Goal: Task Accomplishment & Management: Manage account settings

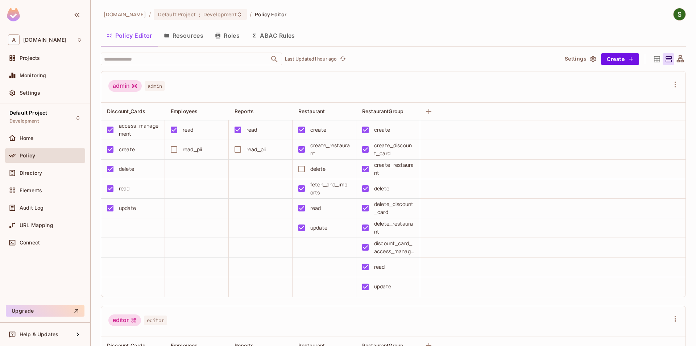
click at [189, 39] on button "Resources" at bounding box center [183, 35] width 51 height 18
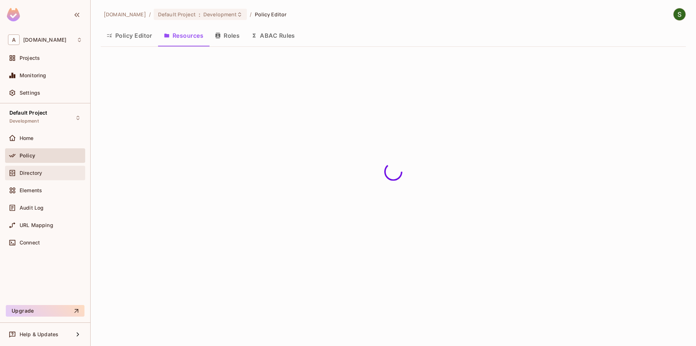
click at [55, 177] on div "Directory" at bounding box center [45, 173] width 80 height 14
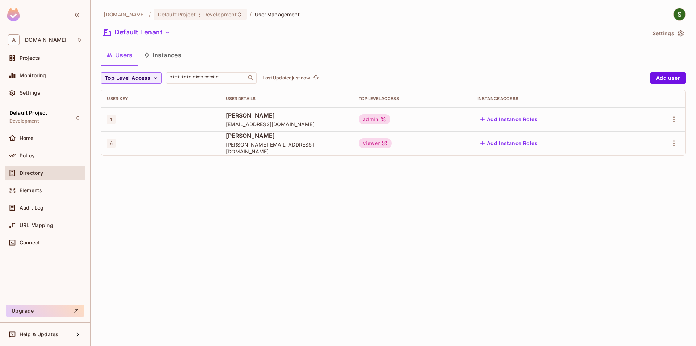
click at [155, 57] on button "Instances" at bounding box center [162, 55] width 49 height 18
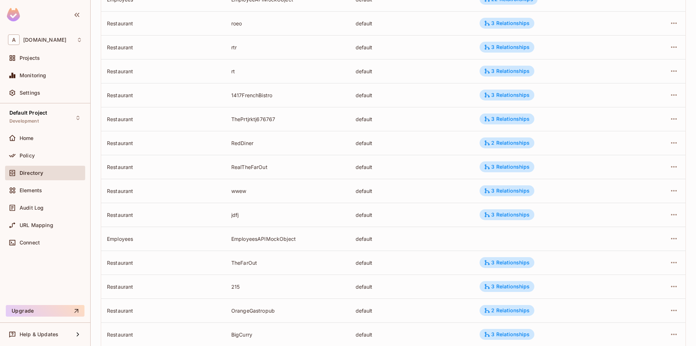
scroll to position [161, 0]
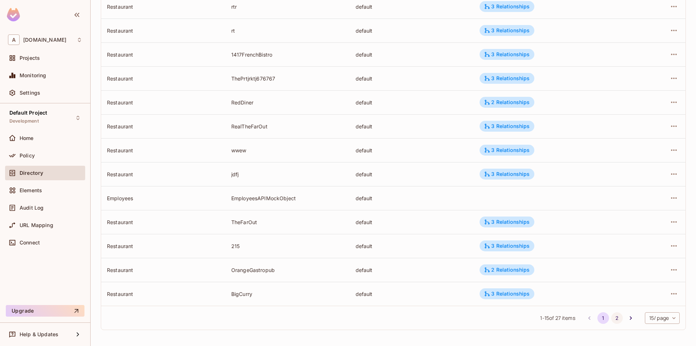
click at [615, 317] on button "2" at bounding box center [617, 318] width 12 height 12
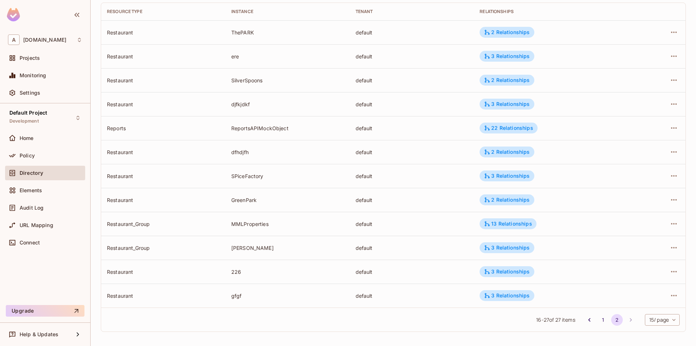
scroll to position [89, 0]
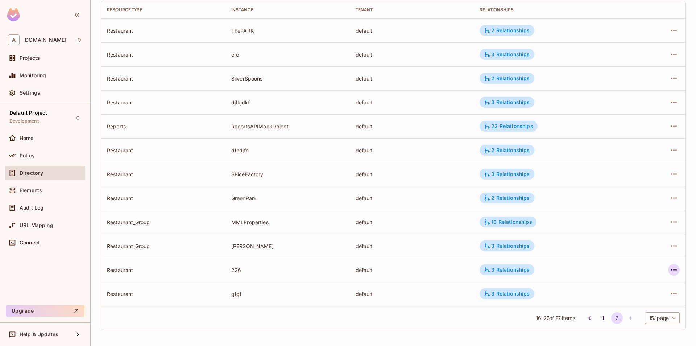
click at [674, 268] on icon "button" at bounding box center [673, 269] width 9 height 9
click at [621, 299] on div "Edit Attributes" at bounding box center [621, 302] width 36 height 7
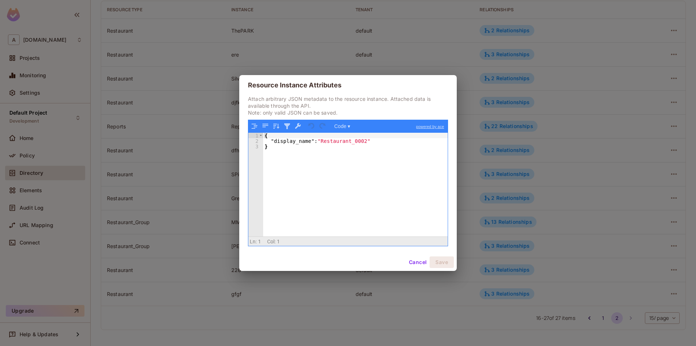
click at [411, 261] on button "Cancel" at bounding box center [418, 262] width 24 height 12
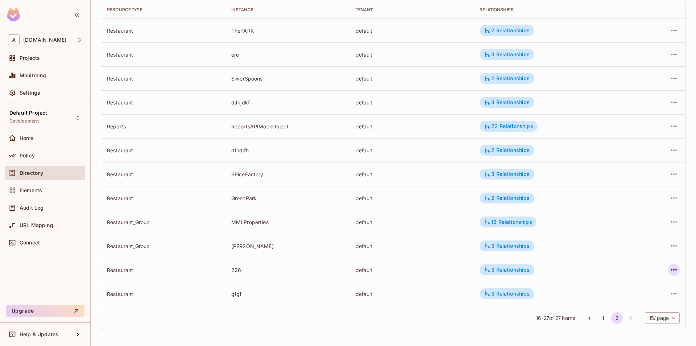
click at [674, 270] on icon "button" at bounding box center [674, 269] width 6 height 1
click at [609, 305] on div "Edit Attributes" at bounding box center [621, 302] width 36 height 7
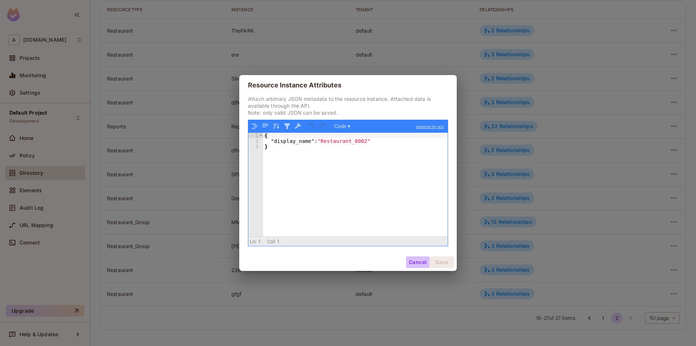
click at [413, 258] on button "Cancel" at bounding box center [418, 262] width 24 height 12
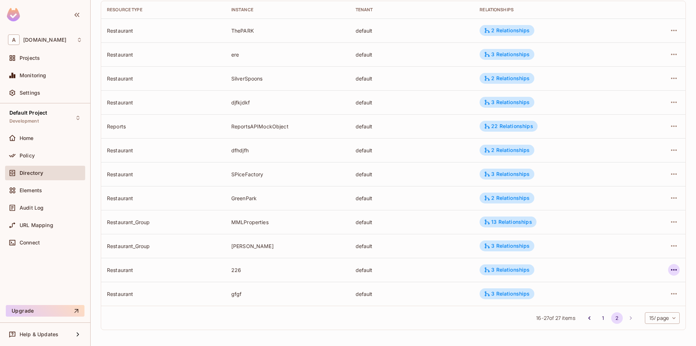
click at [677, 272] on icon "button" at bounding box center [673, 269] width 9 height 9
click at [623, 307] on span "Edit Attributes" at bounding box center [620, 302] width 40 height 12
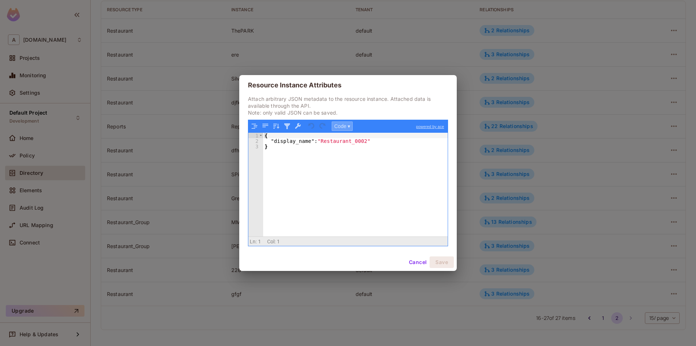
click at [339, 127] on button "Code ▾" at bounding box center [342, 125] width 21 height 9
click at [340, 146] on div "Tree" at bounding box center [353, 145] width 43 height 9
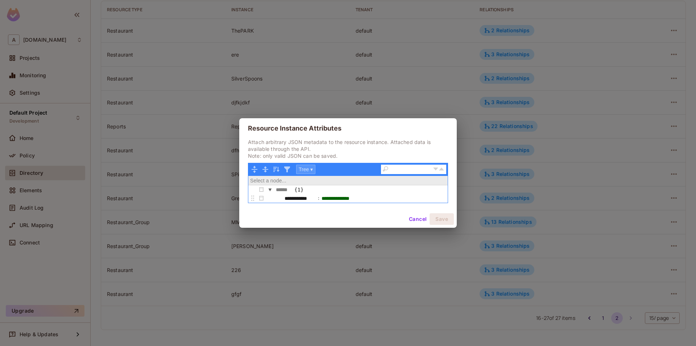
click at [309, 168] on button "Tree ▾" at bounding box center [305, 168] width 19 height 9
click at [308, 180] on div "Code" at bounding box center [317, 179] width 43 height 9
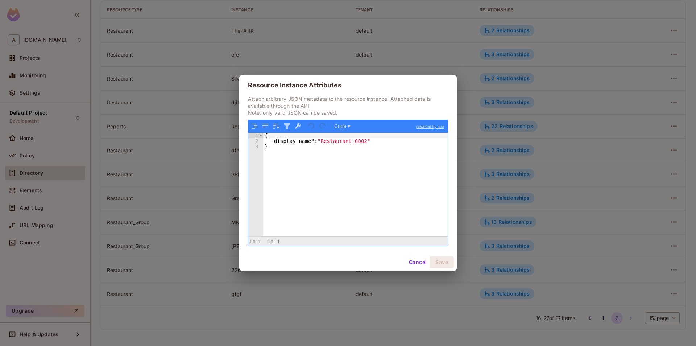
click at [422, 265] on button "Cancel" at bounding box center [418, 262] width 24 height 12
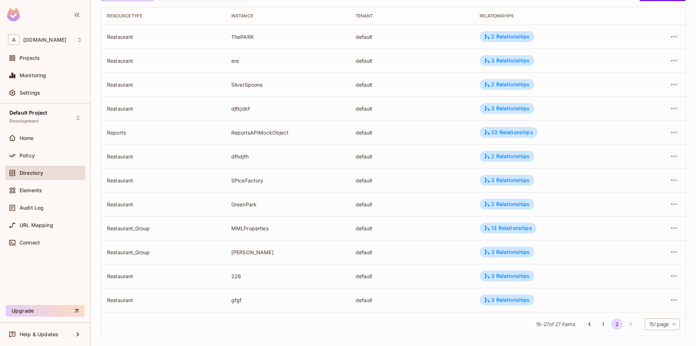
scroll to position [89, 0]
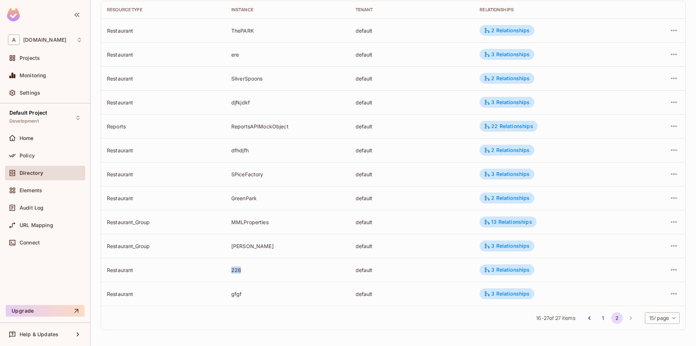
drag, startPoint x: 227, startPoint y: 267, endPoint x: 256, endPoint y: 269, distance: 29.4
click at [256, 269] on td "226" at bounding box center [287, 270] width 124 height 24
click at [251, 272] on div "226" at bounding box center [287, 269] width 113 height 7
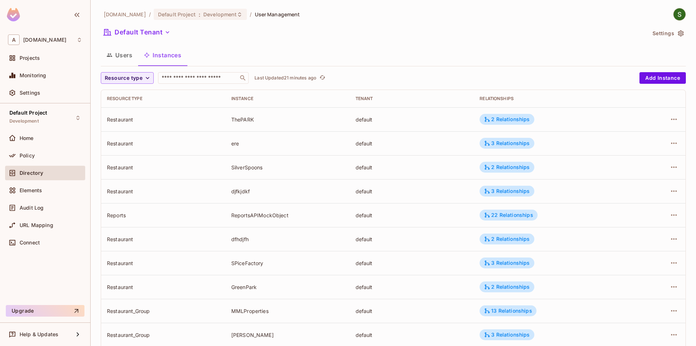
click at [123, 57] on button "Users" at bounding box center [119, 55] width 37 height 18
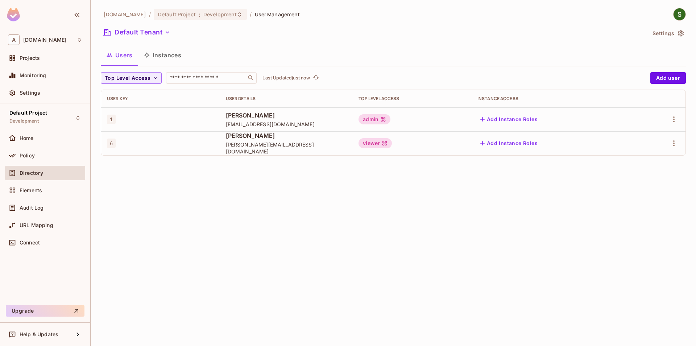
click at [152, 56] on button "Instances" at bounding box center [162, 55] width 49 height 18
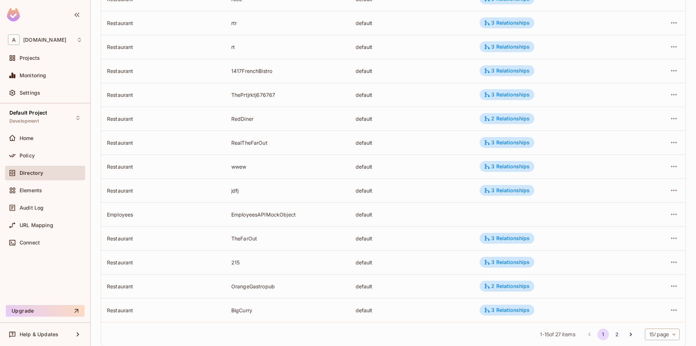
scroll to position [161, 0]
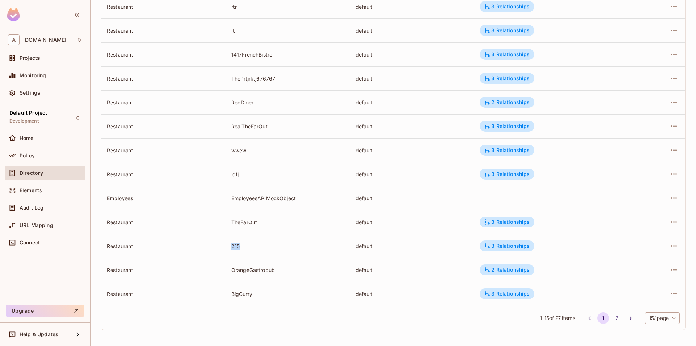
drag, startPoint x: 231, startPoint y: 247, endPoint x: 241, endPoint y: 246, distance: 10.5
click at [241, 246] on td "215" at bounding box center [287, 246] width 124 height 24
click at [671, 245] on icon "button" at bounding box center [673, 245] width 9 height 9
click at [629, 279] on div "Edit Attributes" at bounding box center [621, 278] width 36 height 7
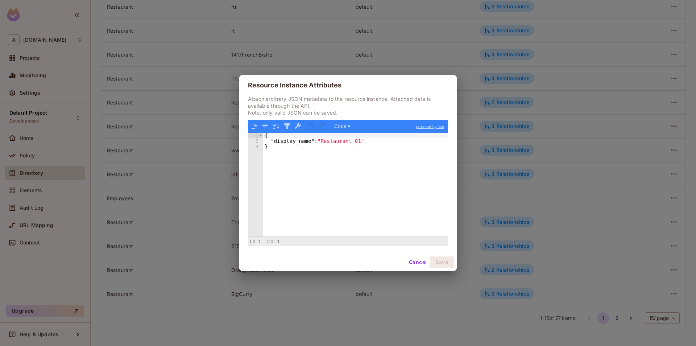
click at [412, 265] on button "Cancel" at bounding box center [418, 262] width 24 height 12
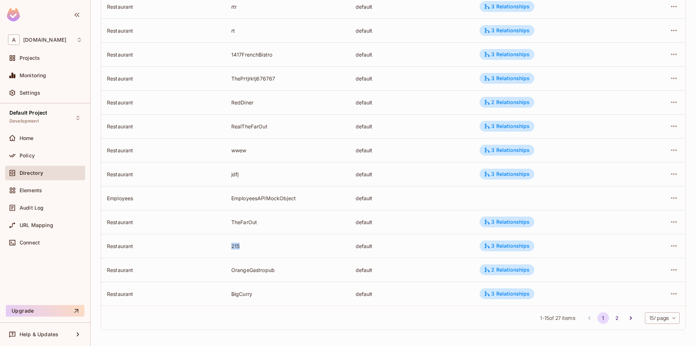
drag, startPoint x: 229, startPoint y: 246, endPoint x: 249, endPoint y: 245, distance: 19.3
click at [249, 245] on td "215" at bounding box center [287, 246] width 124 height 24
click at [278, 243] on div "215" at bounding box center [287, 245] width 113 height 7
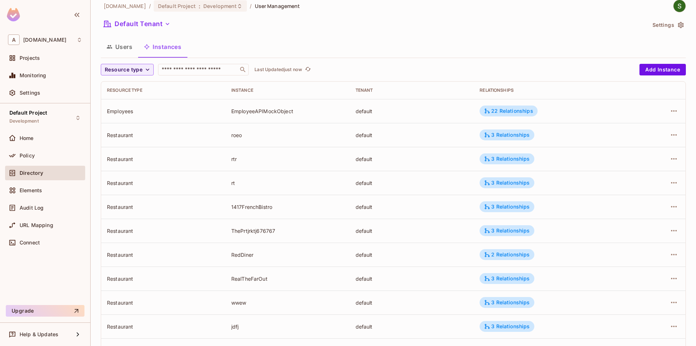
scroll to position [0, 0]
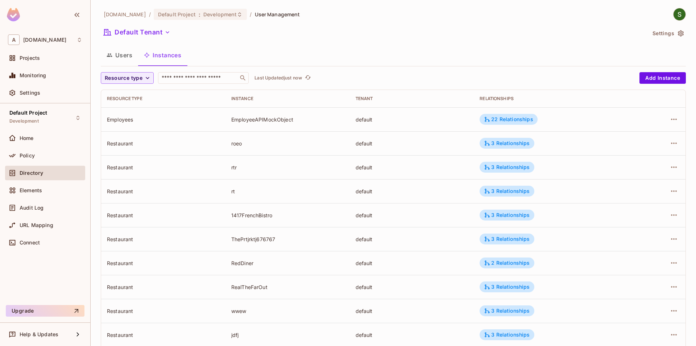
click at [125, 61] on button "Users" at bounding box center [119, 55] width 37 height 18
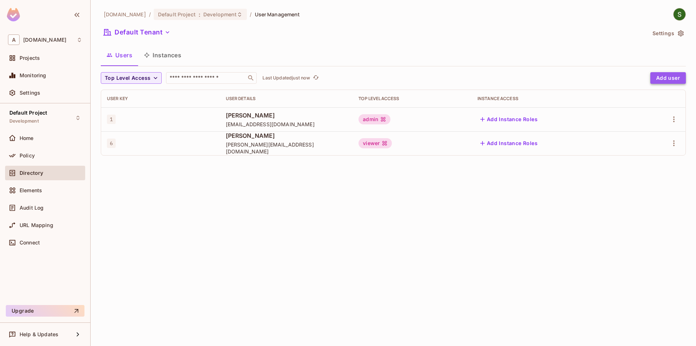
click at [666, 79] on button "Add user" at bounding box center [668, 78] width 36 height 12
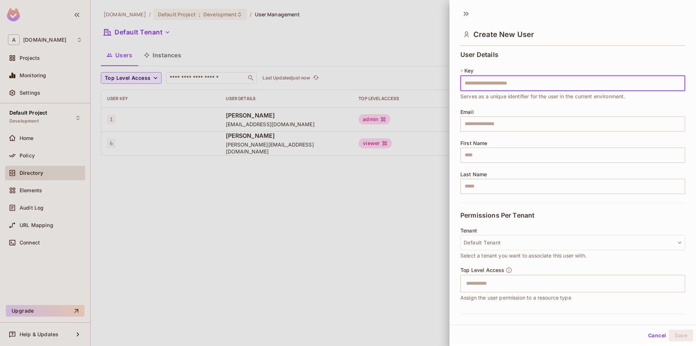
click at [646, 332] on button "Cancel" at bounding box center [657, 335] width 24 height 12
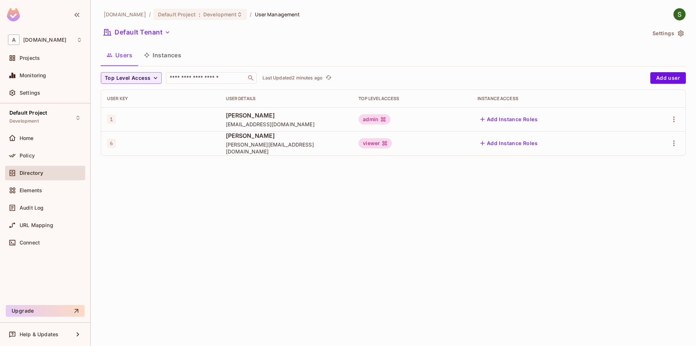
click at [65, 163] on div "Policy" at bounding box center [45, 156] width 80 height 17
click at [63, 156] on div "Policy" at bounding box center [51, 156] width 63 height 6
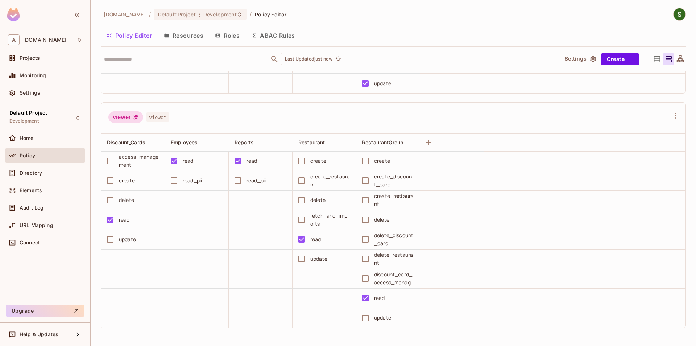
scroll to position [0, 0]
drag, startPoint x: 298, startPoint y: 17, endPoint x: 334, endPoint y: 27, distance: 37.3
click at [299, 21] on div "allerin.com / Default Project : Development / Policy Editor Policy Editor Resou…" at bounding box center [393, 177] width 585 height 338
click at [196, 34] on button "Resources" at bounding box center [183, 35] width 51 height 18
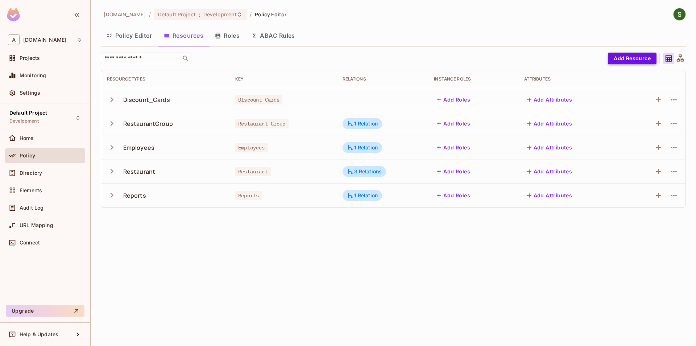
click at [639, 59] on button "Add Resource" at bounding box center [632, 59] width 49 height 12
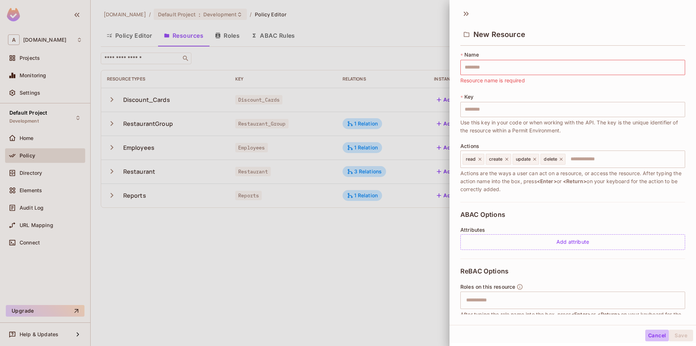
click at [659, 333] on button "Cancel" at bounding box center [657, 335] width 24 height 12
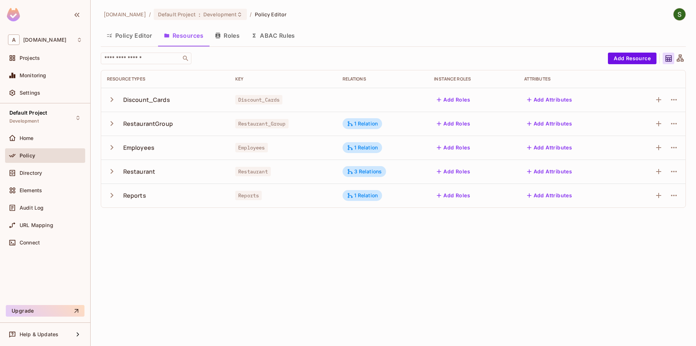
click at [128, 43] on button "Policy Editor" at bounding box center [129, 35] width 57 height 18
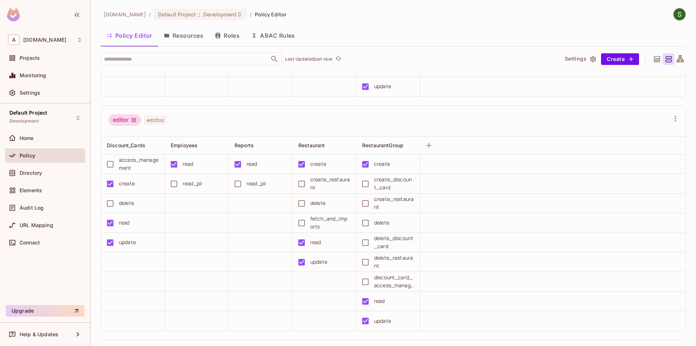
scroll to position [107, 0]
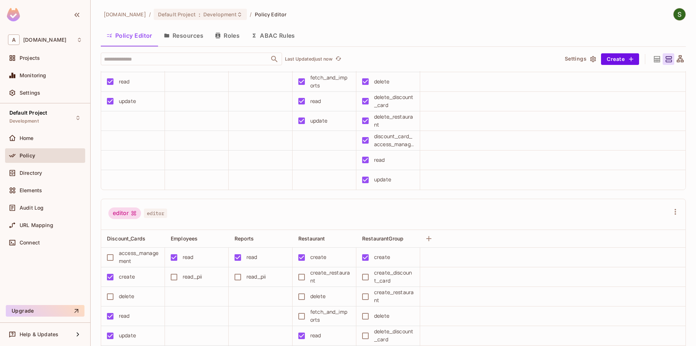
click at [226, 41] on button "Roles" at bounding box center [227, 35] width 36 height 18
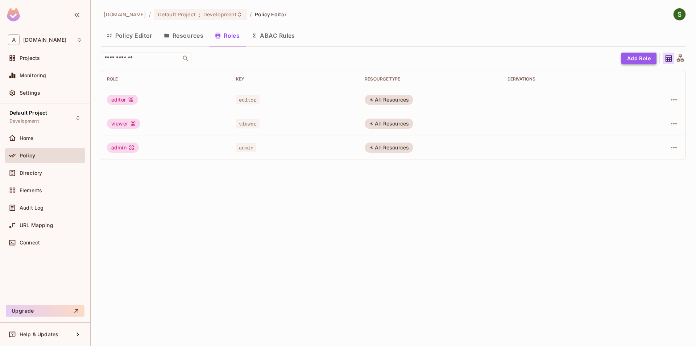
click at [638, 57] on button "Add Role" at bounding box center [638, 59] width 35 height 12
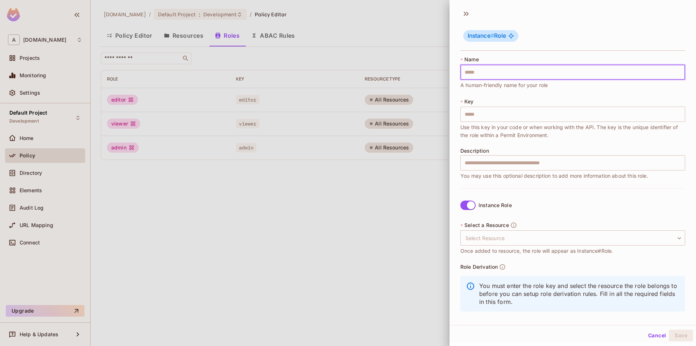
click at [493, 75] on input "text" at bounding box center [572, 71] width 225 height 15
type input "*"
type input "**"
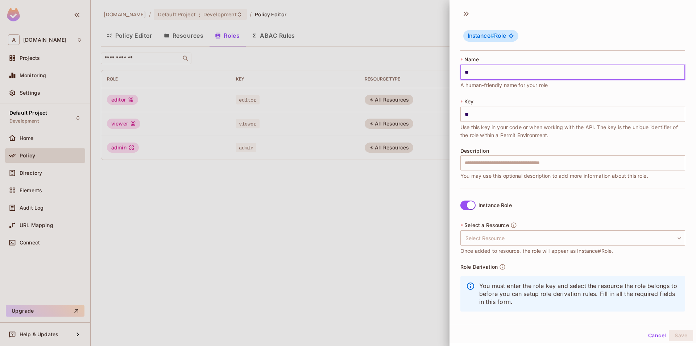
type input "***"
type input "****"
type input "*****"
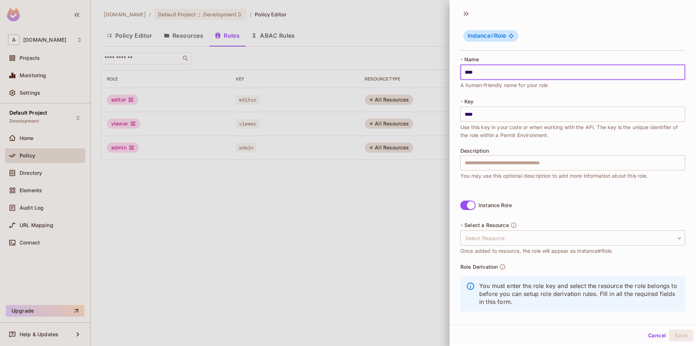
type input "*****"
type input "******"
type input "*******"
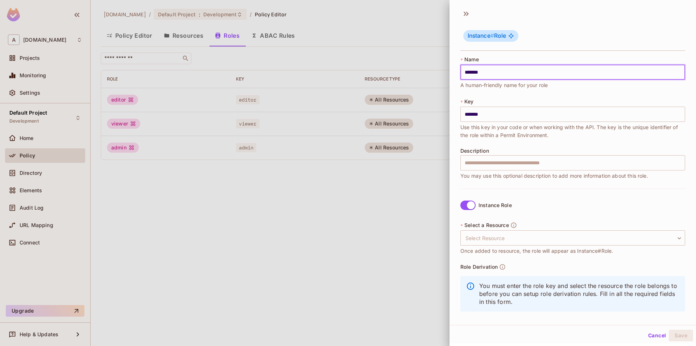
type input "********"
type input "*********"
type input "**********"
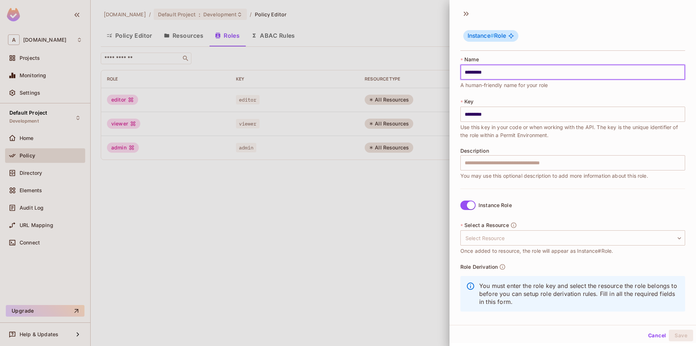
type input "**********"
click at [510, 166] on input "text" at bounding box center [572, 162] width 225 height 15
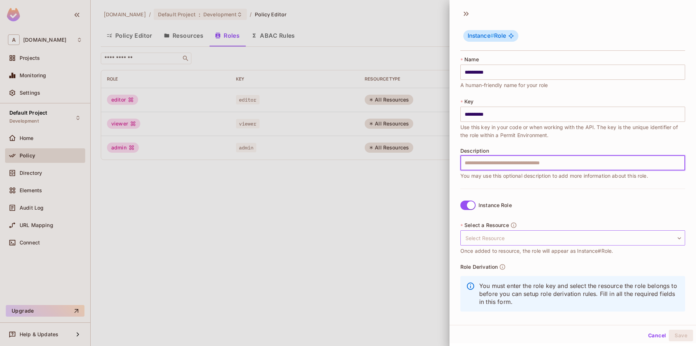
click at [505, 244] on body "**********" at bounding box center [348, 173] width 696 height 346
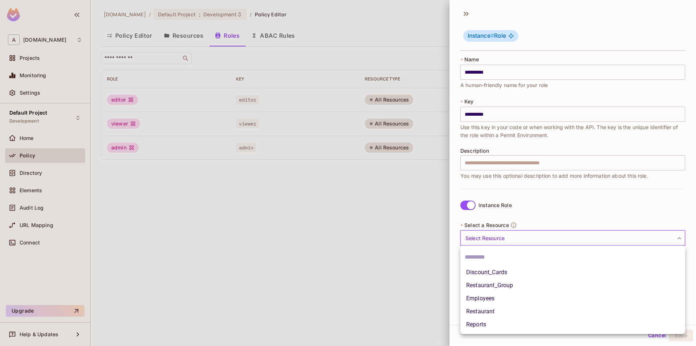
click at [509, 308] on li "Restaurant" at bounding box center [572, 311] width 225 height 13
type input "**********"
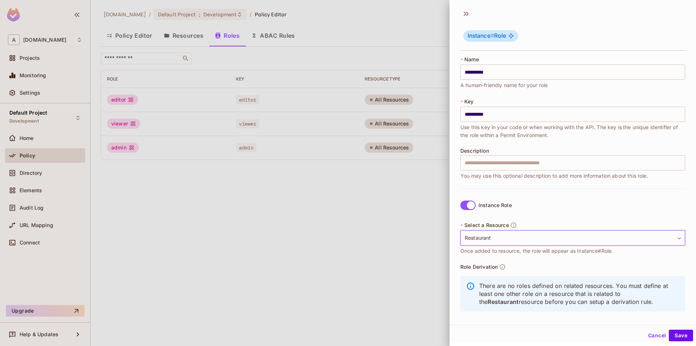
click at [576, 207] on div "**********" at bounding box center [572, 256] width 225 height 136
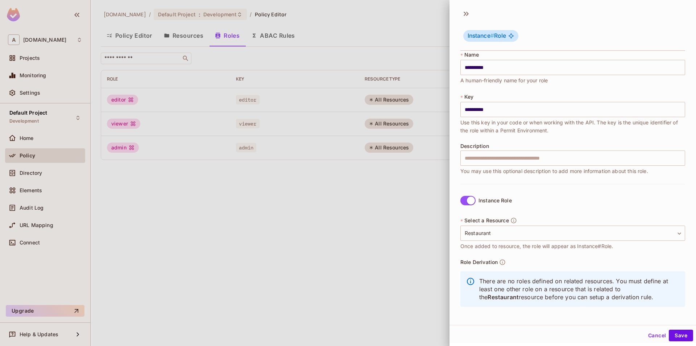
scroll to position [5, 0]
click at [682, 337] on button "Save" at bounding box center [681, 335] width 24 height 12
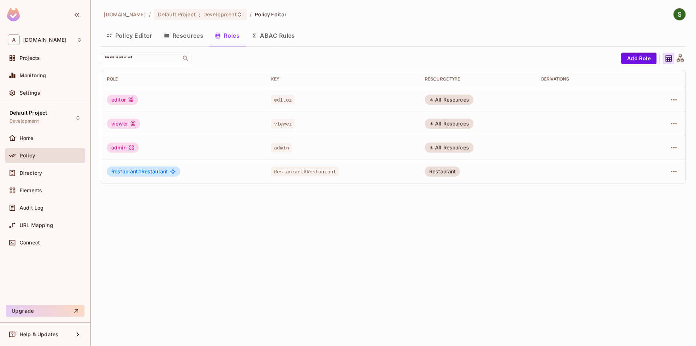
click at [127, 37] on button "Policy Editor" at bounding box center [129, 35] width 57 height 18
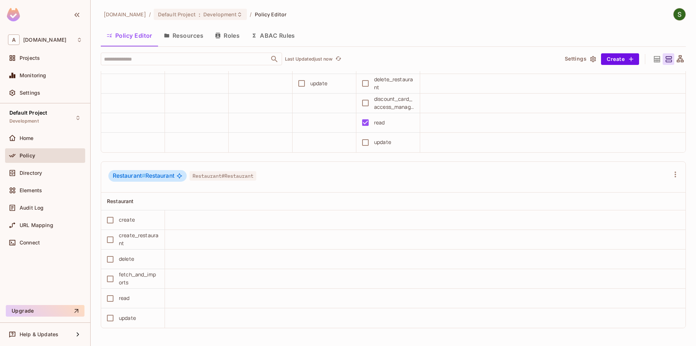
scroll to position [0, 0]
click at [665, 335] on button "Save Changes" at bounding box center [667, 335] width 45 height 12
click at [131, 313] on icon "Close" at bounding box center [129, 309] width 7 height 7
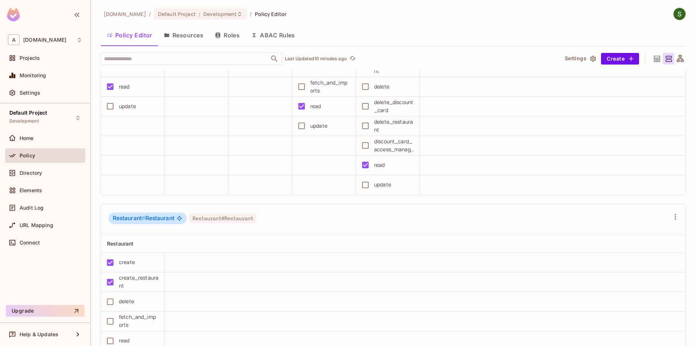
scroll to position [613, 0]
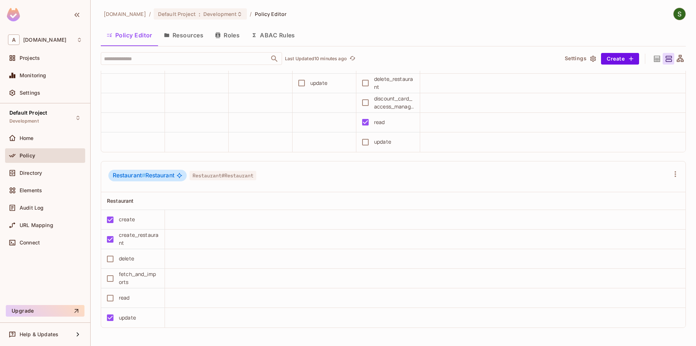
click at [681, 174] on div "Restaurant # Restaurant Restaurant#Restaurant" at bounding box center [393, 176] width 584 height 31
click at [676, 171] on icon "button" at bounding box center [675, 174] width 9 height 9
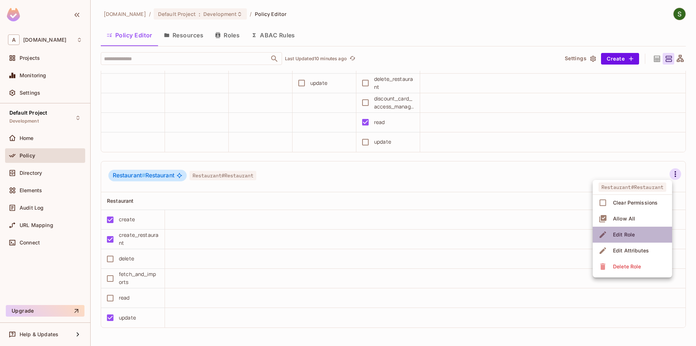
click at [622, 237] on div "Edit Role" at bounding box center [624, 234] width 22 height 7
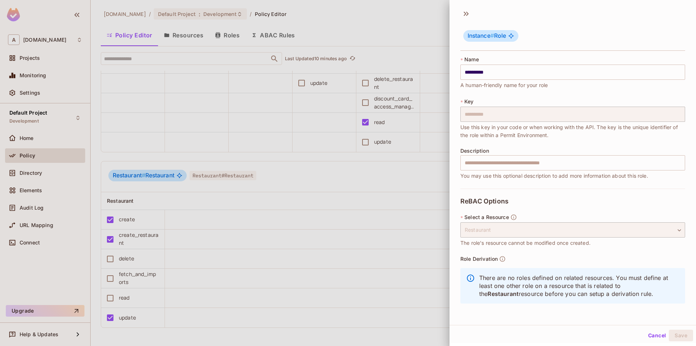
click at [379, 203] on div at bounding box center [348, 173] width 696 height 346
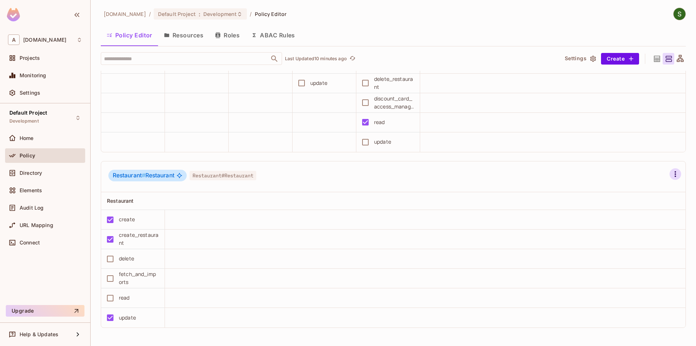
click at [672, 175] on icon "button" at bounding box center [675, 174] width 9 height 9
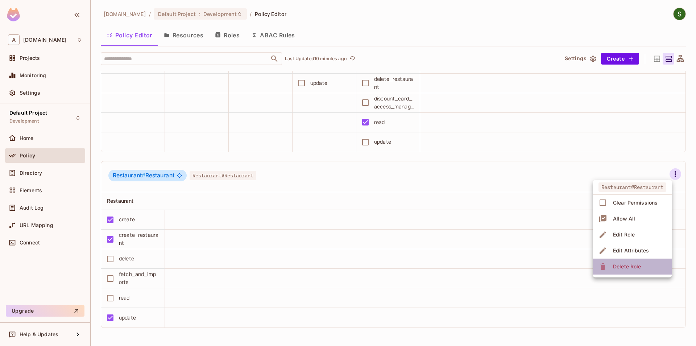
click at [633, 268] on div "Delete Role" at bounding box center [627, 266] width 28 height 7
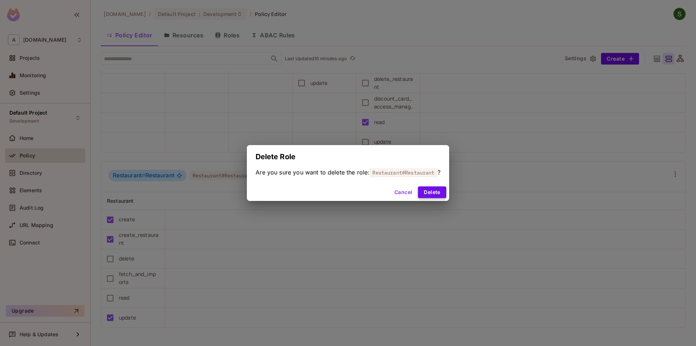
click at [442, 196] on button "Delete" at bounding box center [432, 192] width 28 height 12
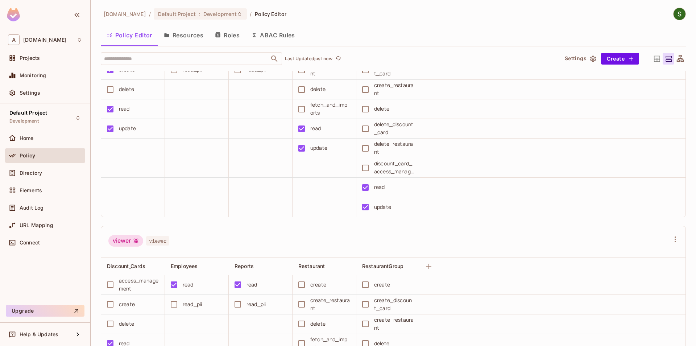
scroll to position [437, 0]
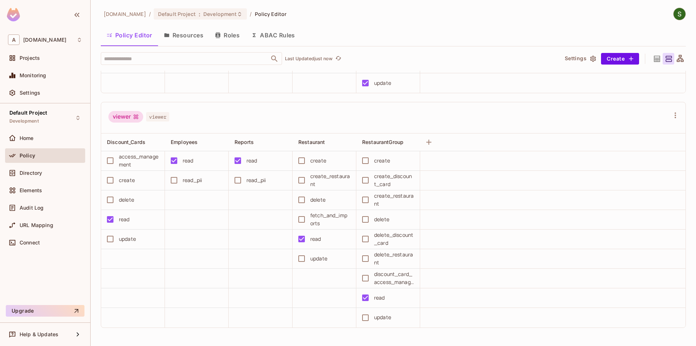
click at [238, 40] on button "Roles" at bounding box center [227, 35] width 36 height 18
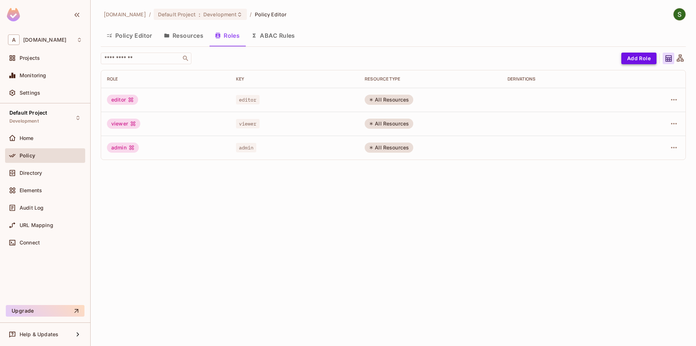
click at [634, 62] on button "Add Role" at bounding box center [638, 59] width 35 height 12
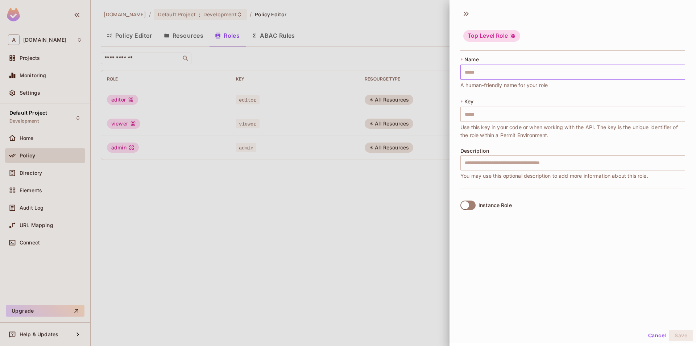
click at [488, 78] on input "text" at bounding box center [572, 71] width 225 height 15
type input "*"
type input "**"
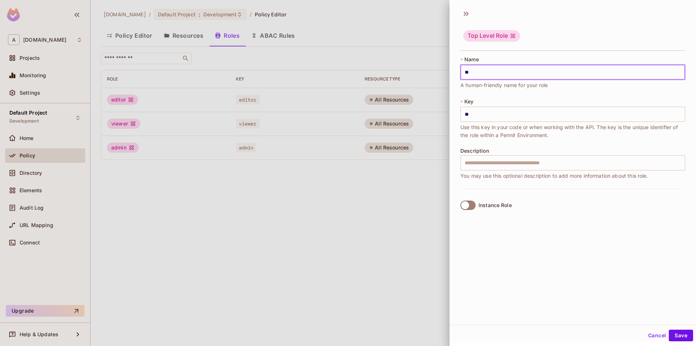
type input "***"
type input "****"
type input "*****"
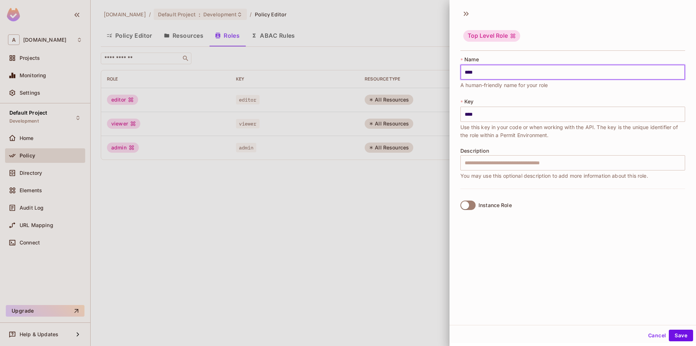
type input "*****"
type input "******"
type input "*******"
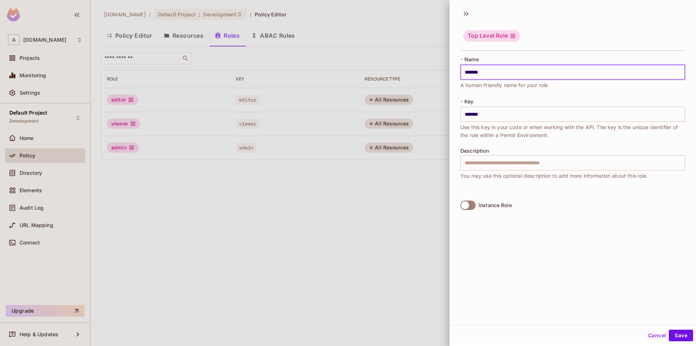
type input "********"
type input "*********"
type input "**********"
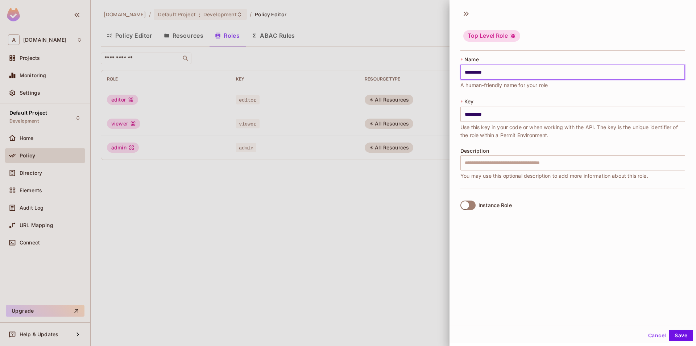
type input "**********"
click at [495, 129] on span "Use this key in your code or when working with the API. The key is the unique i…" at bounding box center [572, 131] width 225 height 16
click at [497, 120] on input "**********" at bounding box center [572, 114] width 225 height 15
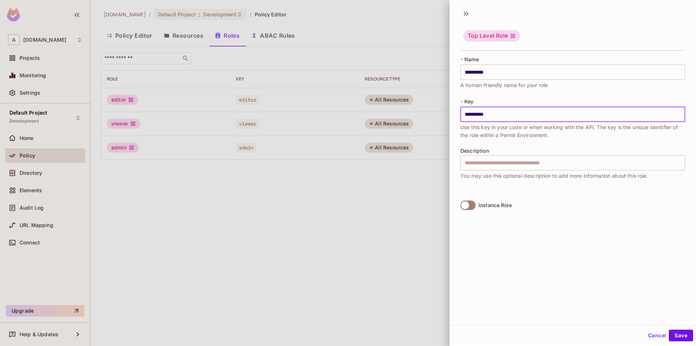
click at [460, 117] on input "**********" at bounding box center [572, 114] width 225 height 15
type input "*"
type input "*****"
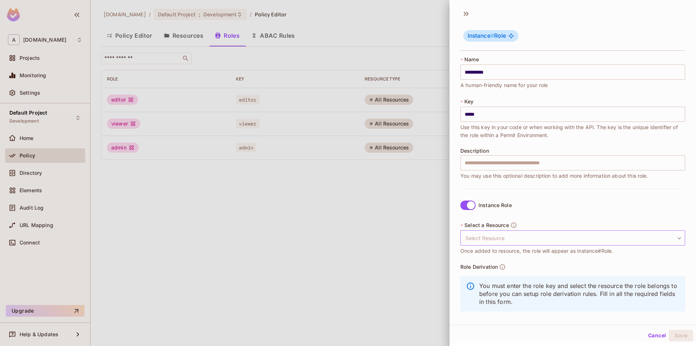
click at [502, 244] on body "**********" at bounding box center [348, 173] width 696 height 346
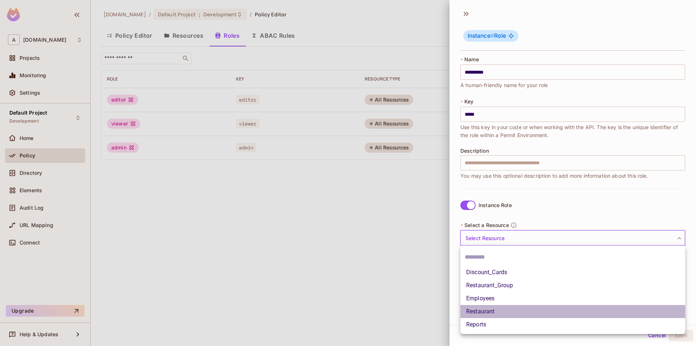
click at [500, 306] on li "Restaurant" at bounding box center [572, 311] width 225 height 13
type input "**********"
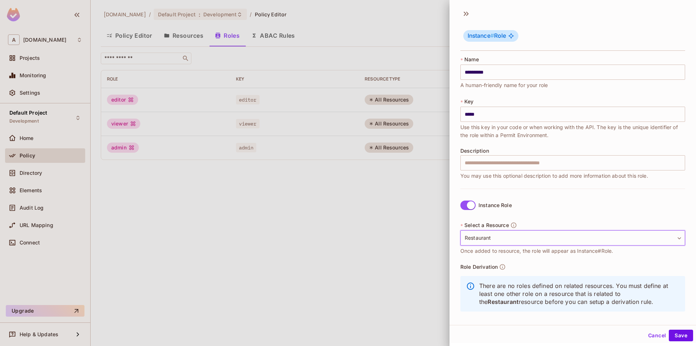
click at [393, 243] on div at bounding box center [348, 173] width 696 height 346
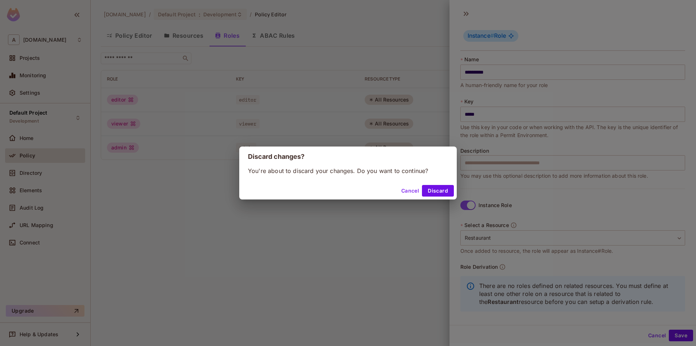
click at [401, 192] on button "Cancel" at bounding box center [410, 191] width 24 height 12
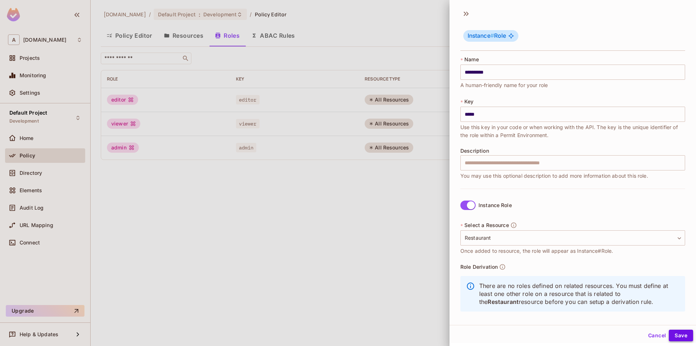
click at [682, 337] on button "Save" at bounding box center [681, 335] width 24 height 12
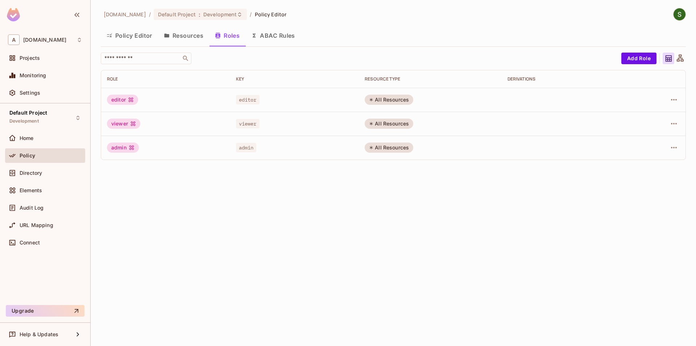
click at [117, 41] on button "Policy Editor" at bounding box center [129, 35] width 57 height 18
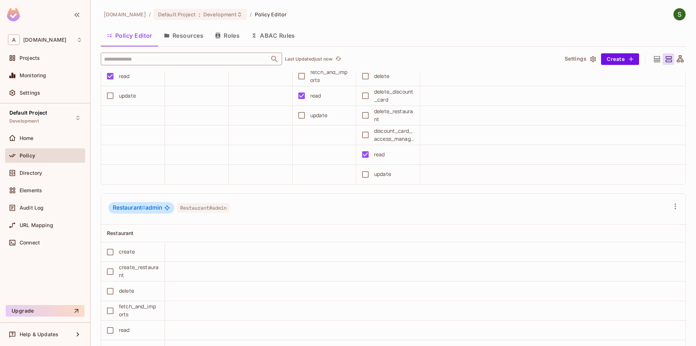
scroll to position [571, 0]
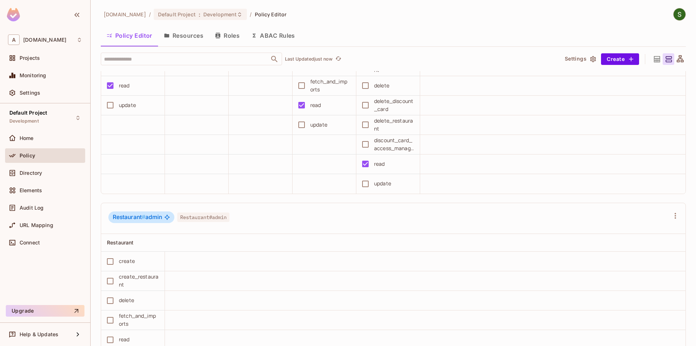
click at [222, 40] on button "Roles" at bounding box center [227, 35] width 36 height 18
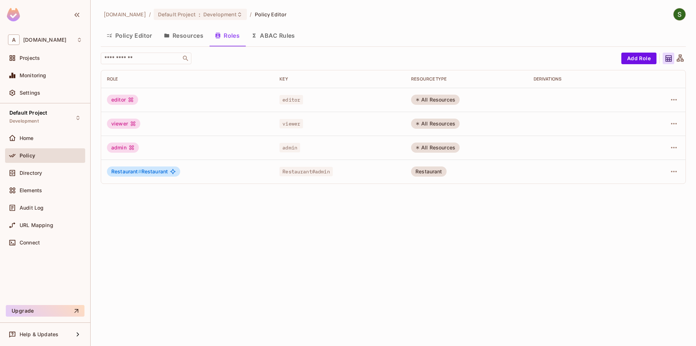
click at [131, 39] on button "Policy Editor" at bounding box center [129, 35] width 57 height 18
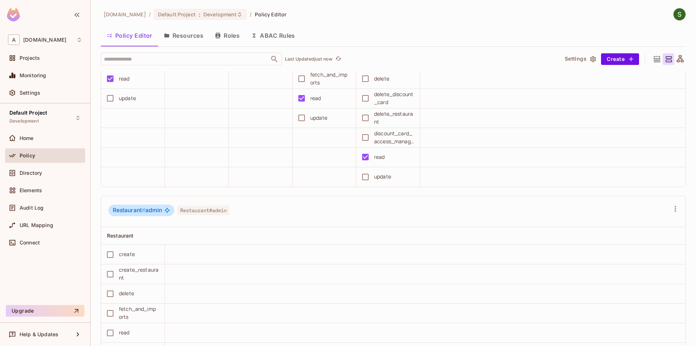
scroll to position [613, 0]
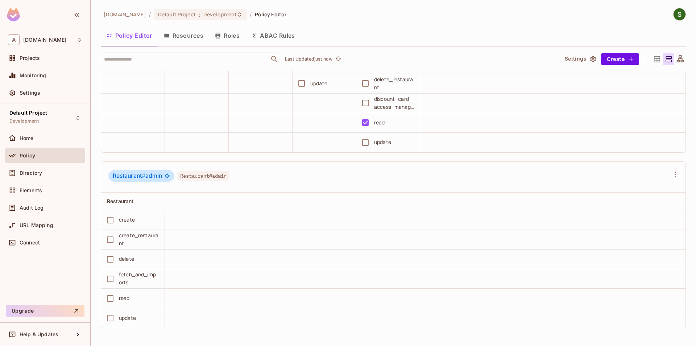
click at [224, 36] on button "Roles" at bounding box center [227, 35] width 36 height 18
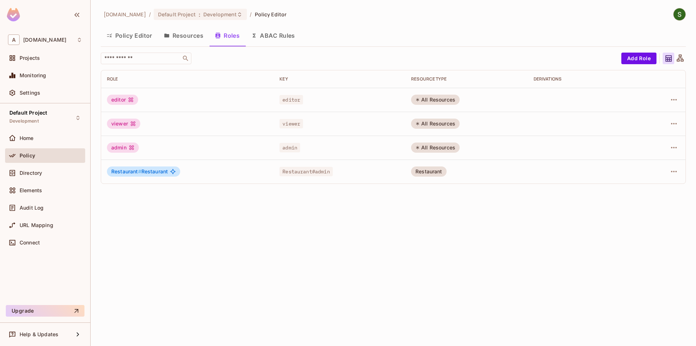
click at [667, 170] on div at bounding box center [662, 172] width 36 height 12
click at [670, 171] on icon "button" at bounding box center [673, 171] width 9 height 9
click at [486, 259] on div at bounding box center [348, 173] width 696 height 346
click at [632, 58] on button "Add Role" at bounding box center [638, 59] width 35 height 12
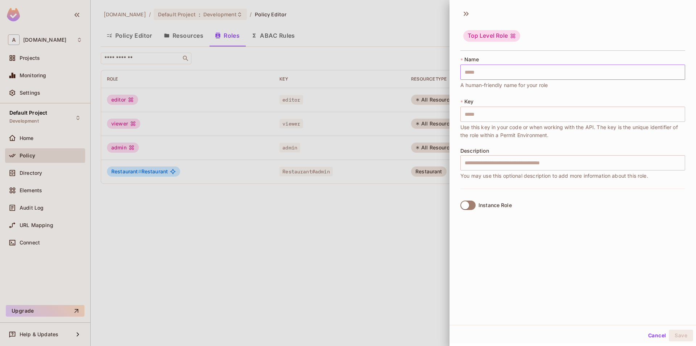
click at [488, 72] on input "text" at bounding box center [572, 71] width 225 height 15
type input "*"
type input "**"
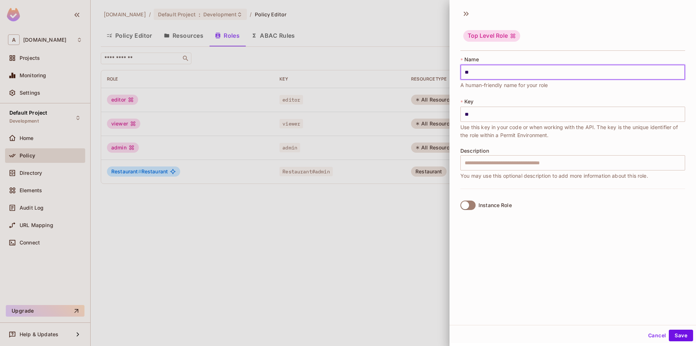
type input "***"
type input "****"
type input "*****"
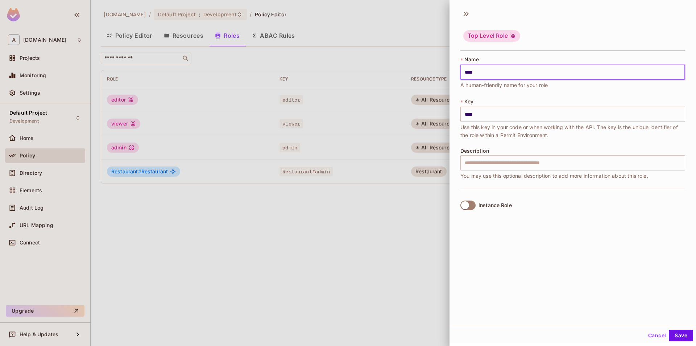
type input "*****"
type input "******"
type input "*******"
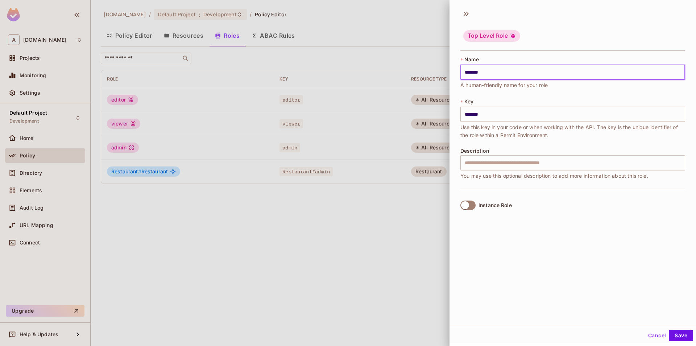
type input "********"
type input "*********"
type input "**********"
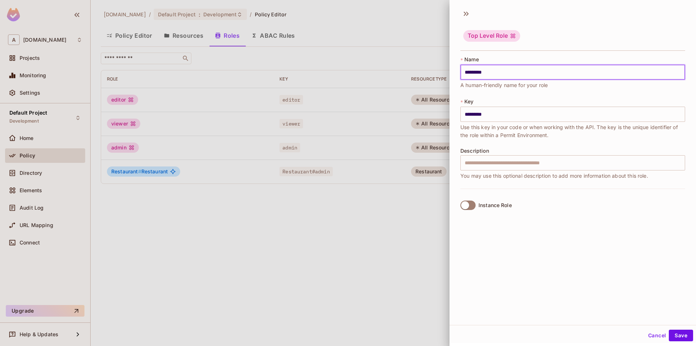
type input "**********"
click at [528, 202] on div "Instance Role" at bounding box center [572, 204] width 225 height 33
click at [501, 117] on input "**********" at bounding box center [572, 114] width 225 height 15
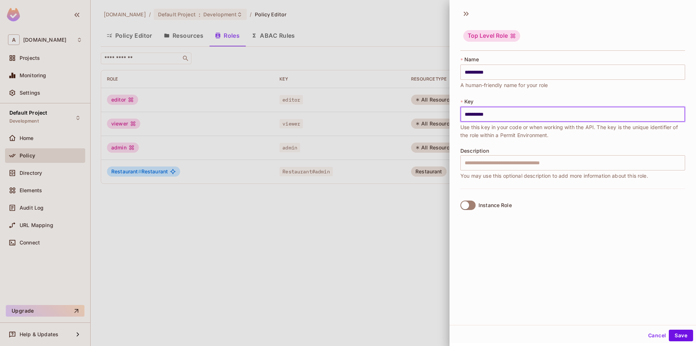
drag, startPoint x: 501, startPoint y: 117, endPoint x: 441, endPoint y: 113, distance: 60.3
click at [460, 113] on input "**********" at bounding box center [572, 114] width 225 height 15
click at [555, 224] on div "**********" at bounding box center [572, 165] width 246 height 320
drag, startPoint x: 495, startPoint y: 117, endPoint x: 454, endPoint y: 112, distance: 41.3
click at [460, 112] on input "**********" at bounding box center [572, 114] width 225 height 15
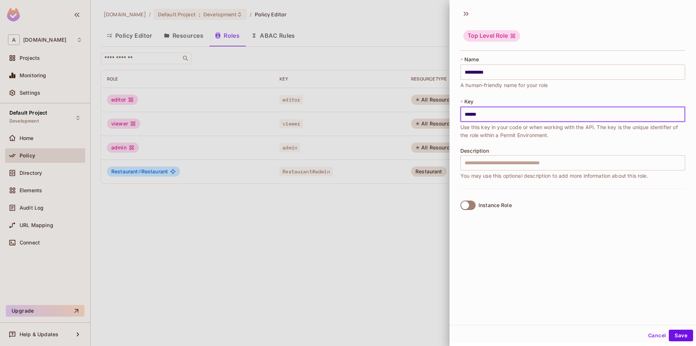
type input "******"
click at [476, 205] on label "Instance Role" at bounding box center [484, 204] width 54 height 15
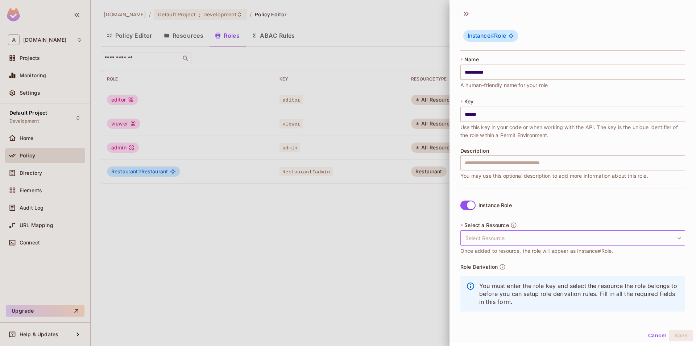
click at [507, 240] on body "**********" at bounding box center [348, 173] width 696 height 346
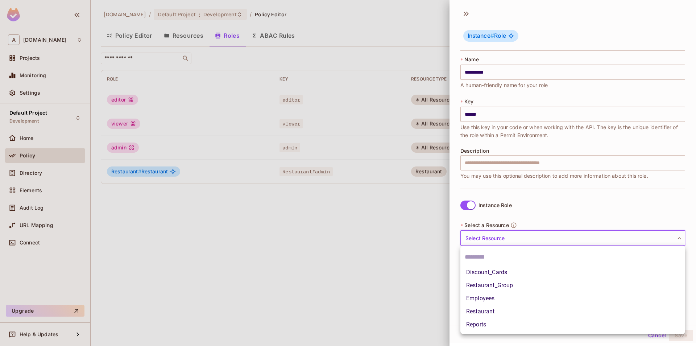
click at [487, 312] on li "Restaurant" at bounding box center [572, 311] width 225 height 13
type input "**********"
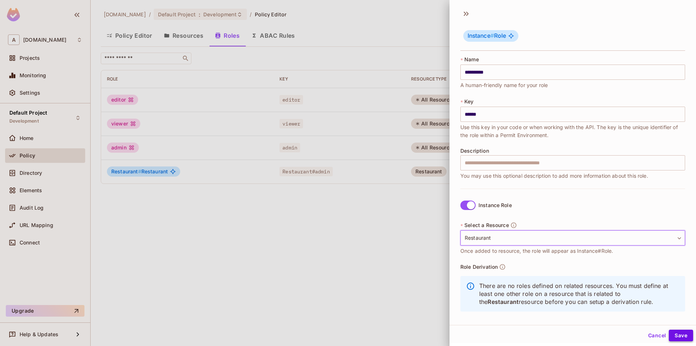
click at [679, 338] on button "Save" at bounding box center [681, 335] width 24 height 12
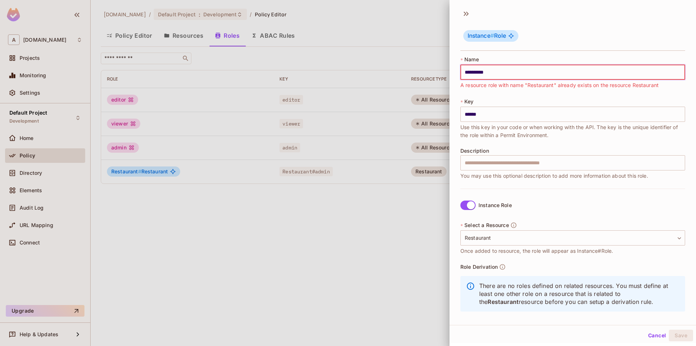
click at [386, 237] on div at bounding box center [348, 173] width 696 height 346
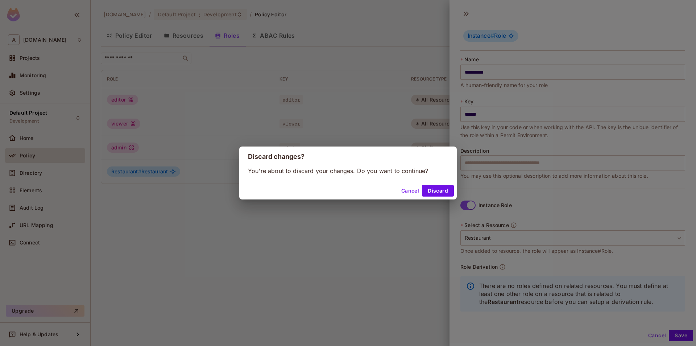
click at [405, 191] on button "Cancel" at bounding box center [410, 191] width 24 height 12
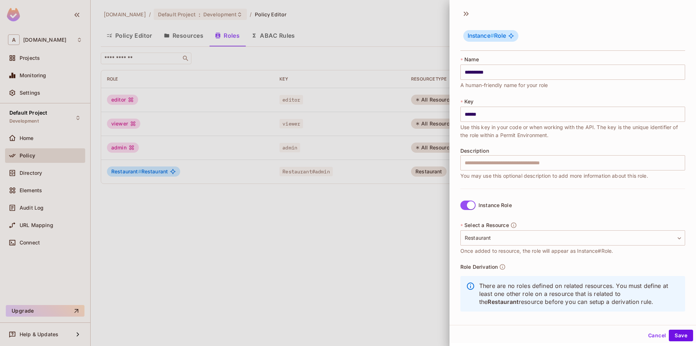
click at [651, 334] on button "Cancel" at bounding box center [657, 335] width 24 height 12
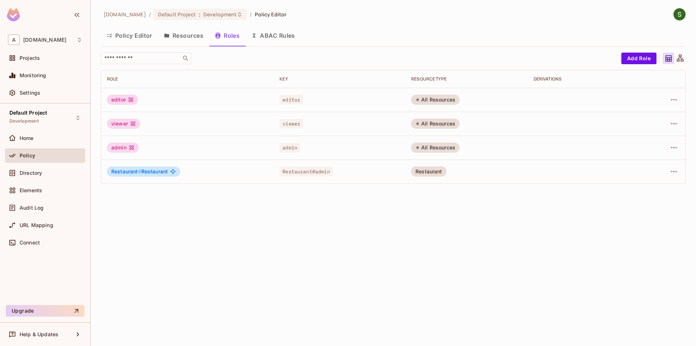
click at [142, 39] on button "Policy Editor" at bounding box center [129, 35] width 57 height 18
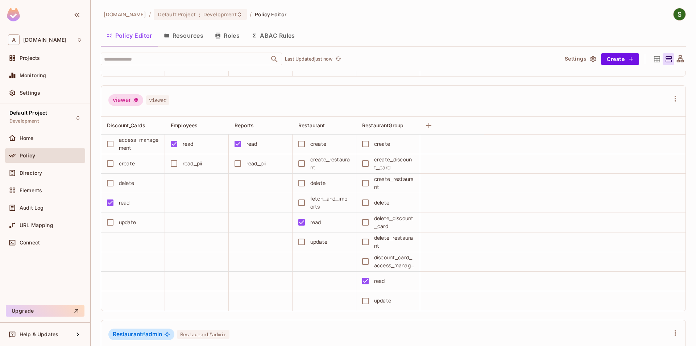
scroll to position [613, 0]
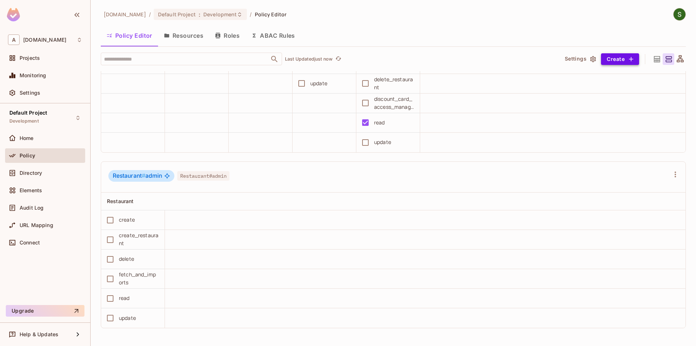
click at [613, 59] on button "Create" at bounding box center [620, 59] width 38 height 12
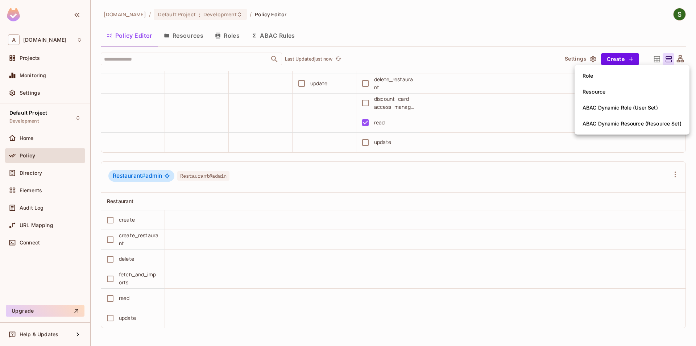
click at [576, 75] on li "Role" at bounding box center [631, 76] width 115 height 16
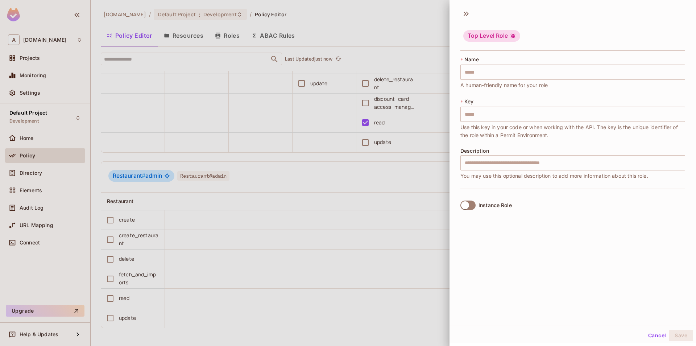
click at [422, 264] on div at bounding box center [348, 173] width 696 height 346
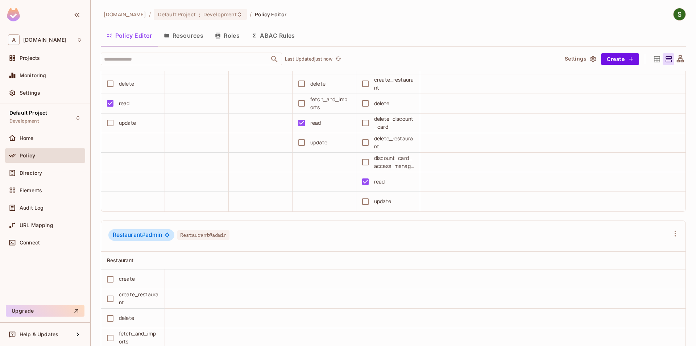
scroll to position [530, 0]
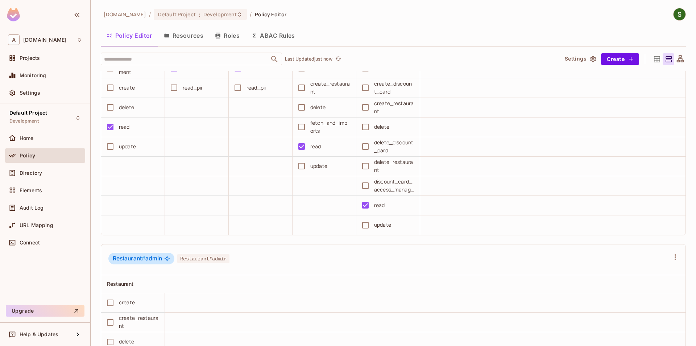
click at [216, 35] on icon "button" at bounding box center [218, 36] width 6 height 6
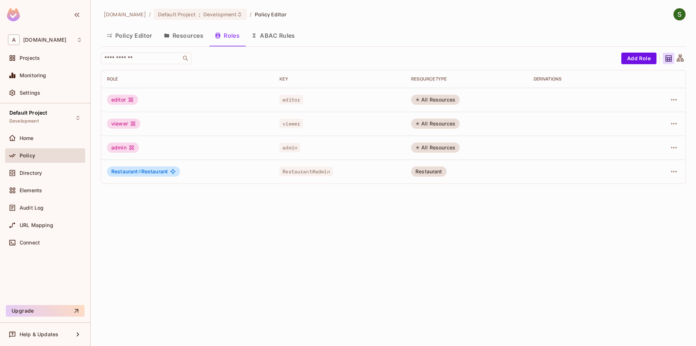
click at [133, 39] on button "Policy Editor" at bounding box center [129, 35] width 57 height 18
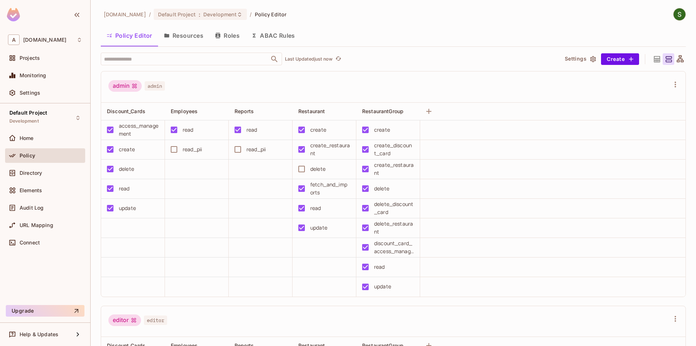
click at [194, 39] on button "Resources" at bounding box center [183, 35] width 51 height 18
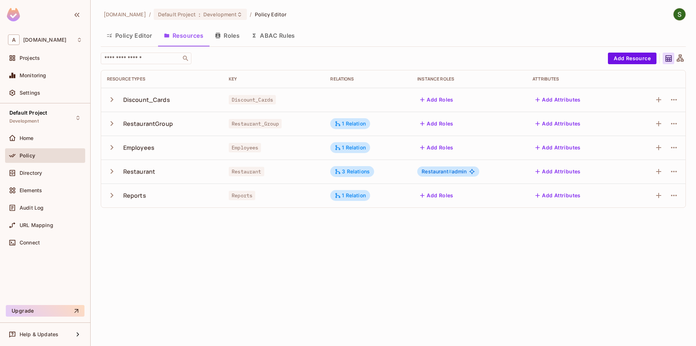
click at [112, 173] on icon "button" at bounding box center [112, 171] width 10 height 10
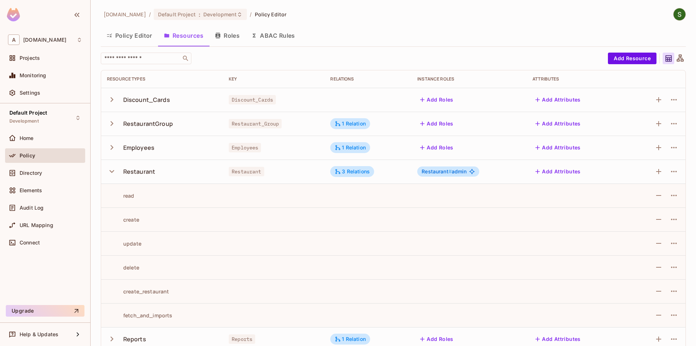
click at [112, 173] on icon "button" at bounding box center [112, 171] width 10 height 10
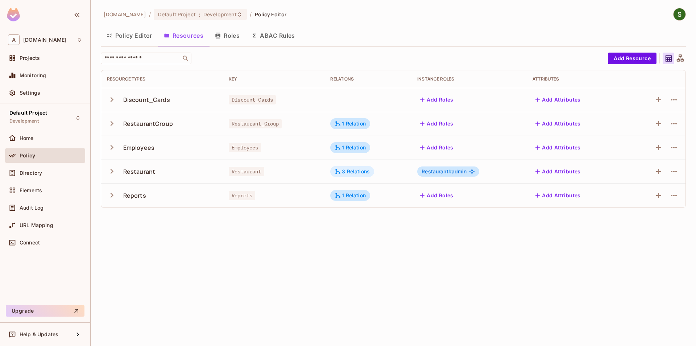
click at [337, 175] on div "3 Relations" at bounding box center [352, 171] width 44 height 11
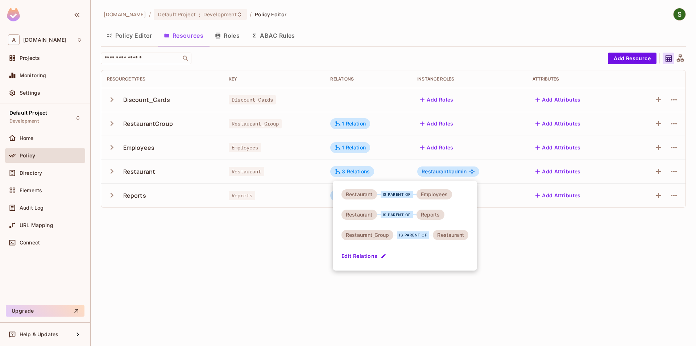
drag, startPoint x: 496, startPoint y: 266, endPoint x: 393, endPoint y: 245, distance: 105.5
click at [496, 266] on div at bounding box center [348, 173] width 696 height 346
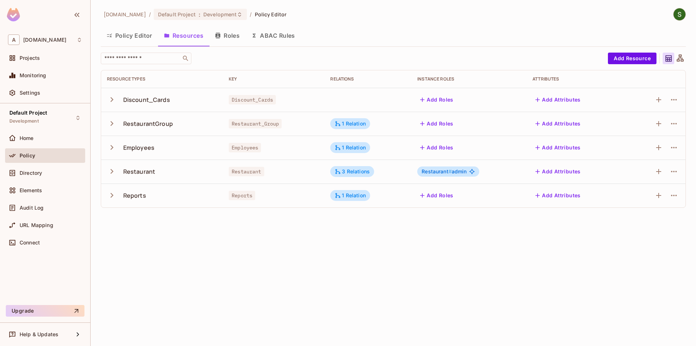
click at [136, 36] on button "Policy Editor" at bounding box center [129, 35] width 57 height 18
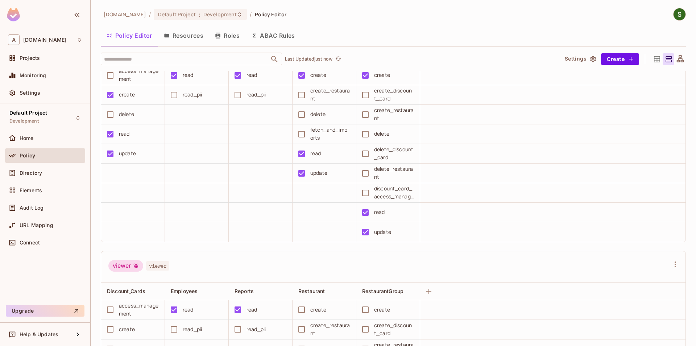
scroll to position [289, 0]
click at [672, 266] on icon "button" at bounding box center [675, 263] width 9 height 9
click at [629, 303] on li "Edit Role" at bounding box center [638, 297] width 73 height 16
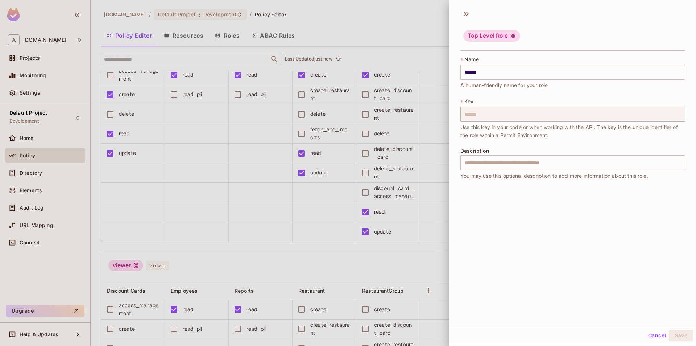
click at [649, 334] on button "Cancel" at bounding box center [657, 335] width 24 height 12
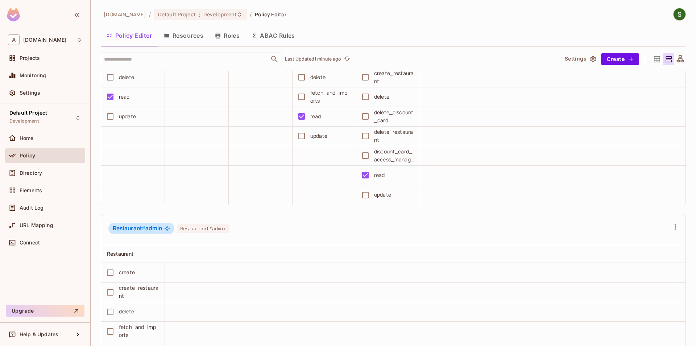
scroll to position [571, 0]
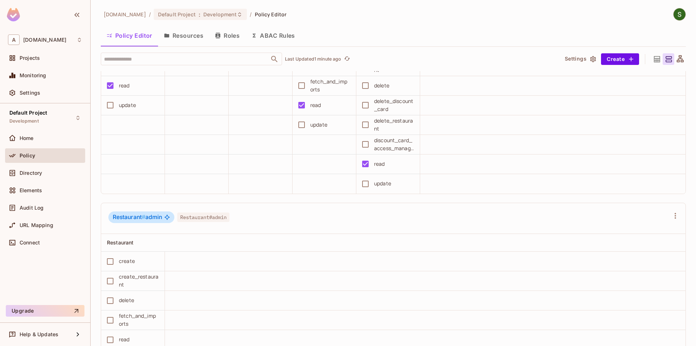
click at [228, 40] on button "Roles" at bounding box center [227, 35] width 36 height 18
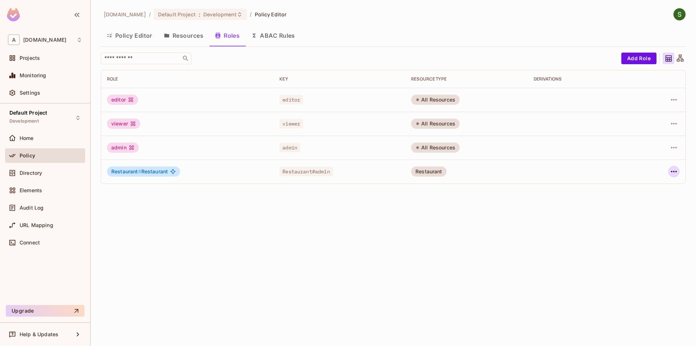
click at [668, 172] on button "button" at bounding box center [674, 172] width 12 height 12
click at [653, 194] on li "Edit Role" at bounding box center [642, 188] width 64 height 16
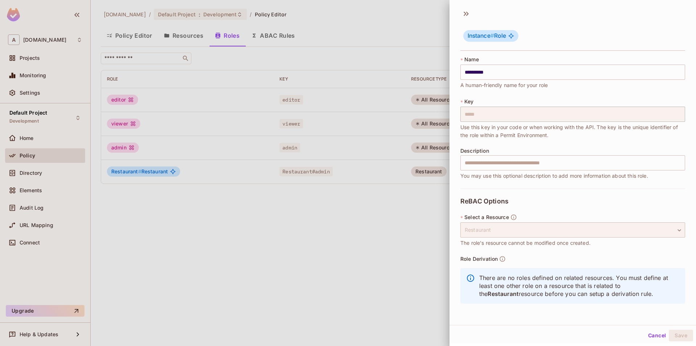
click at [527, 232] on div "Restaurant" at bounding box center [572, 229] width 225 height 15
click at [381, 251] on div at bounding box center [348, 173] width 696 height 346
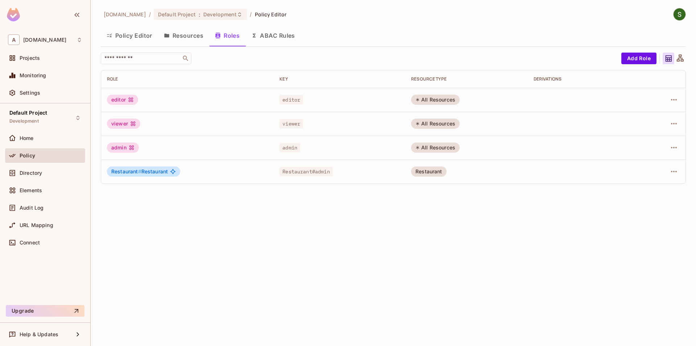
click at [325, 171] on span "Restaurant#admin" at bounding box center [305, 171] width 53 height 9
click at [133, 40] on button "Policy Editor" at bounding box center [129, 35] width 57 height 18
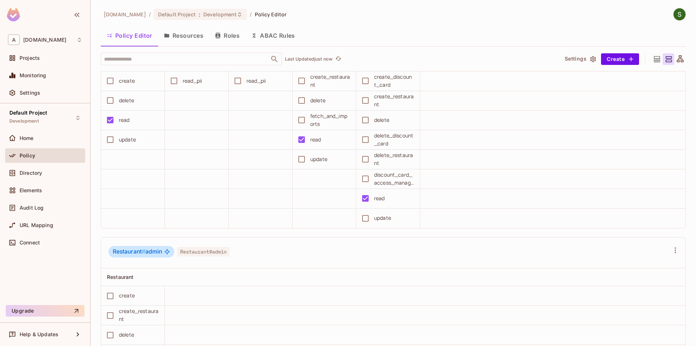
scroll to position [613, 0]
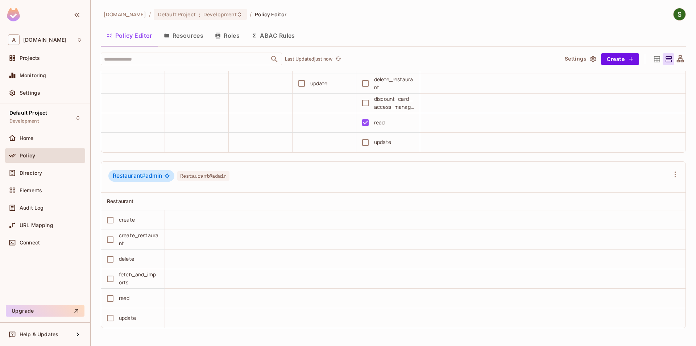
click at [217, 174] on span "Restaurant#admin" at bounding box center [203, 175] width 52 height 9
click at [674, 172] on icon "button" at bounding box center [675, 174] width 9 height 9
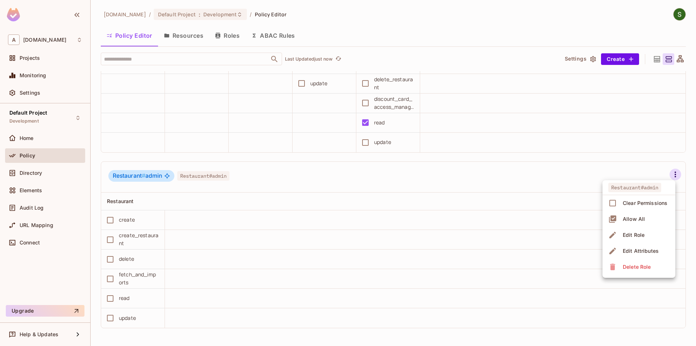
click at [504, 190] on div at bounding box center [348, 173] width 696 height 346
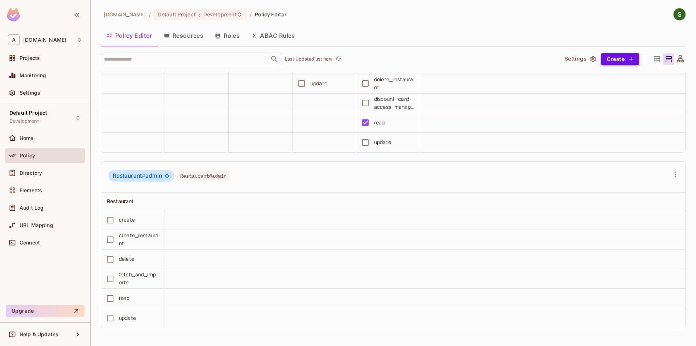
click at [630, 56] on icon "button" at bounding box center [630, 58] width 7 height 7
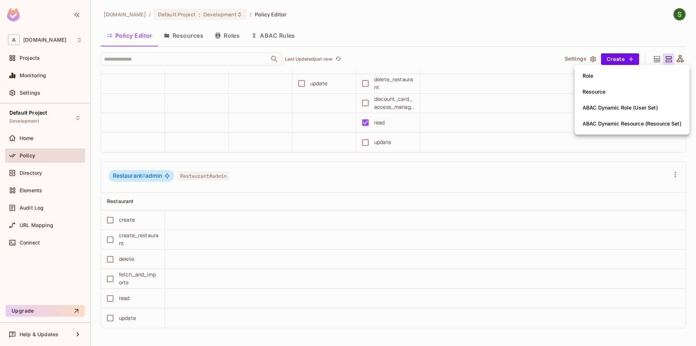
click at [589, 77] on div "Role" at bounding box center [587, 75] width 11 height 7
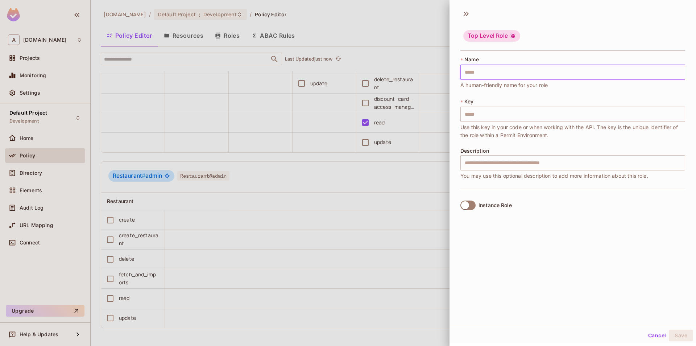
click at [490, 68] on input "text" at bounding box center [572, 71] width 225 height 15
type input "*"
type input "**"
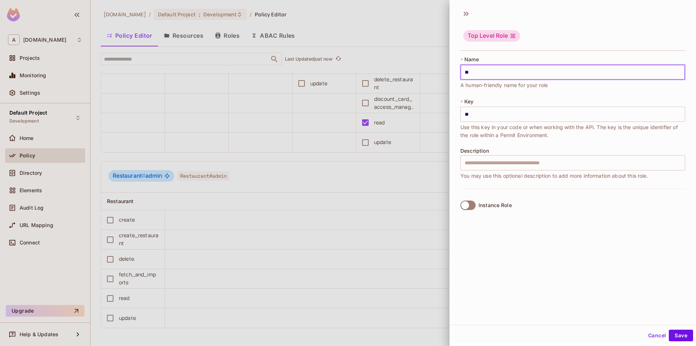
type input "***"
type input "****"
type input "*****"
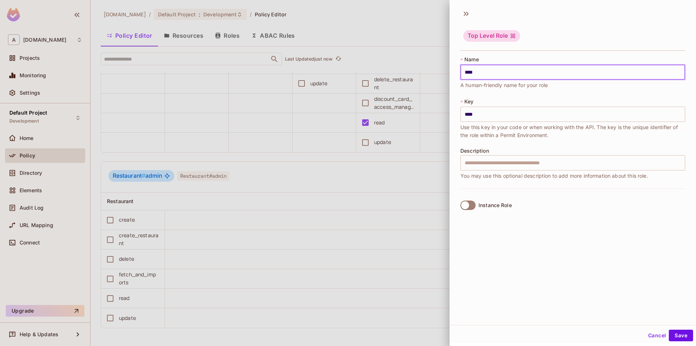
type input "*****"
type input "******"
type input "*******"
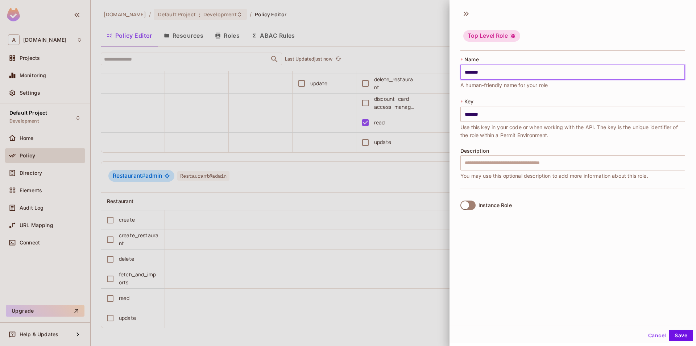
type input "********"
type input "**********"
click at [492, 75] on input "**********" at bounding box center [572, 71] width 225 height 15
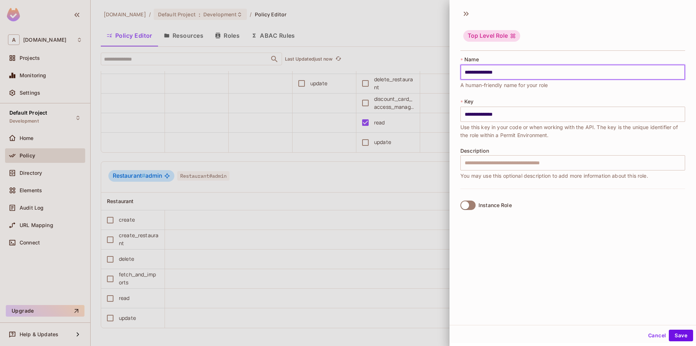
type input "**********"
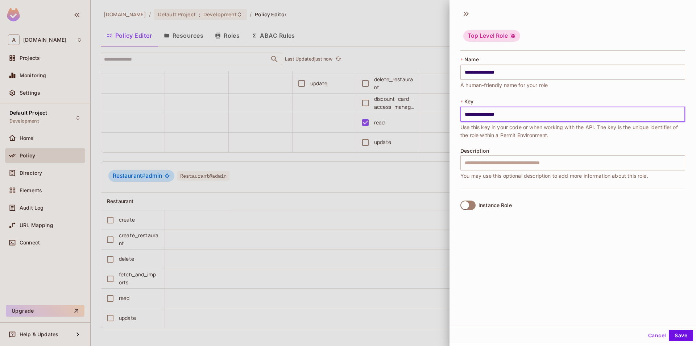
drag, startPoint x: 514, startPoint y: 114, endPoint x: 461, endPoint y: 113, distance: 52.5
click at [461, 113] on input "**********" at bounding box center [572, 114] width 225 height 15
type input "*****"
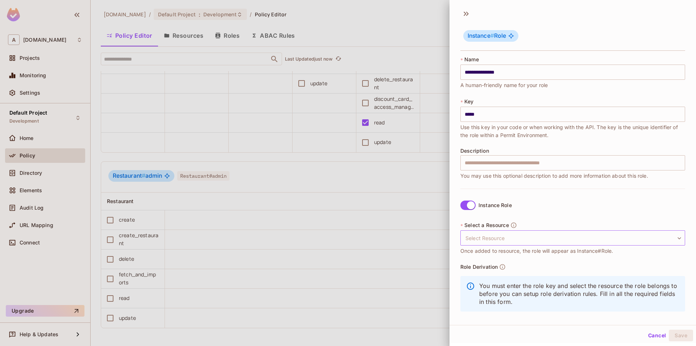
click at [495, 236] on body "A [DOMAIN_NAME] Projects Monitoring Settings Default Project Development Home P…" at bounding box center [348, 173] width 696 height 346
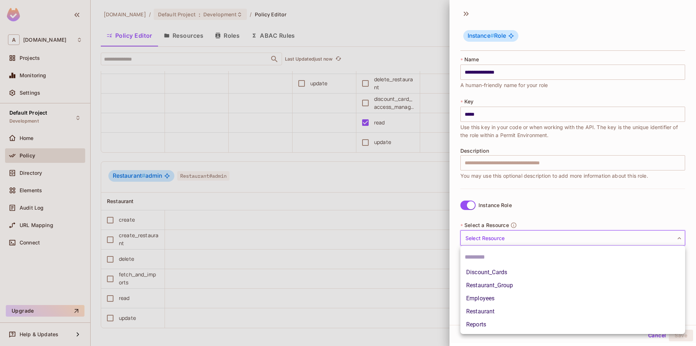
click at [495, 289] on li "Restaurant_Group" at bounding box center [572, 285] width 225 height 13
type input "**********"
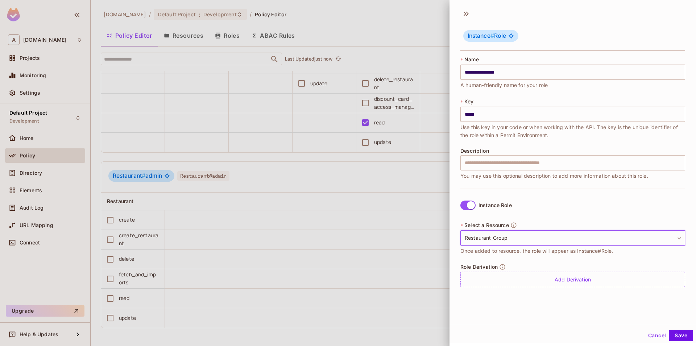
scroll to position [1, 0]
click at [674, 338] on button "Save" at bounding box center [681, 334] width 24 height 12
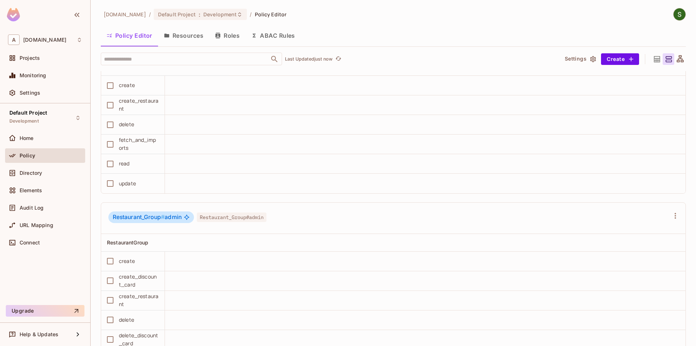
scroll to position [723, 0]
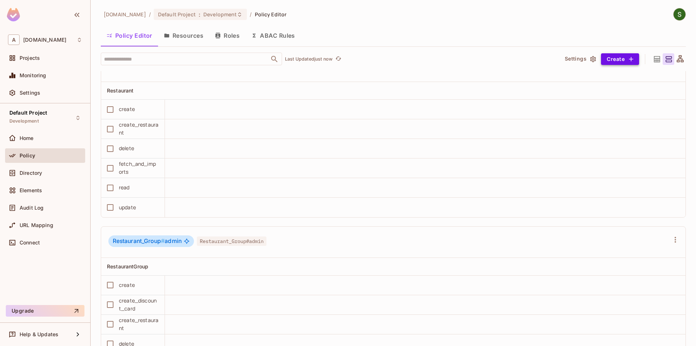
click at [617, 61] on button "Create" at bounding box center [620, 59] width 38 height 12
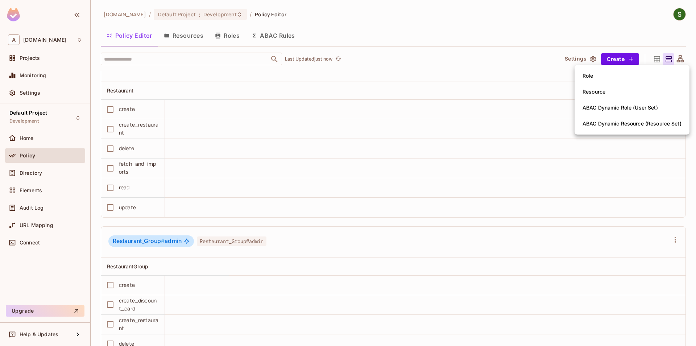
click at [594, 80] on span "Role" at bounding box center [587, 76] width 15 height 12
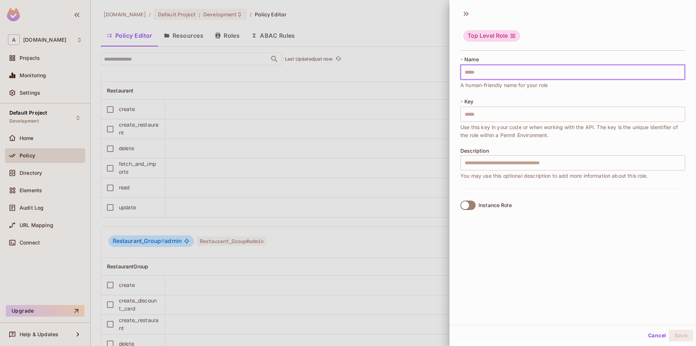
click at [528, 73] on input "text" at bounding box center [572, 71] width 225 height 15
type input "*"
type input "**"
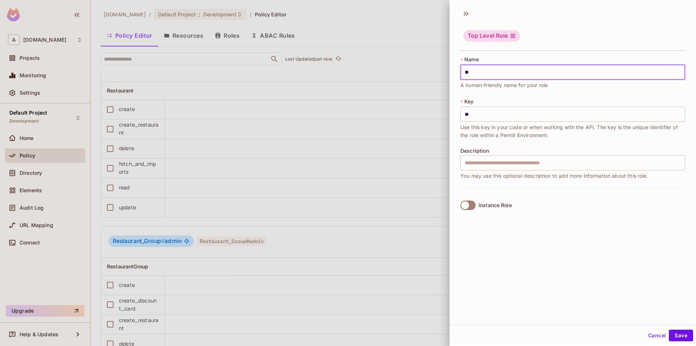
type input "***"
type input "****"
type input "*****"
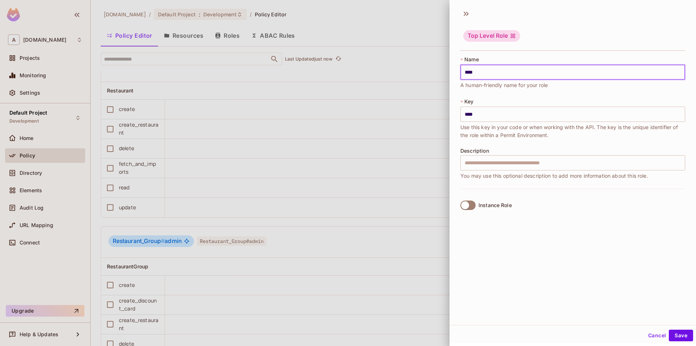
type input "*****"
type input "******"
type input "*******"
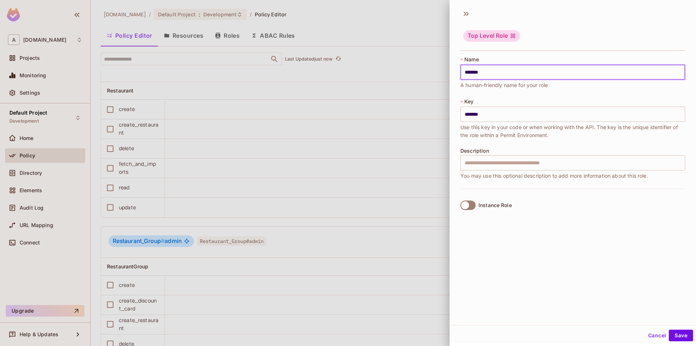
type input "********"
type input "*********"
type input "**********"
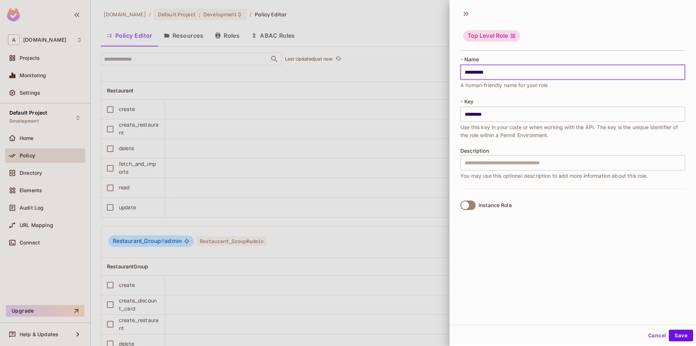
type input "**********"
click at [514, 143] on div "**********" at bounding box center [572, 122] width 225 height 133
click at [495, 114] on input "**********" at bounding box center [572, 114] width 225 height 15
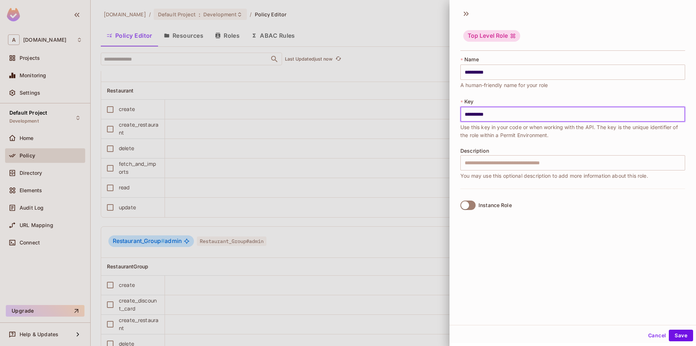
drag, startPoint x: 495, startPoint y: 114, endPoint x: 368, endPoint y: 114, distance: 126.8
click at [460, 114] on input "**********" at bounding box center [572, 114] width 225 height 15
type input "******"
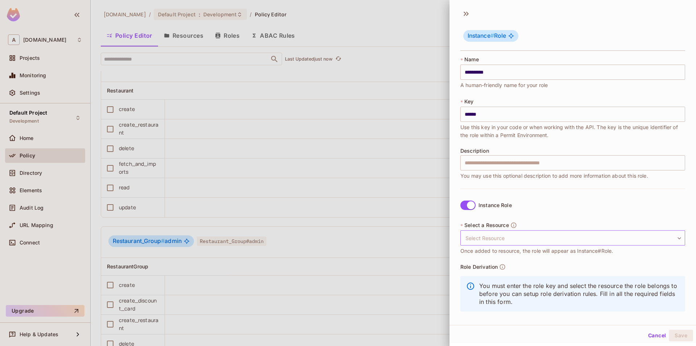
click at [504, 239] on body "A [DOMAIN_NAME] Projects Monitoring Settings Default Project Development Home P…" at bounding box center [348, 173] width 696 height 346
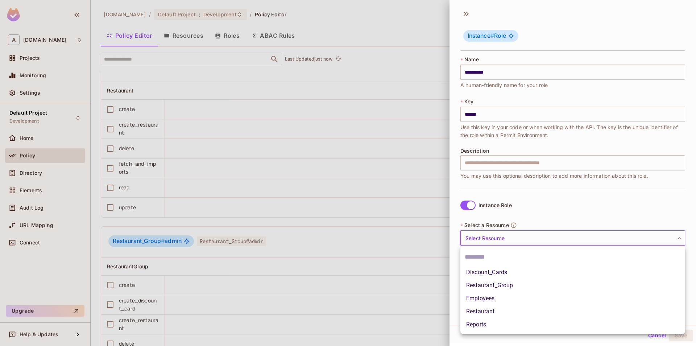
click at [492, 311] on li "Restaurant" at bounding box center [572, 311] width 225 height 13
type input "**********"
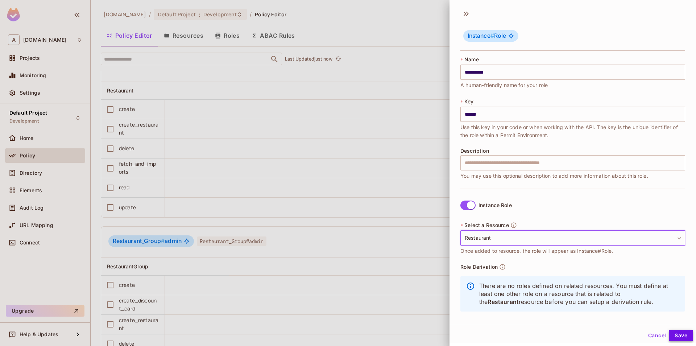
click at [677, 336] on button "Save" at bounding box center [681, 335] width 24 height 12
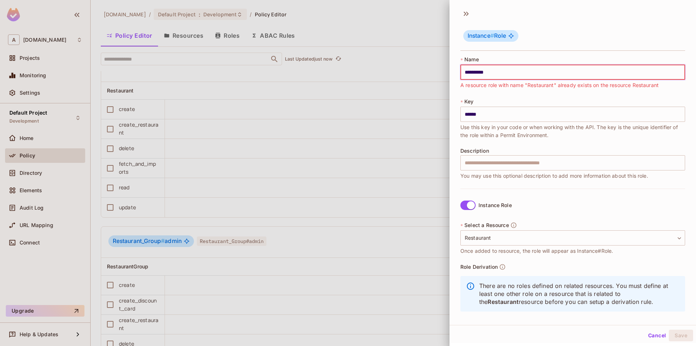
click at [233, 257] on div at bounding box center [348, 173] width 696 height 346
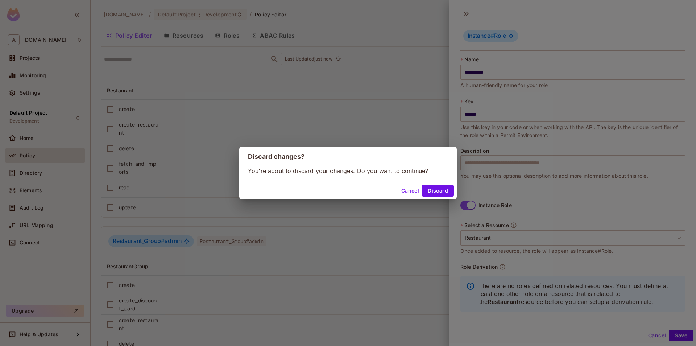
click at [404, 191] on button "Cancel" at bounding box center [410, 191] width 24 height 12
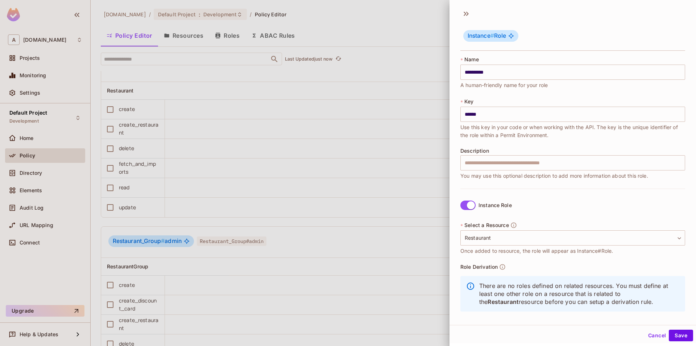
click at [658, 337] on button "Cancel" at bounding box center [657, 335] width 24 height 12
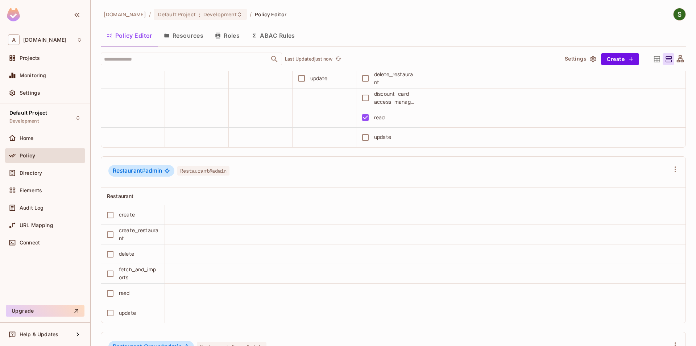
scroll to position [620, 0]
click at [222, 27] on button "Roles" at bounding box center [227, 35] width 36 height 18
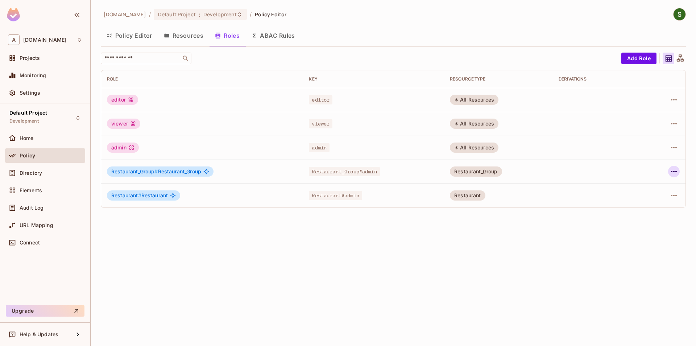
click at [671, 170] on icon "button" at bounding box center [673, 171] width 9 height 9
click at [657, 192] on li "Edit Role" at bounding box center [642, 188] width 64 height 16
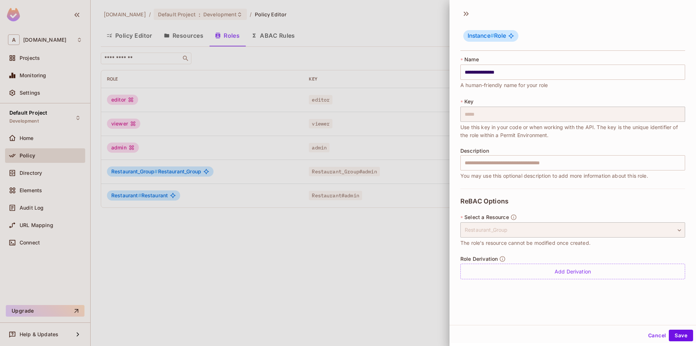
click at [390, 287] on div at bounding box center [348, 173] width 696 height 346
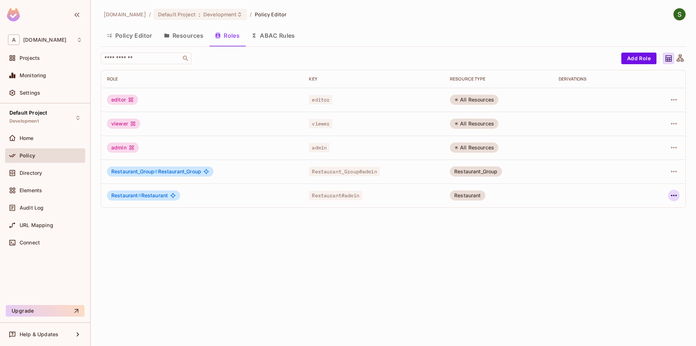
click at [676, 193] on icon "button" at bounding box center [673, 195] width 9 height 9
click at [647, 212] on div "Edit Role" at bounding box center [641, 211] width 22 height 7
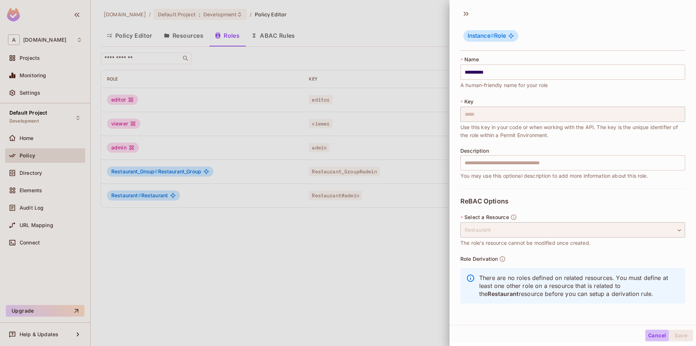
click at [651, 339] on button "Cancel" at bounding box center [657, 335] width 24 height 12
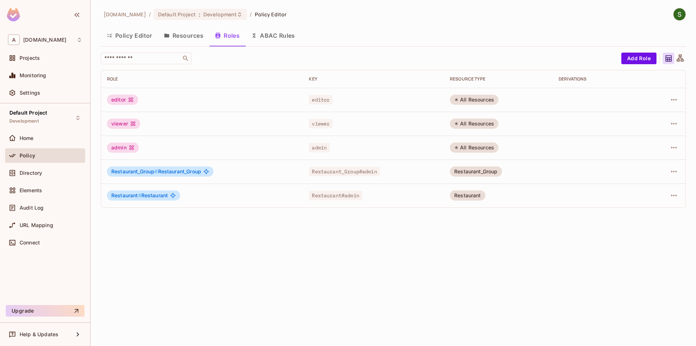
click at [280, 296] on div "allerin.com / Default Project : Development / Policy Editor Policy Editor Resou…" at bounding box center [393, 173] width 605 height 346
click at [132, 41] on button "Policy Editor" at bounding box center [129, 35] width 57 height 18
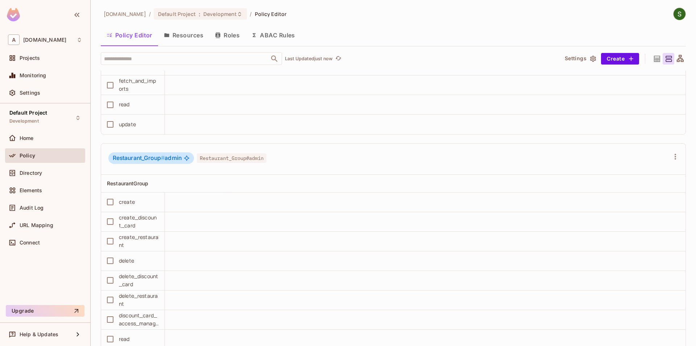
scroll to position [847, 0]
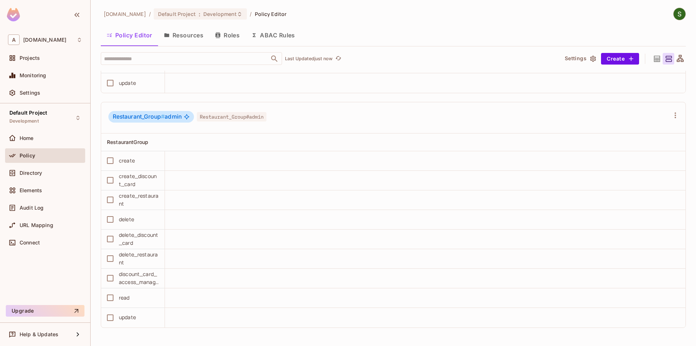
click at [232, 36] on button "Roles" at bounding box center [227, 35] width 36 height 18
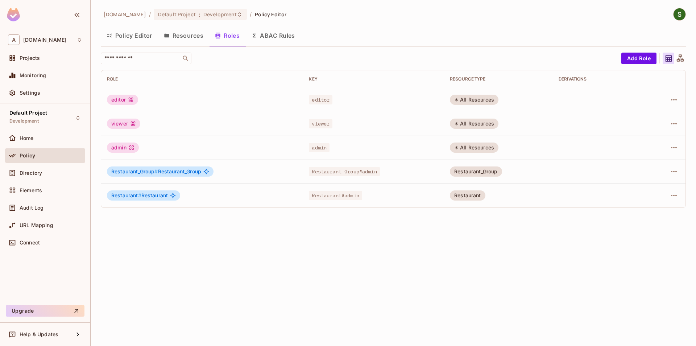
click at [133, 42] on button "Policy Editor" at bounding box center [129, 35] width 57 height 18
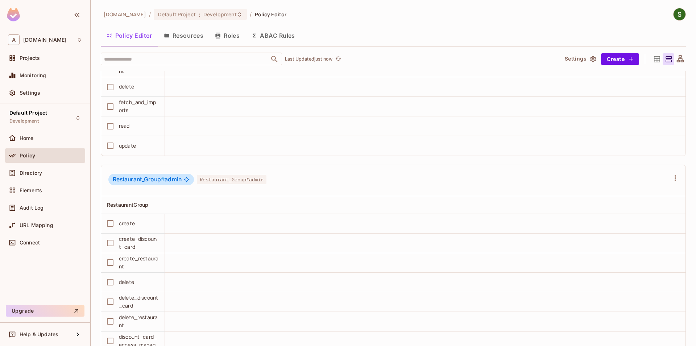
scroll to position [847, 0]
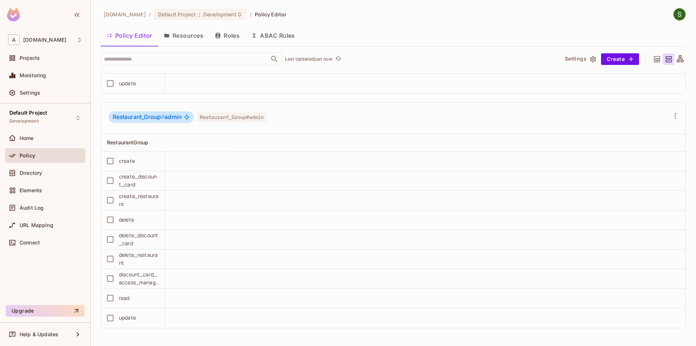
click at [225, 37] on button "Roles" at bounding box center [227, 35] width 36 height 18
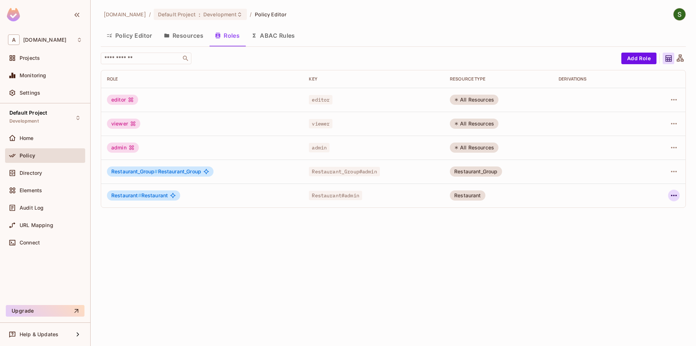
click at [672, 195] on icon "button" at bounding box center [673, 195] width 9 height 9
click at [651, 232] on span "Edit Attributes" at bounding box center [648, 228] width 40 height 12
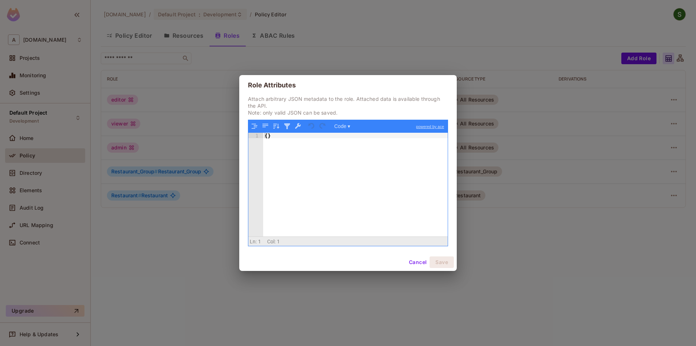
click at [422, 264] on button "Cancel" at bounding box center [418, 262] width 24 height 12
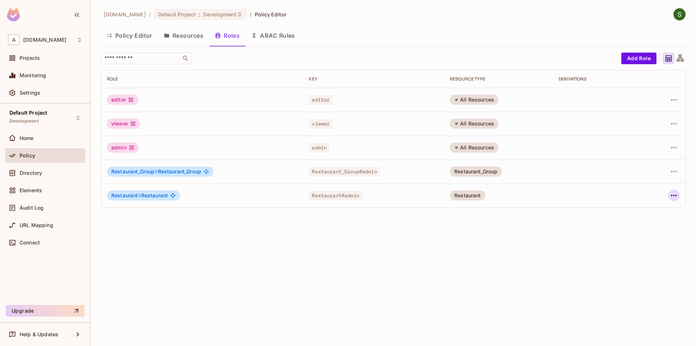
click at [674, 198] on icon "button" at bounding box center [673, 195] width 9 height 9
click at [650, 213] on div "Edit Role" at bounding box center [641, 211] width 22 height 7
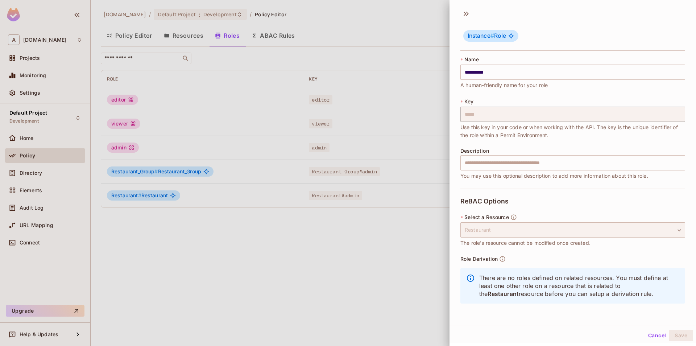
click at [500, 229] on div "Restaurant" at bounding box center [572, 229] width 225 height 15
click at [653, 335] on button "Cancel" at bounding box center [657, 334] width 24 height 12
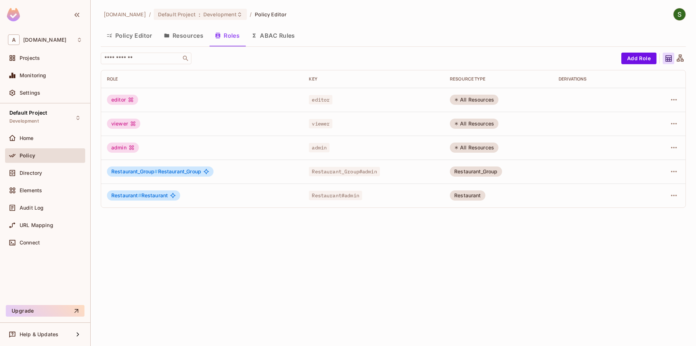
click at [197, 34] on button "Resources" at bounding box center [183, 35] width 51 height 18
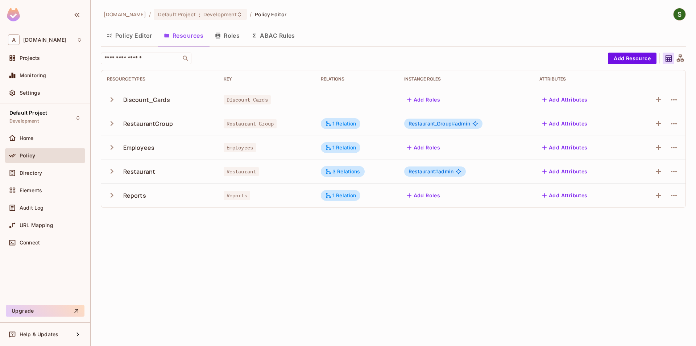
click at [111, 172] on icon "button" at bounding box center [112, 171] width 3 height 5
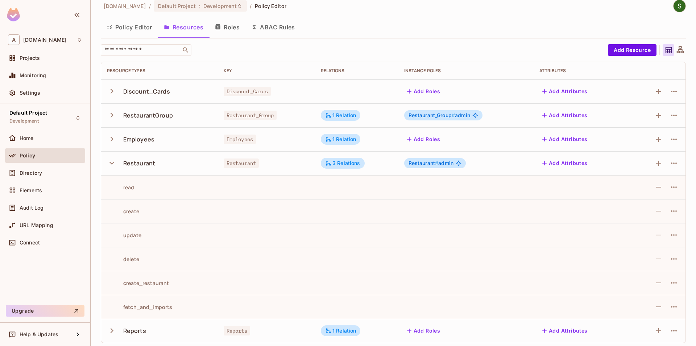
scroll to position [11, 0]
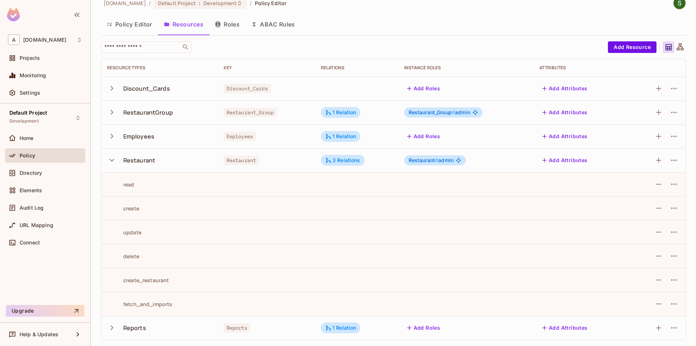
click at [112, 161] on icon "button" at bounding box center [111, 160] width 5 height 3
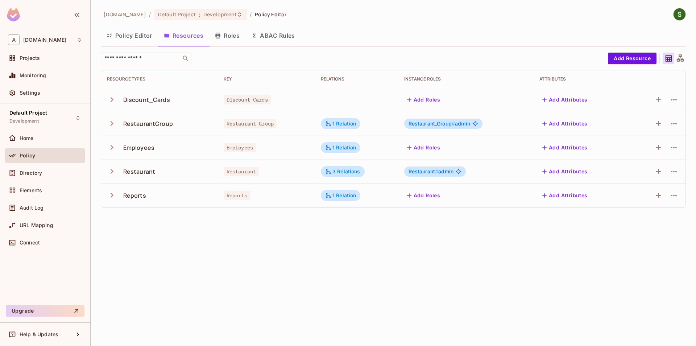
scroll to position [0, 0]
click at [113, 126] on icon "button" at bounding box center [112, 123] width 10 height 10
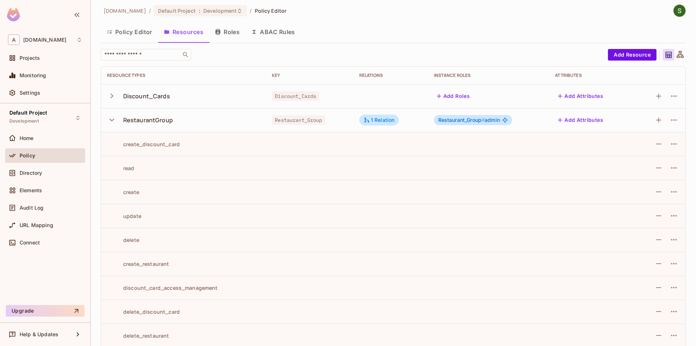
scroll to position [0, 0]
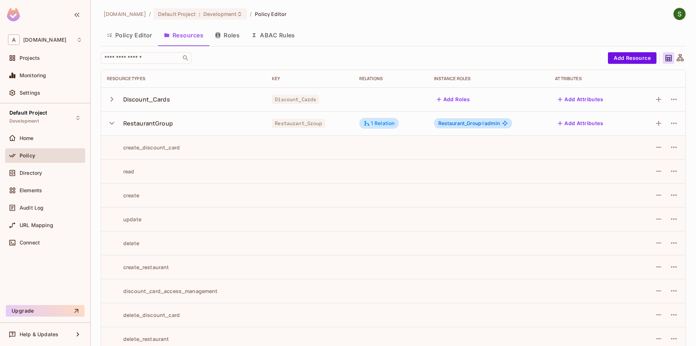
click at [114, 121] on icon "button" at bounding box center [112, 123] width 10 height 10
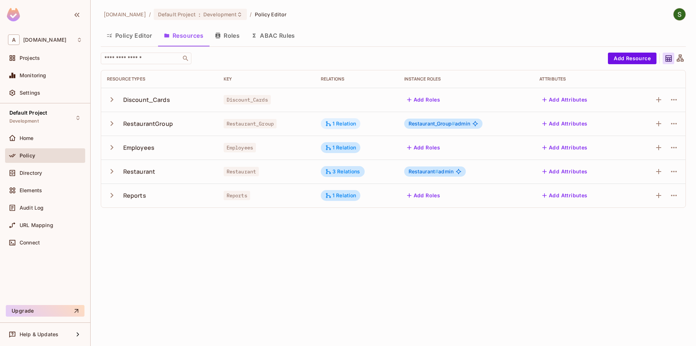
click at [334, 126] on div "1 Relation" at bounding box center [340, 123] width 31 height 7
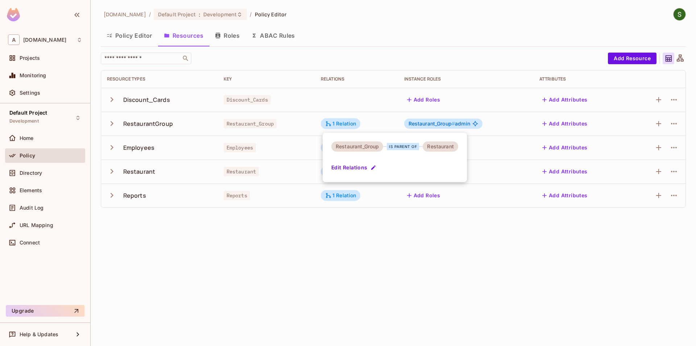
click at [342, 231] on div at bounding box center [348, 173] width 696 height 346
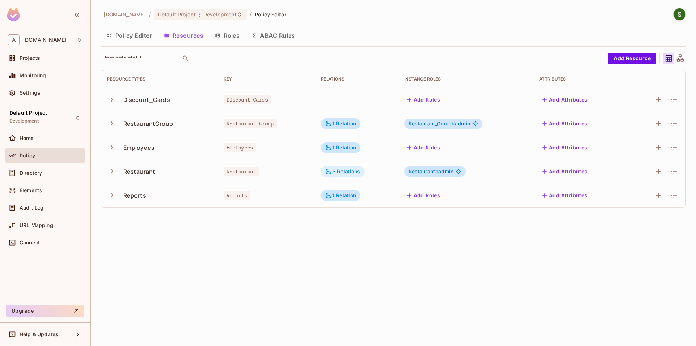
click at [332, 168] on icon at bounding box center [328, 171] width 7 height 7
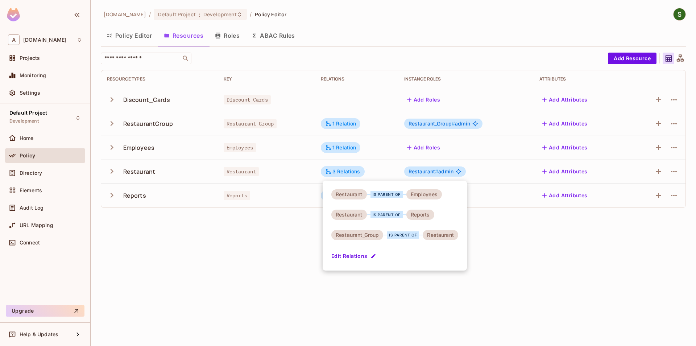
click at [432, 289] on div at bounding box center [348, 173] width 696 height 346
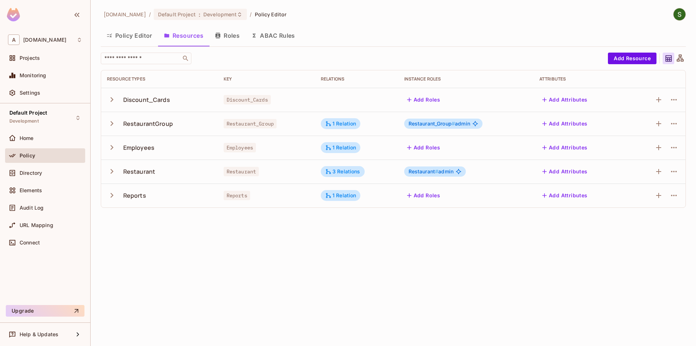
click at [227, 41] on button "Roles" at bounding box center [227, 35] width 36 height 18
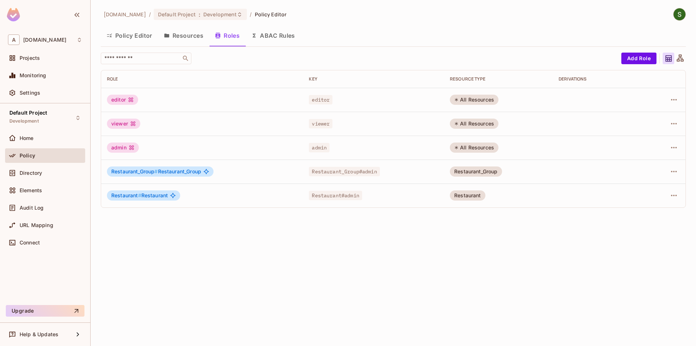
click at [182, 36] on button "Resources" at bounding box center [183, 35] width 51 height 18
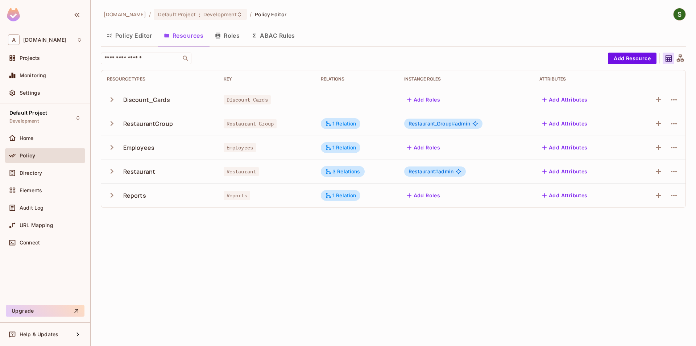
click at [436, 125] on span "Restaurant_Group #" at bounding box center [431, 123] width 47 height 6
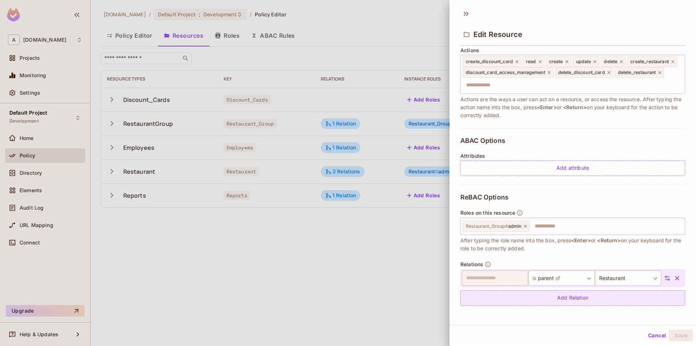
scroll to position [1, 0]
click at [492, 294] on div "Add Relation" at bounding box center [572, 297] width 225 height 16
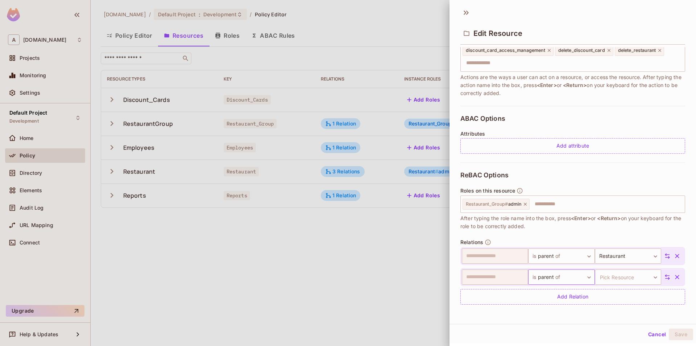
click at [555, 279] on body "**********" at bounding box center [348, 173] width 696 height 346
click at [503, 309] on div at bounding box center [348, 173] width 696 height 346
click at [633, 279] on body "**********" at bounding box center [348, 173] width 696 height 346
click at [546, 343] on div at bounding box center [348, 173] width 696 height 346
click at [678, 278] on icon "button" at bounding box center [676, 276] width 7 height 7
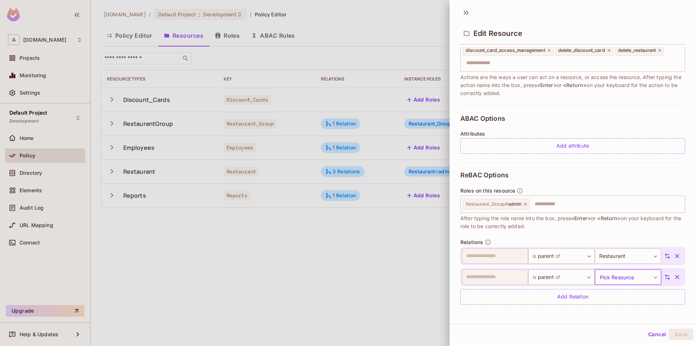
scroll to position [96, 0]
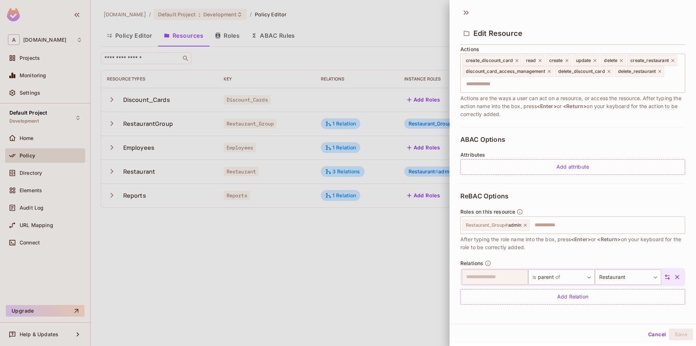
click at [654, 329] on button "Cancel" at bounding box center [657, 334] width 24 height 12
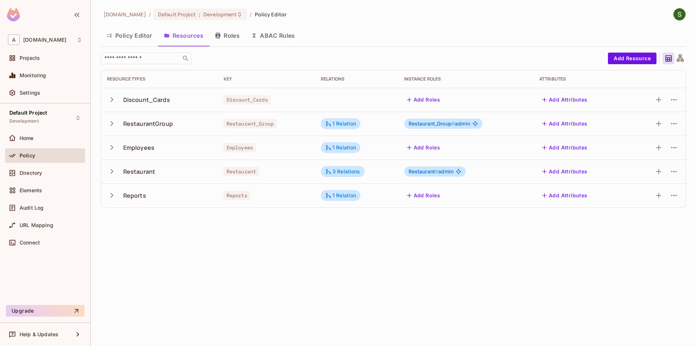
click at [434, 292] on div "allerin.com / Default Project : Development / Policy Editor Policy Editor Resou…" at bounding box center [393, 173] width 605 height 346
click at [131, 27] on button "Policy Editor" at bounding box center [129, 35] width 57 height 18
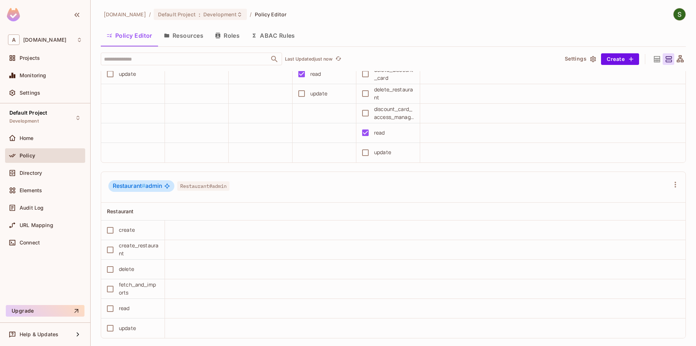
scroll to position [599, 0]
click at [227, 41] on button "Roles" at bounding box center [227, 35] width 36 height 18
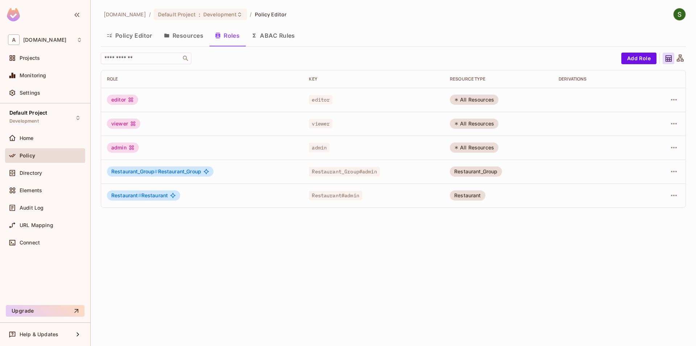
click at [461, 174] on div "Restaurant_Group" at bounding box center [476, 171] width 52 height 10
click at [678, 172] on icon "button" at bounding box center [673, 171] width 9 height 9
click at [653, 204] on div "Edit Attributes" at bounding box center [648, 203] width 36 height 7
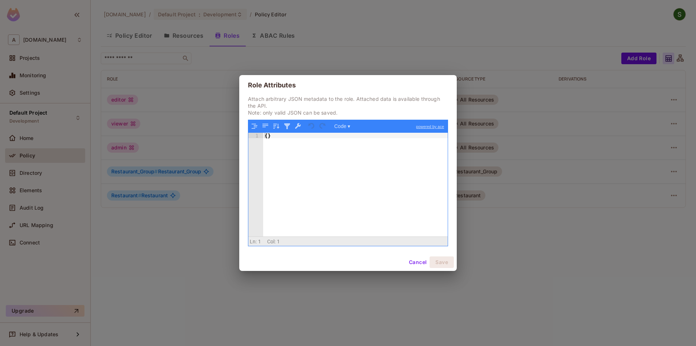
click at [414, 261] on button "Cancel" at bounding box center [418, 262] width 24 height 12
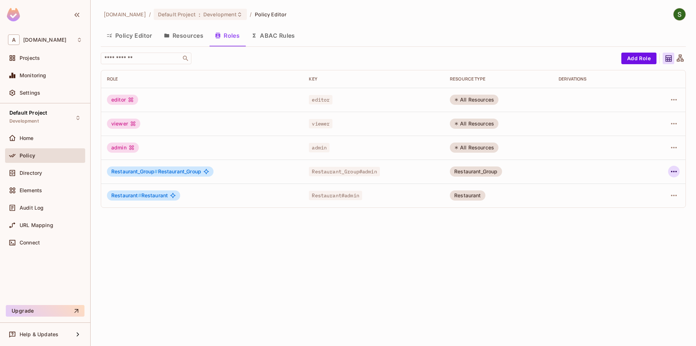
click at [672, 170] on icon "button" at bounding box center [673, 171] width 9 height 9
click at [653, 184] on span "Edit Role" at bounding box center [641, 188] width 26 height 12
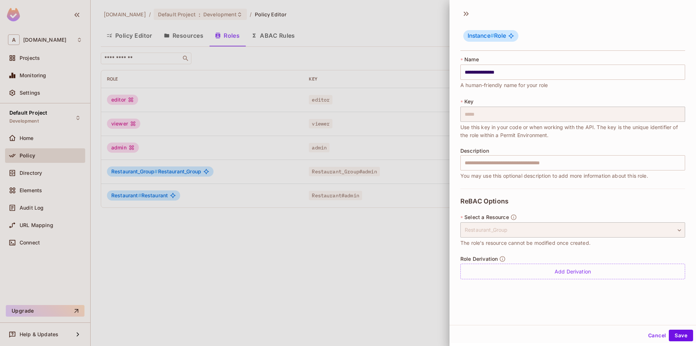
scroll to position [1, 0]
click at [647, 336] on button "Cancel" at bounding box center [657, 334] width 24 height 12
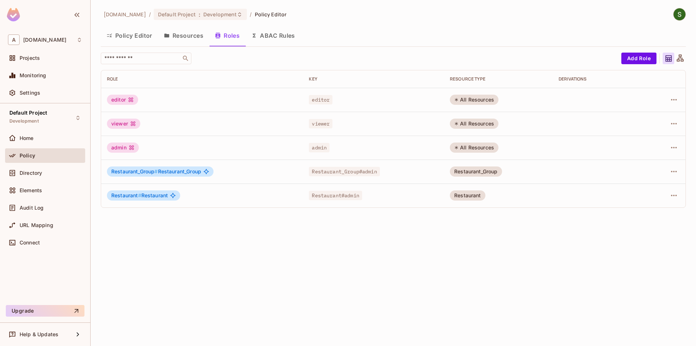
click at [126, 39] on button "Policy Editor" at bounding box center [129, 35] width 57 height 18
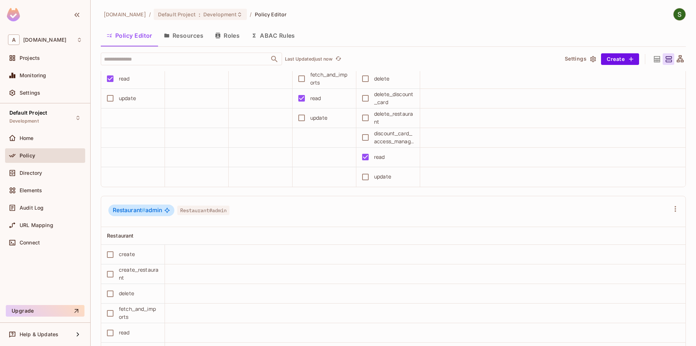
scroll to position [661, 0]
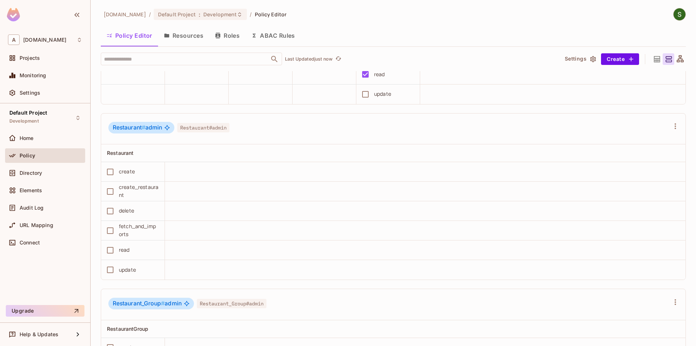
click at [154, 126] on span "Restaurant # admin" at bounding box center [137, 127] width 49 height 7
click at [196, 128] on span "Restaurant#admin" at bounding box center [203, 127] width 52 height 9
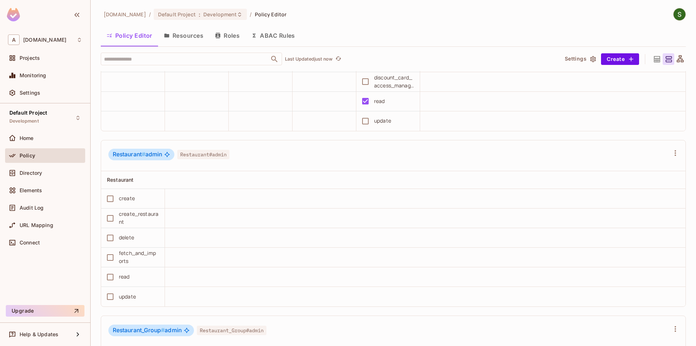
scroll to position [620, 0]
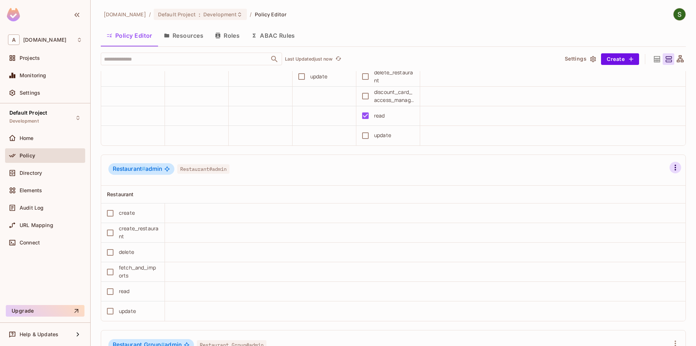
click at [675, 169] on icon "button" at bounding box center [674, 167] width 1 height 6
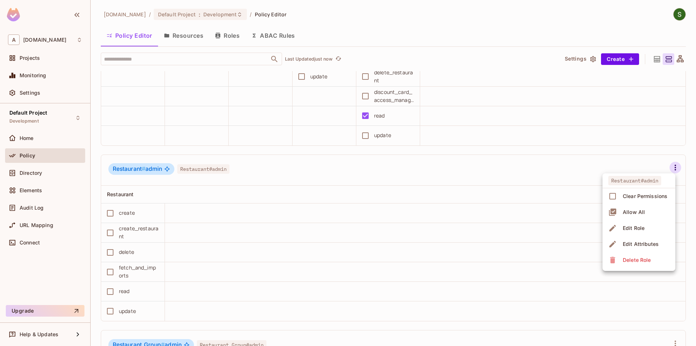
click at [633, 231] on div "Edit Role" at bounding box center [633, 227] width 22 height 7
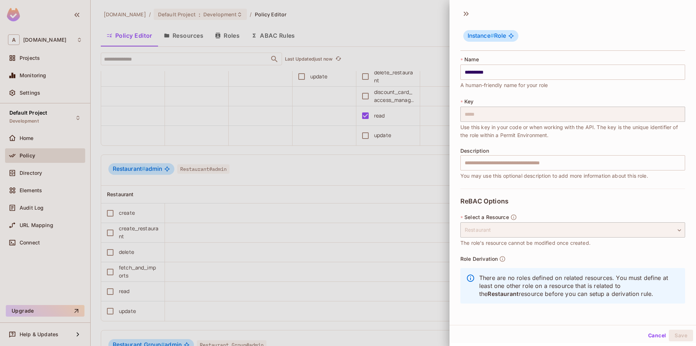
scroll to position [1, 0]
click at [651, 336] on button "Cancel" at bounding box center [657, 334] width 24 height 12
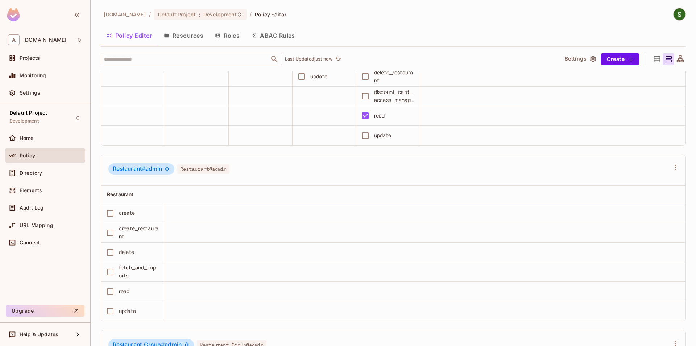
click at [218, 41] on button "Roles" at bounding box center [227, 35] width 36 height 18
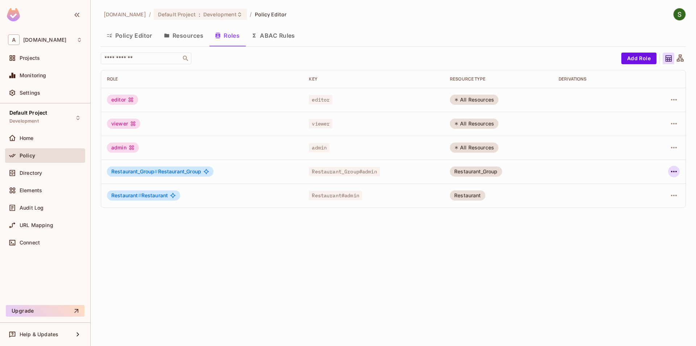
click at [670, 173] on icon "button" at bounding box center [673, 171] width 9 height 9
click at [641, 193] on span "Edit Role" at bounding box center [641, 188] width 26 height 12
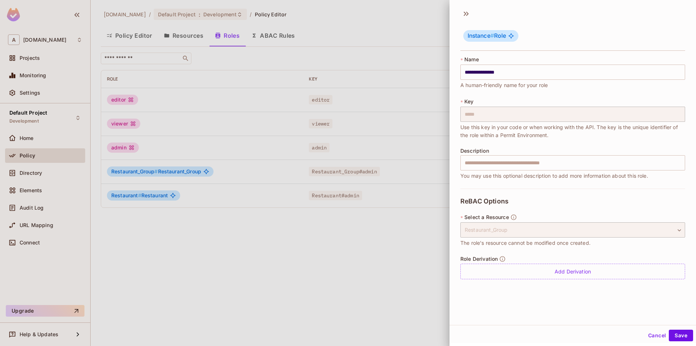
scroll to position [1, 0]
click at [652, 333] on button "Cancel" at bounding box center [657, 334] width 24 height 12
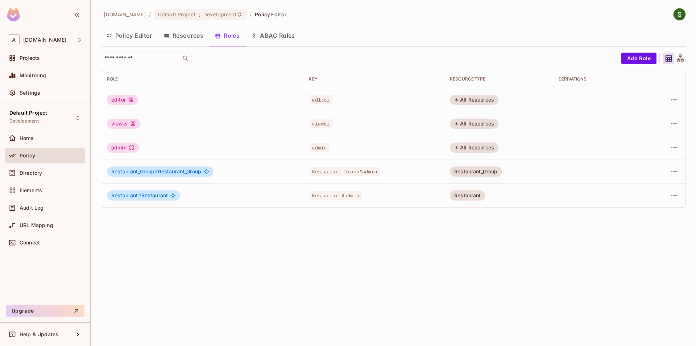
click at [468, 195] on div "Restaurant" at bounding box center [468, 195] width 36 height 10
click at [474, 176] on div "Restaurant_Group" at bounding box center [476, 171] width 52 height 10
click at [179, 41] on button "Resources" at bounding box center [183, 35] width 51 height 18
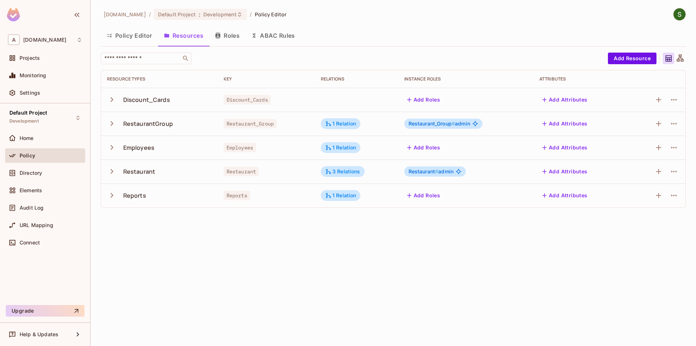
click at [454, 170] on div "Restaurant # admin" at bounding box center [435, 171] width 62 height 10
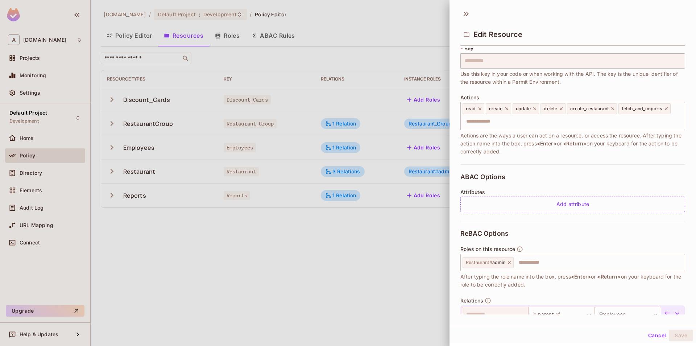
scroll to position [83, 0]
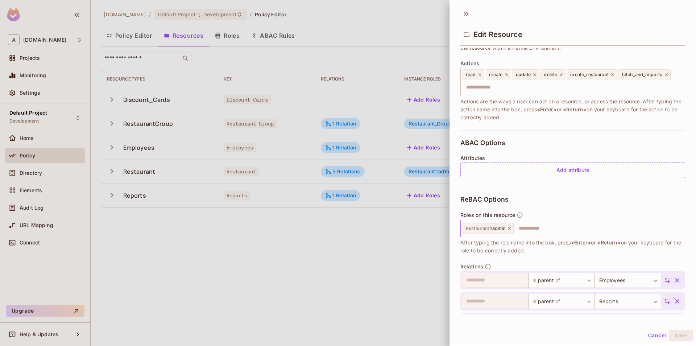
click at [528, 234] on input "text" at bounding box center [597, 228] width 167 height 14
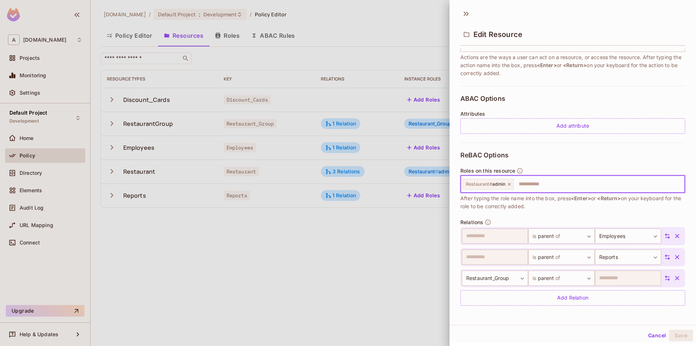
scroll to position [1, 0]
click at [524, 277] on body "**********" at bounding box center [348, 173] width 696 height 346
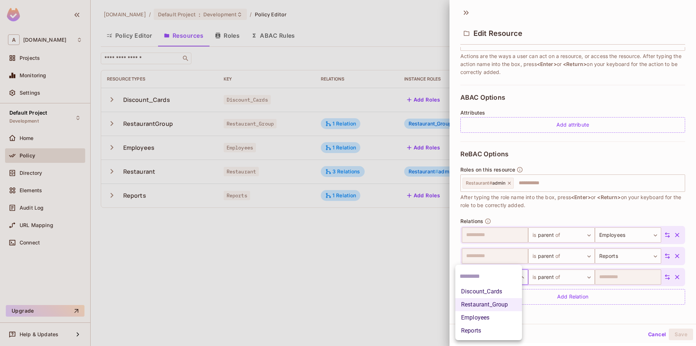
click at [561, 345] on div at bounding box center [348, 173] width 696 height 346
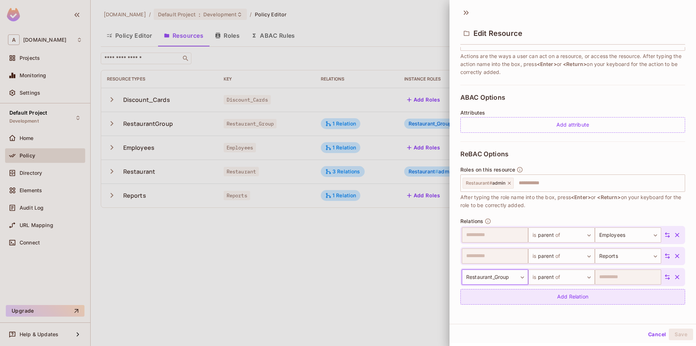
click at [578, 301] on div "Add Relation" at bounding box center [572, 297] width 225 height 16
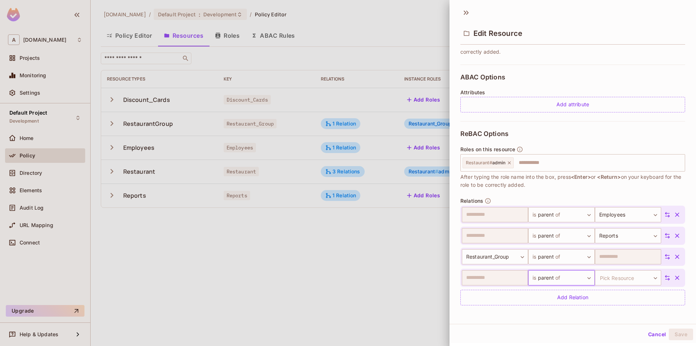
scroll to position [148, 0]
click at [666, 277] on icon at bounding box center [667, 277] width 7 height 7
click at [676, 275] on icon "button" at bounding box center [676, 276] width 7 height 7
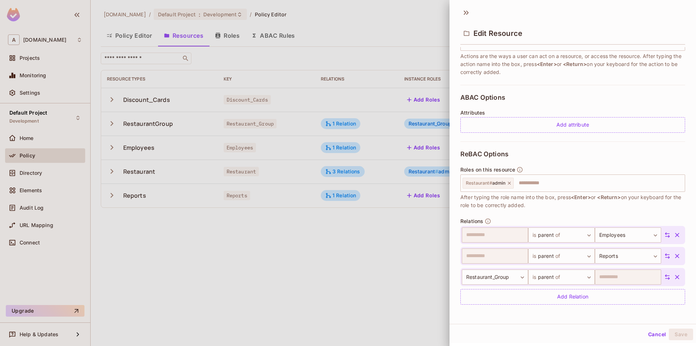
scroll to position [127, 0]
click at [535, 324] on div "Cancel Save" at bounding box center [572, 333] width 246 height 18
click at [358, 270] on div at bounding box center [348, 173] width 696 height 346
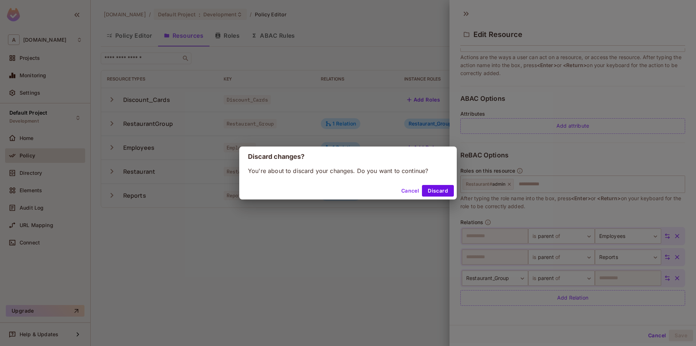
click at [403, 196] on button "Cancel" at bounding box center [410, 191] width 24 height 12
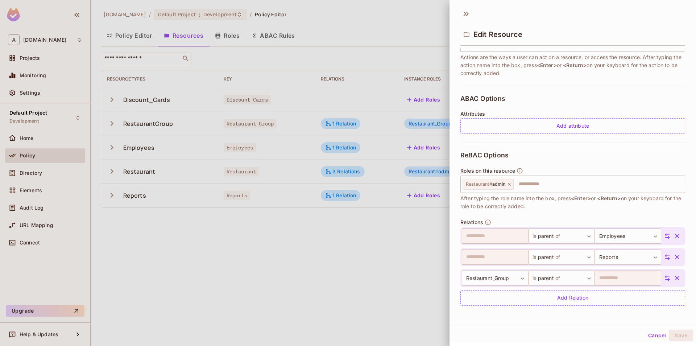
click at [368, 268] on div at bounding box center [348, 173] width 696 height 346
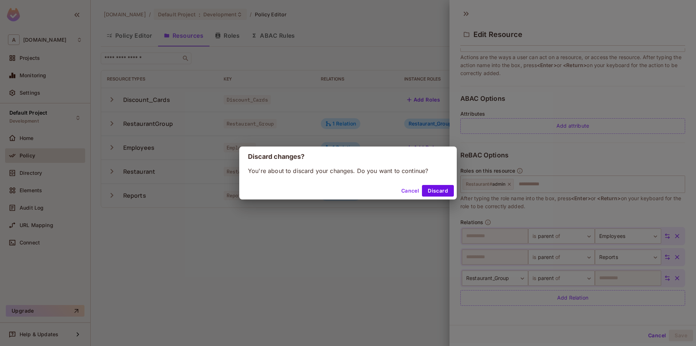
click at [412, 190] on button "Cancel" at bounding box center [410, 191] width 24 height 12
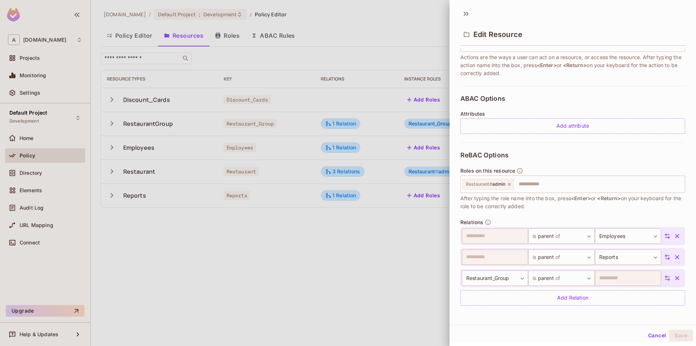
click at [665, 338] on button "Cancel" at bounding box center [657, 335] width 24 height 12
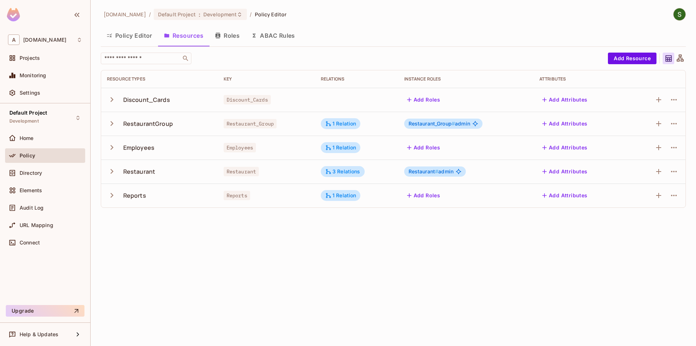
click at [295, 268] on div "allerin.com / Default Project : Development / Policy Editor Policy Editor Resou…" at bounding box center [393, 173] width 605 height 346
click at [122, 39] on button "Policy Editor" at bounding box center [129, 35] width 57 height 18
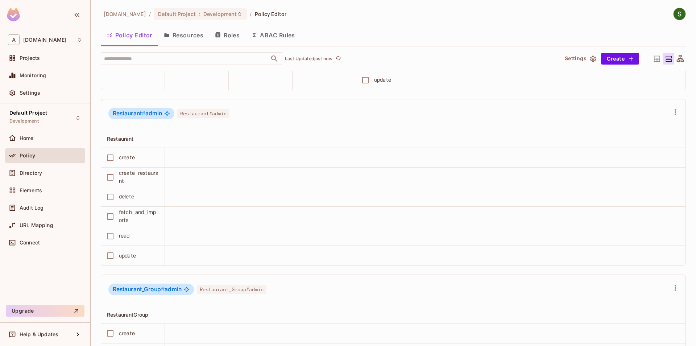
scroll to position [661, 0]
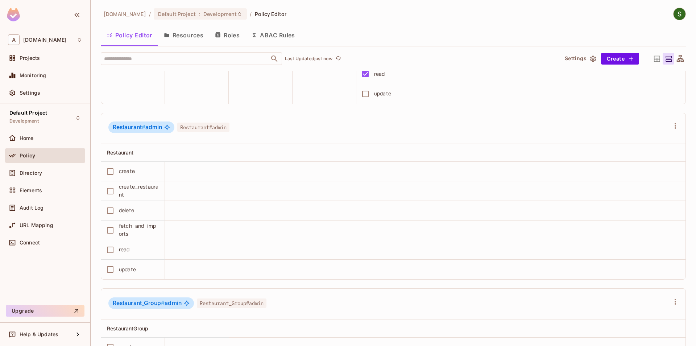
click at [222, 38] on button "Roles" at bounding box center [227, 35] width 36 height 18
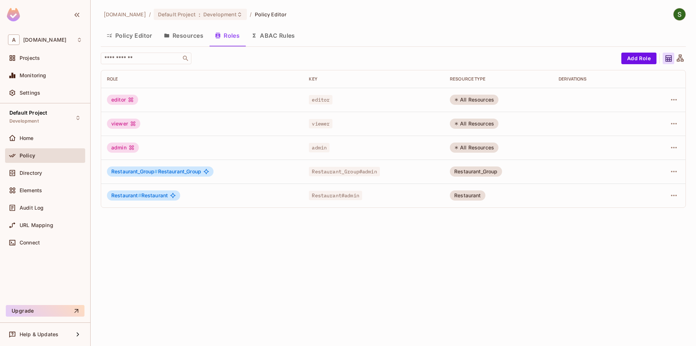
click at [129, 42] on button "Policy Editor" at bounding box center [129, 35] width 57 height 18
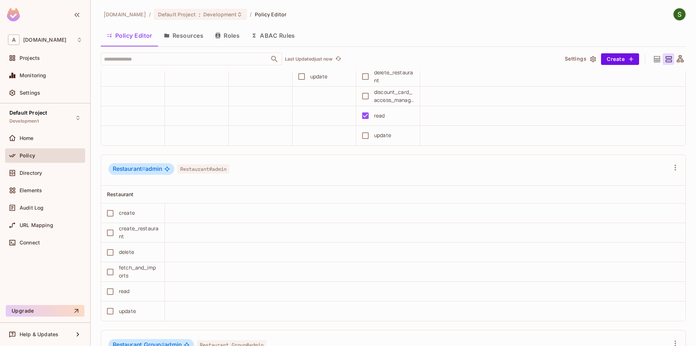
scroll to position [661, 0]
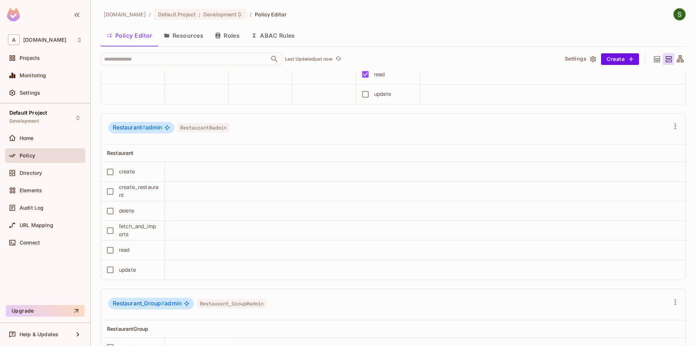
click at [230, 40] on button "Roles" at bounding box center [227, 35] width 36 height 18
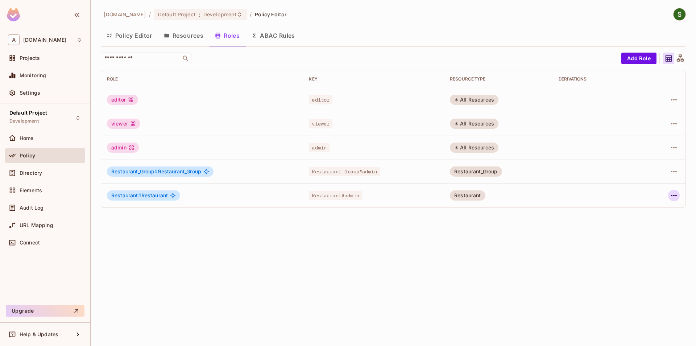
click at [672, 196] on icon "button" at bounding box center [673, 195] width 9 height 9
click at [508, 263] on div at bounding box center [348, 173] width 696 height 346
click at [123, 44] on button "Policy Editor" at bounding box center [129, 35] width 57 height 18
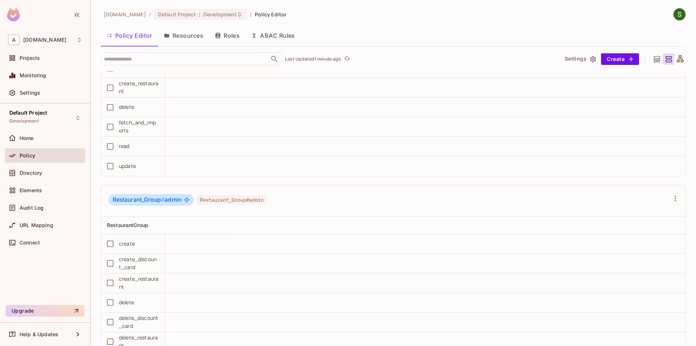
scroll to position [682, 0]
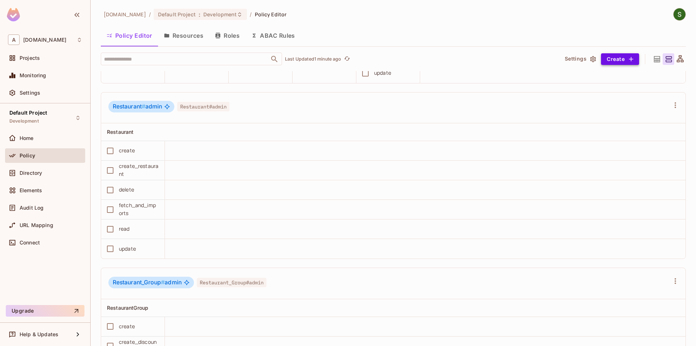
click at [626, 56] on button "Create" at bounding box center [620, 59] width 38 height 12
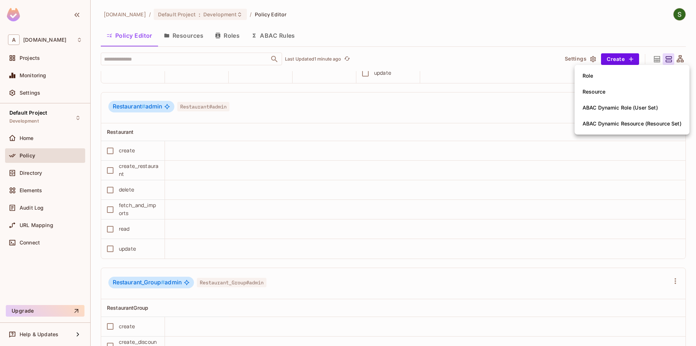
click at [602, 80] on li "Role" at bounding box center [631, 76] width 115 height 16
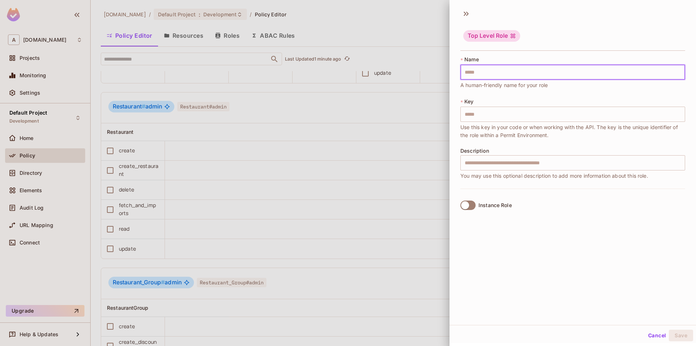
click at [472, 69] on input "text" at bounding box center [572, 71] width 225 height 15
type input "*"
type input "**"
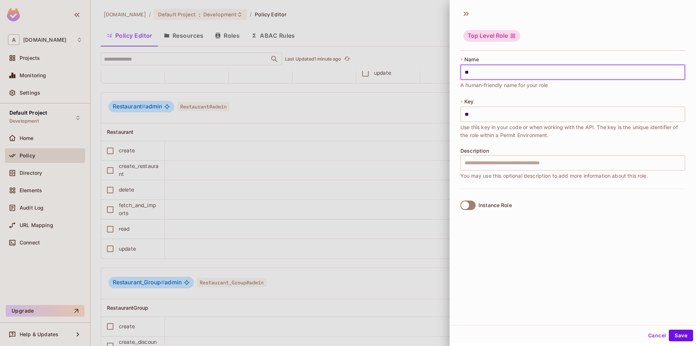
type input "***"
type input "**********"
drag, startPoint x: 477, startPoint y: 73, endPoint x: 434, endPoint y: 73, distance: 43.1
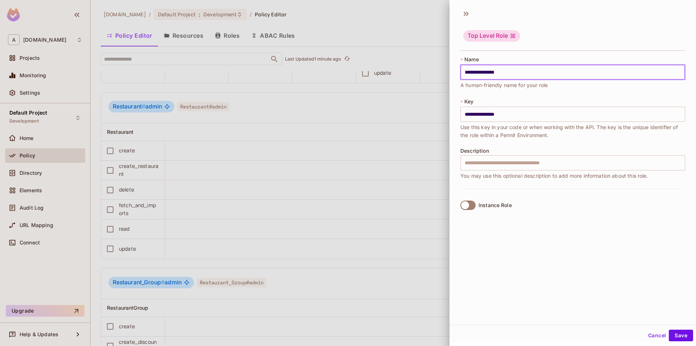
click at [460, 73] on input "**********" at bounding box center [572, 71] width 225 height 15
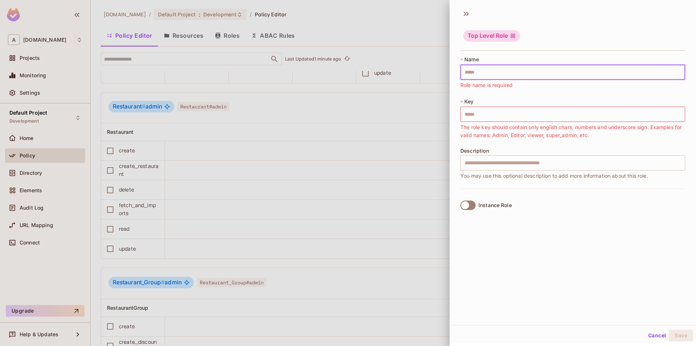
type input "*"
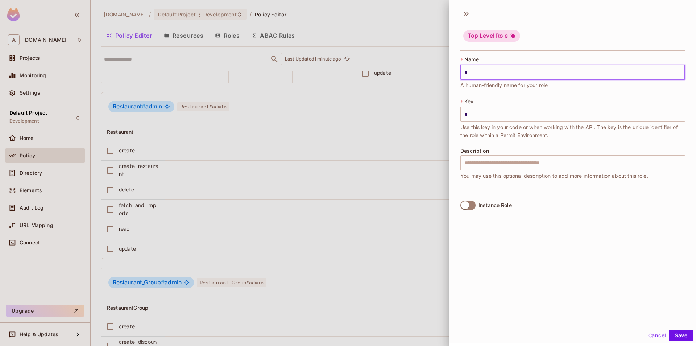
type input "**"
type input "***"
type input "****"
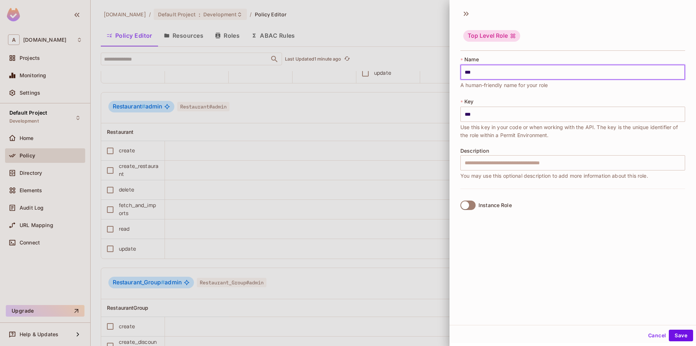
type input "****"
type input "*****"
type input "******"
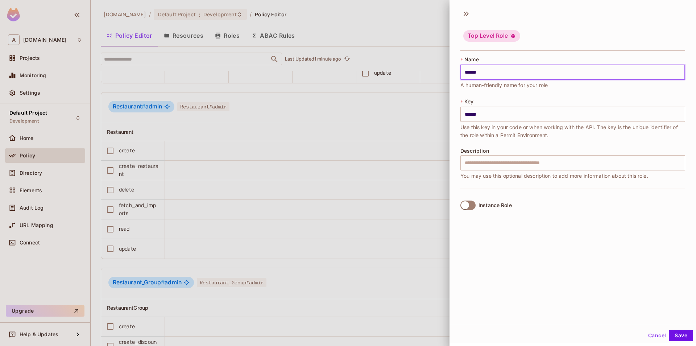
type input "*******"
type input "********"
type input "*********"
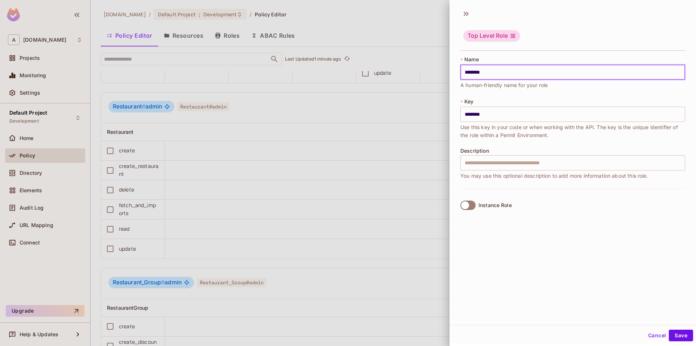
type input "*********"
type input "**********"
click at [486, 140] on div "**********" at bounding box center [572, 122] width 225 height 133
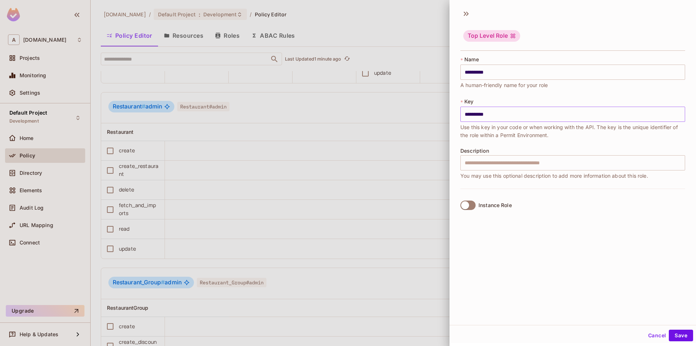
click at [497, 112] on input "**********" at bounding box center [572, 114] width 225 height 15
drag, startPoint x: 497, startPoint y: 115, endPoint x: 427, endPoint y: 109, distance: 70.5
click at [460, 109] on input "**********" at bounding box center [572, 114] width 225 height 15
type input "******"
click at [498, 71] on input "**********" at bounding box center [572, 71] width 225 height 15
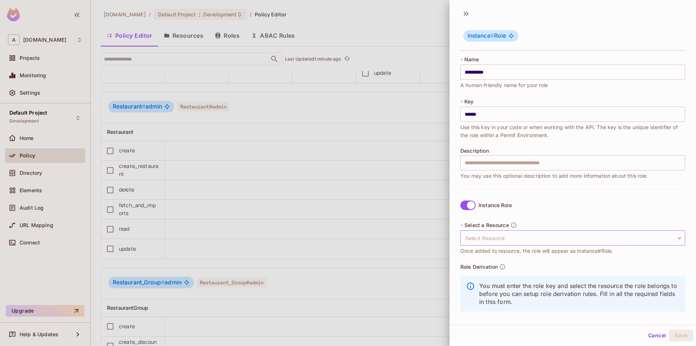
click at [490, 238] on body "A [DOMAIN_NAME] Projects Monitoring Settings Default Project Development Home P…" at bounding box center [348, 173] width 696 height 346
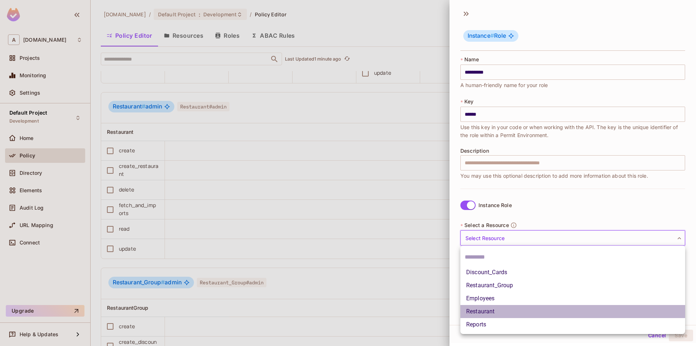
click at [492, 311] on li "Restaurant" at bounding box center [572, 311] width 225 height 13
type input "**********"
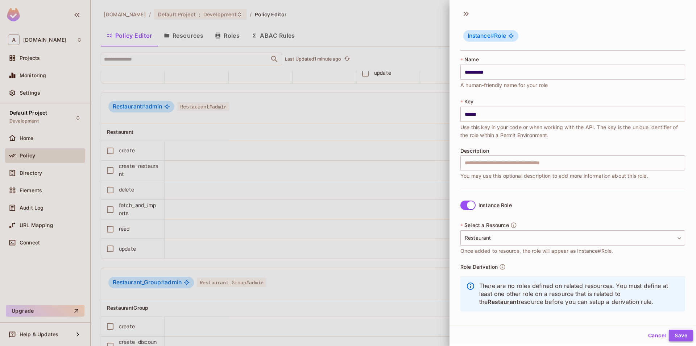
click at [679, 335] on button "Save" at bounding box center [681, 335] width 24 height 12
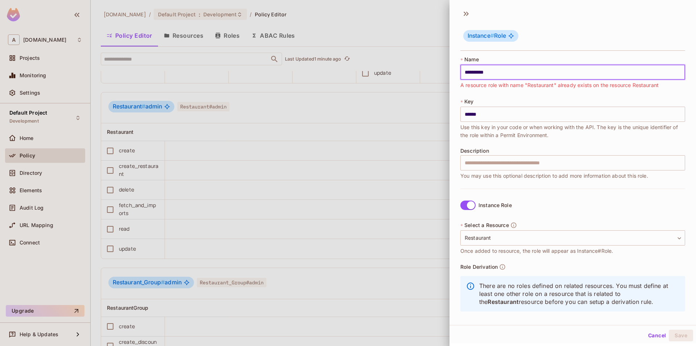
click at [517, 70] on input "**********" at bounding box center [572, 71] width 225 height 15
type input "**********"
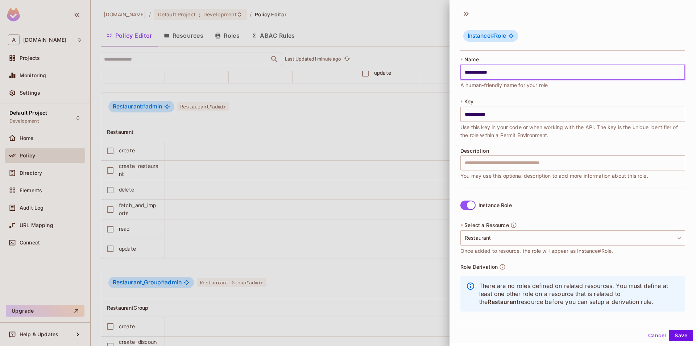
type input "**********"
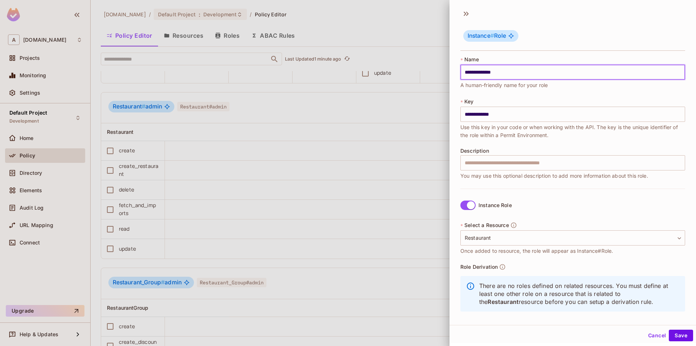
type input "**********"
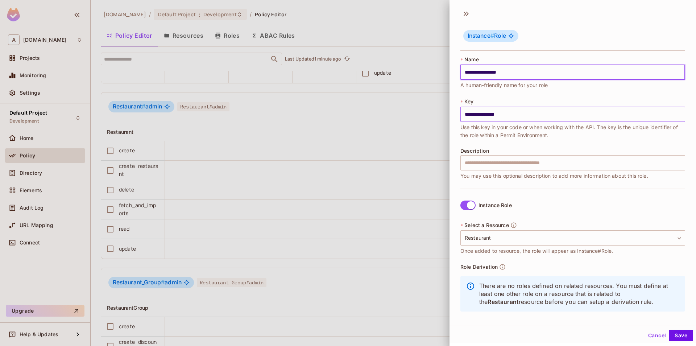
type input "**********"
click at [516, 117] on input "**********" at bounding box center [572, 114] width 225 height 15
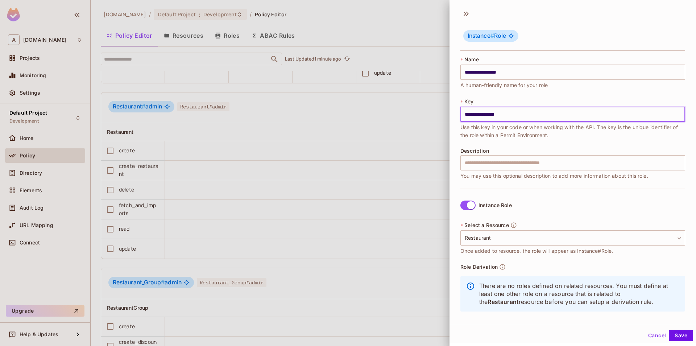
drag, startPoint x: 516, startPoint y: 117, endPoint x: 405, endPoint y: 118, distance: 111.6
click at [460, 118] on input "**********" at bounding box center [572, 114] width 225 height 15
type input "******"
click at [682, 329] on button "Save" at bounding box center [681, 335] width 24 height 12
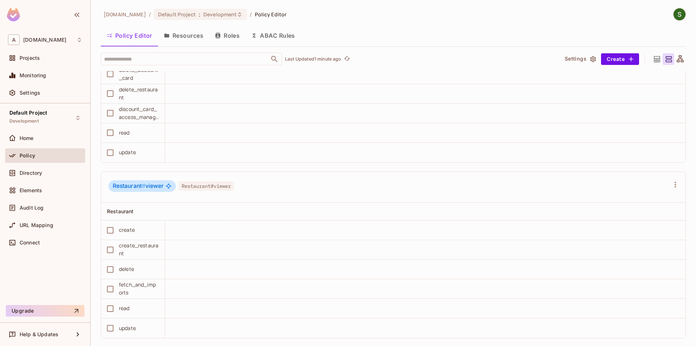
scroll to position [1023, 0]
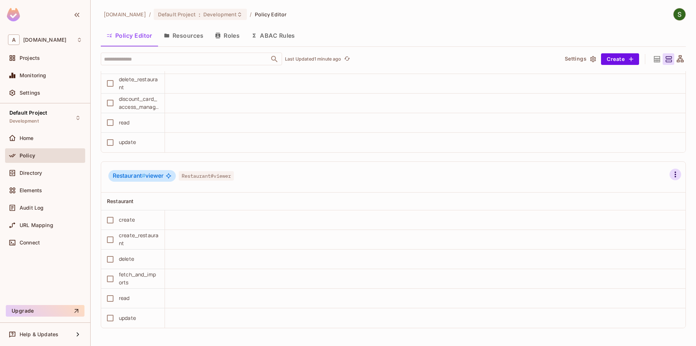
click at [672, 178] on icon "button" at bounding box center [675, 174] width 9 height 9
click at [628, 235] on div "Edit Role" at bounding box center [633, 234] width 22 height 7
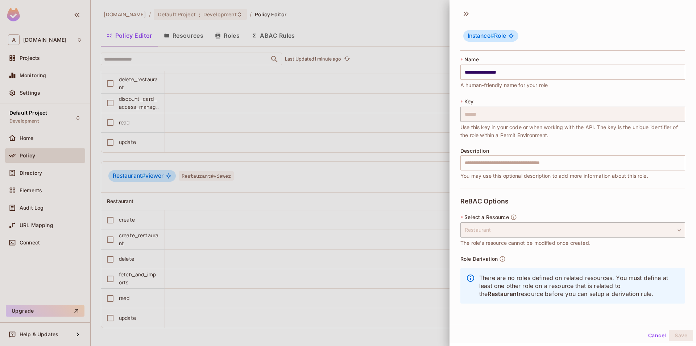
click at [377, 199] on div at bounding box center [348, 173] width 696 height 346
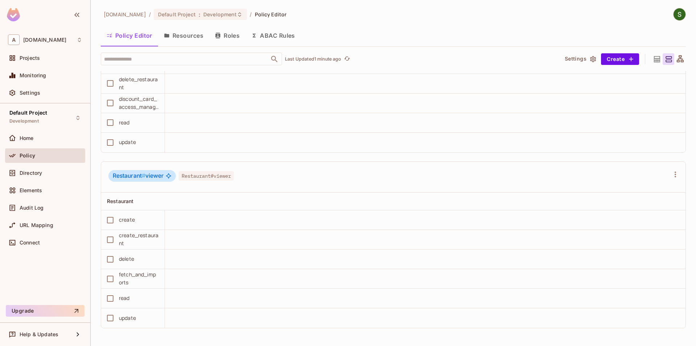
click at [229, 36] on button "Roles" at bounding box center [227, 35] width 36 height 18
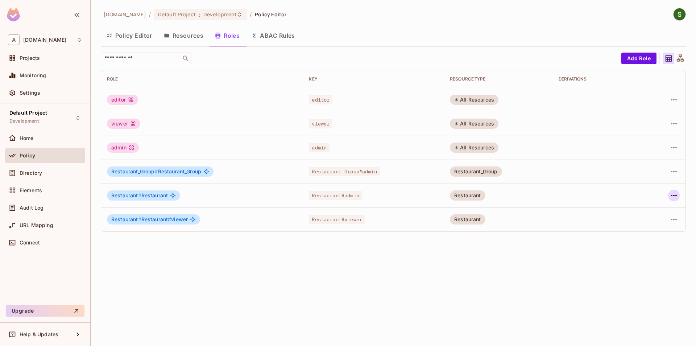
click at [674, 196] on icon "button" at bounding box center [673, 195] width 9 height 9
click at [636, 212] on div "Edit Role" at bounding box center [641, 211] width 22 height 7
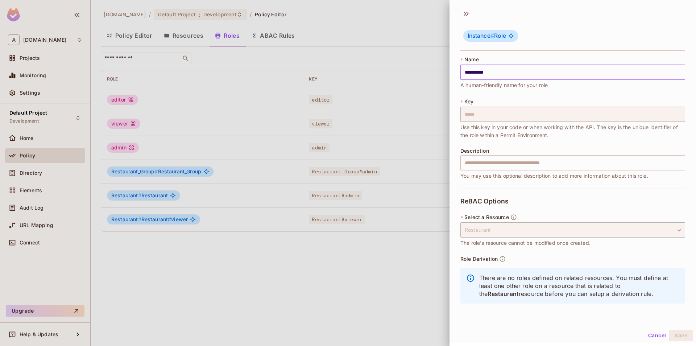
click at [495, 76] on input "**********" at bounding box center [572, 71] width 225 height 15
type input "**********"
click at [679, 339] on button "Save" at bounding box center [681, 335] width 24 height 12
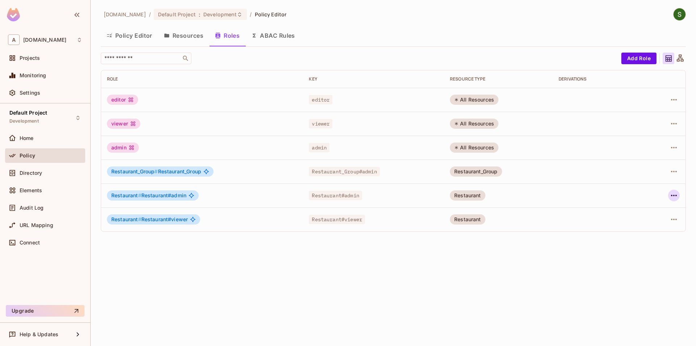
click at [672, 198] on icon "button" at bounding box center [673, 195] width 9 height 9
click at [132, 36] on div at bounding box center [348, 173] width 696 height 346
click at [147, 32] on button "Policy Editor" at bounding box center [129, 35] width 57 height 18
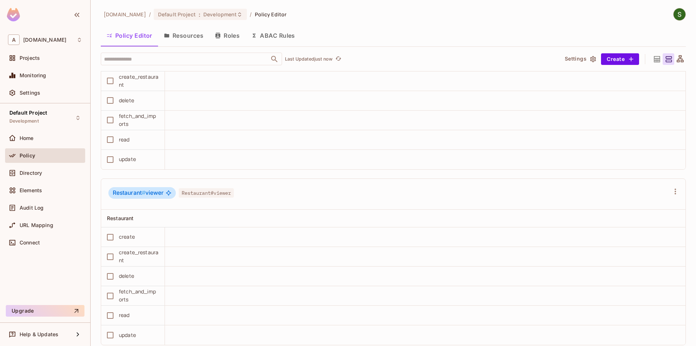
scroll to position [1023, 0]
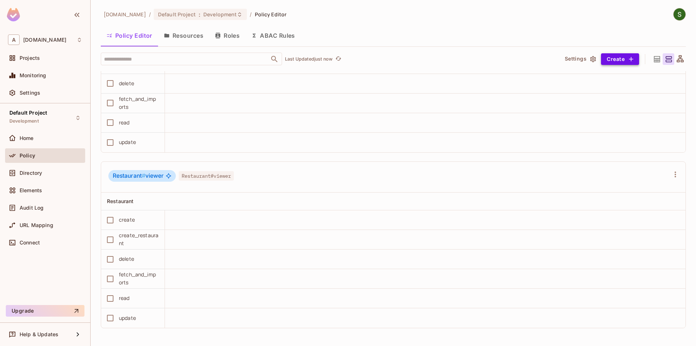
click at [617, 56] on button "Create" at bounding box center [620, 59] width 38 height 12
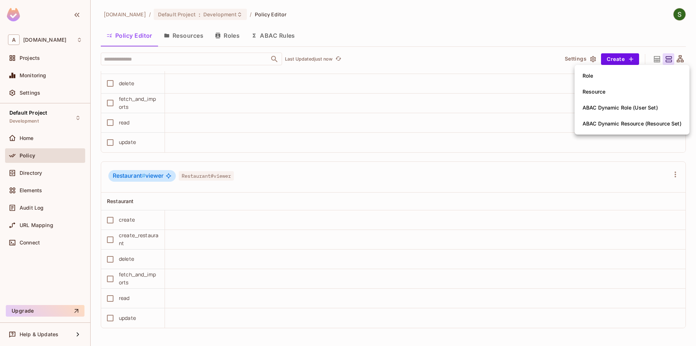
click at [629, 77] on li "Role" at bounding box center [631, 76] width 115 height 16
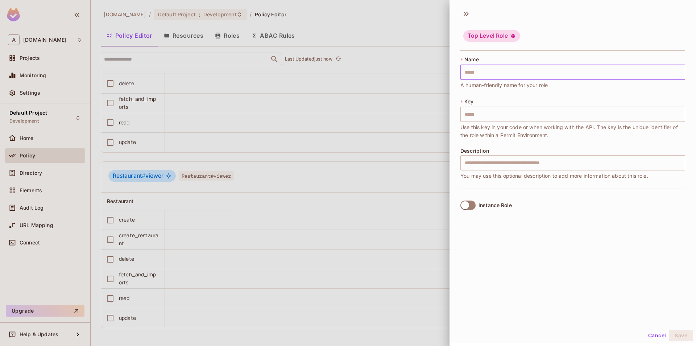
click at [496, 68] on input "text" at bounding box center [572, 71] width 225 height 15
type input "*"
type input "**"
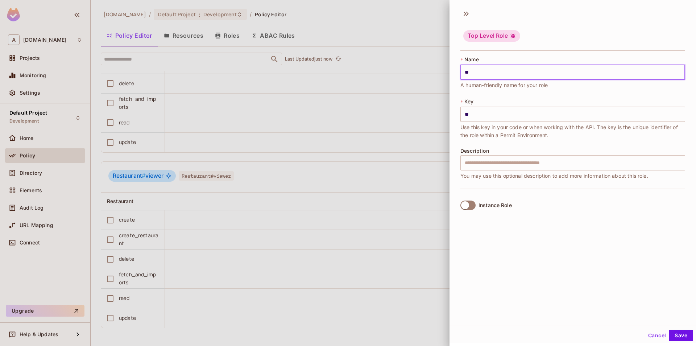
type input "***"
type input "****"
type input "*****"
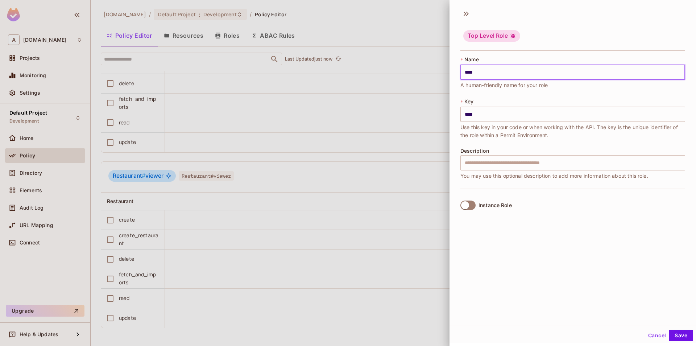
type input "*****"
type input "******"
type input "*******"
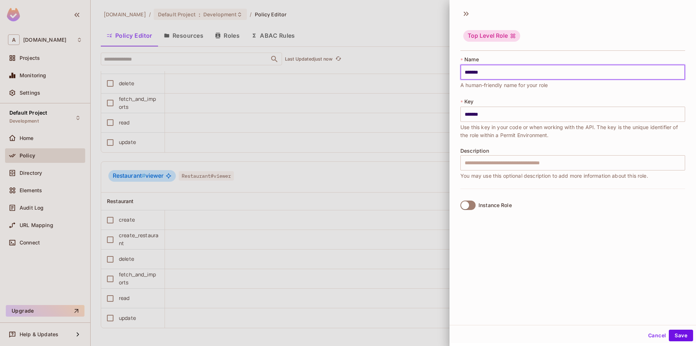
type input "********"
type input "*********"
type input "**********"
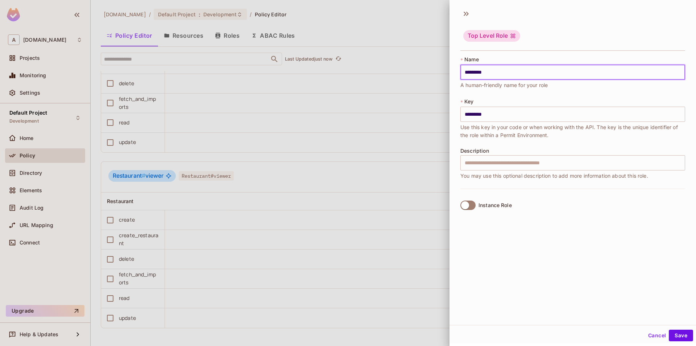
type input "**********"
click at [662, 334] on button "Cancel" at bounding box center [657, 335] width 24 height 12
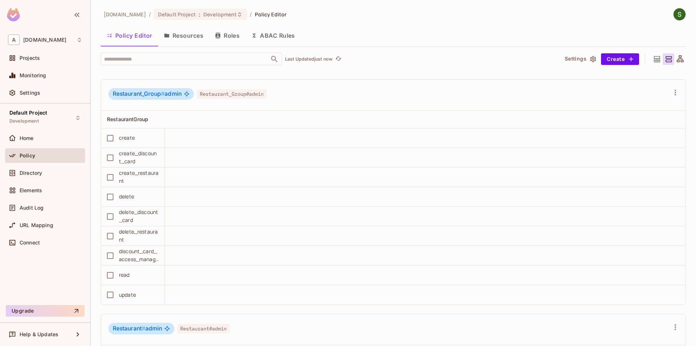
scroll to position [692, 0]
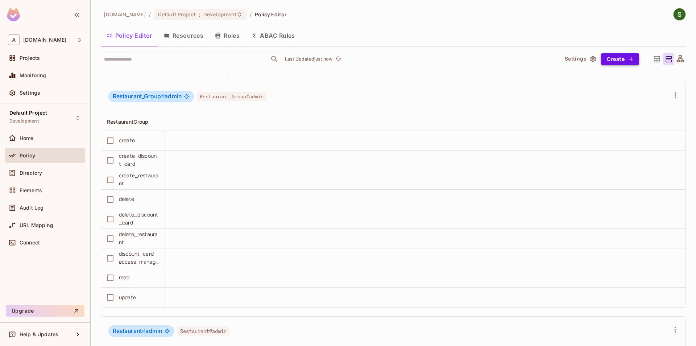
click at [616, 54] on button "Create" at bounding box center [620, 59] width 38 height 12
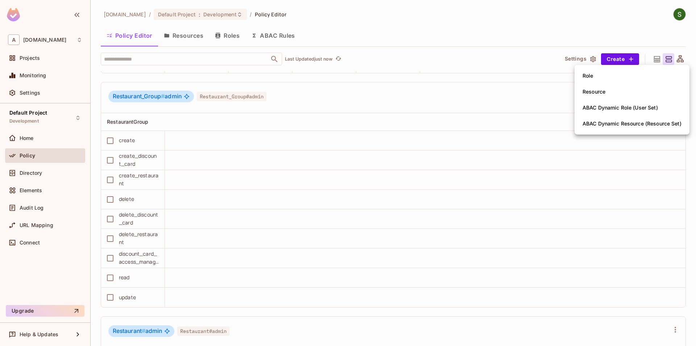
click at [615, 76] on li "Role" at bounding box center [631, 76] width 115 height 16
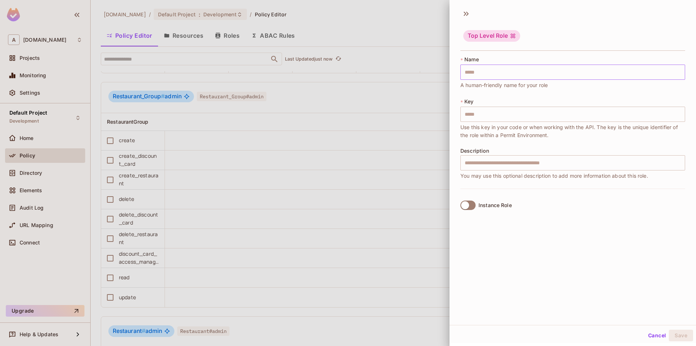
click at [483, 75] on input "text" at bounding box center [572, 71] width 225 height 15
click at [485, 76] on input "text" at bounding box center [572, 71] width 225 height 15
type input "*"
type input "**"
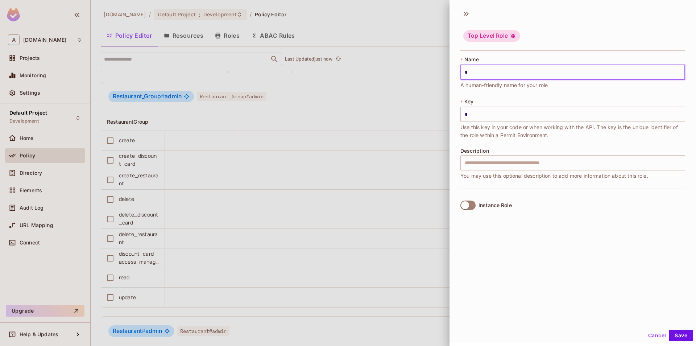
type input "**"
type input "***"
type input "****"
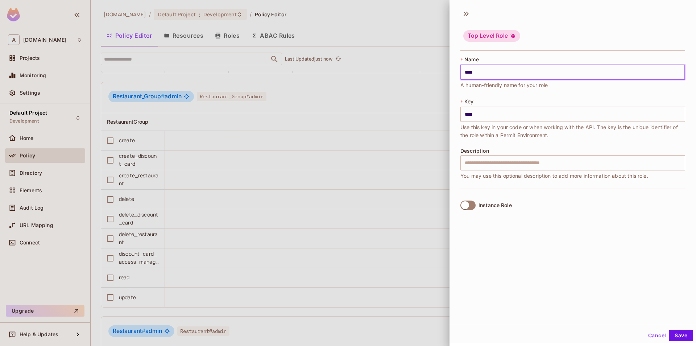
type input "*****"
type input "**********"
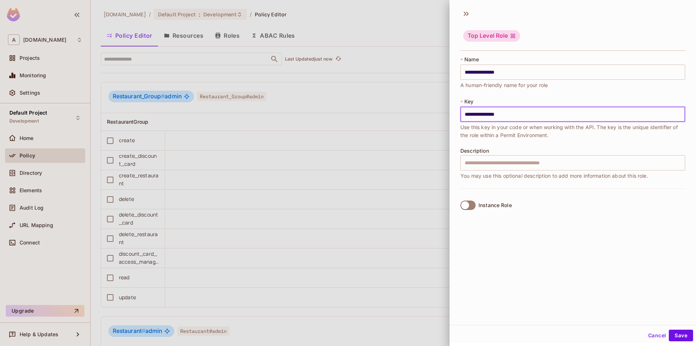
drag, startPoint x: 519, startPoint y: 117, endPoint x: 413, endPoint y: 104, distance: 106.2
click at [460, 107] on input "**********" at bounding box center [572, 114] width 225 height 15
type input "******"
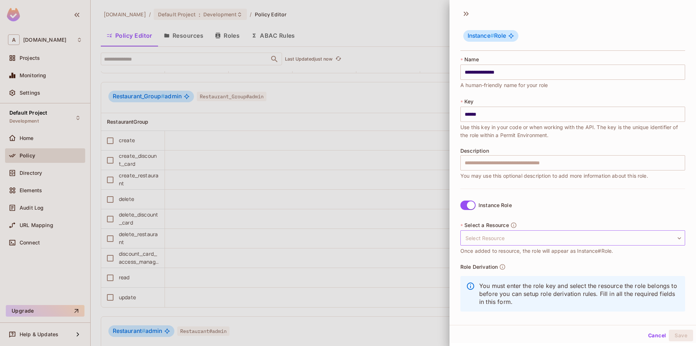
click at [533, 242] on body "A [DOMAIN_NAME] Projects Monitoring Settings Default Project Development Home P…" at bounding box center [348, 173] width 696 height 346
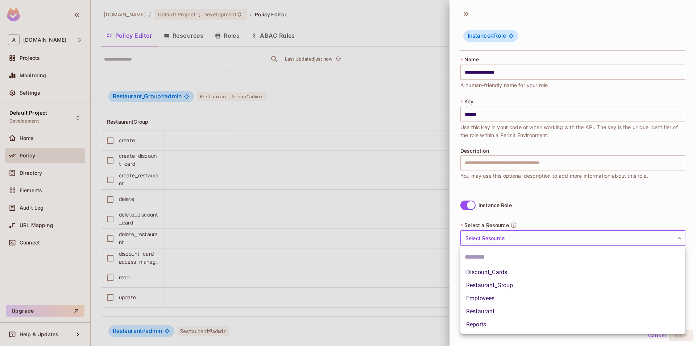
click at [503, 287] on li "Restaurant_Group" at bounding box center [572, 285] width 225 height 13
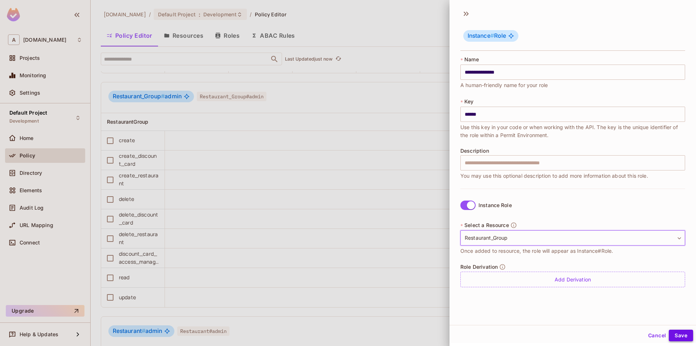
click at [687, 336] on button "Save" at bounding box center [681, 335] width 24 height 12
drag, startPoint x: 509, startPoint y: 116, endPoint x: 412, endPoint y: 116, distance: 96.4
click at [460, 116] on input "**********" at bounding box center [572, 114] width 225 height 15
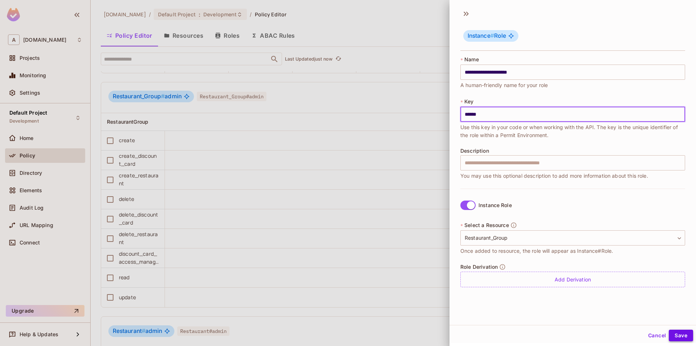
click at [678, 340] on button "Save" at bounding box center [681, 335] width 24 height 12
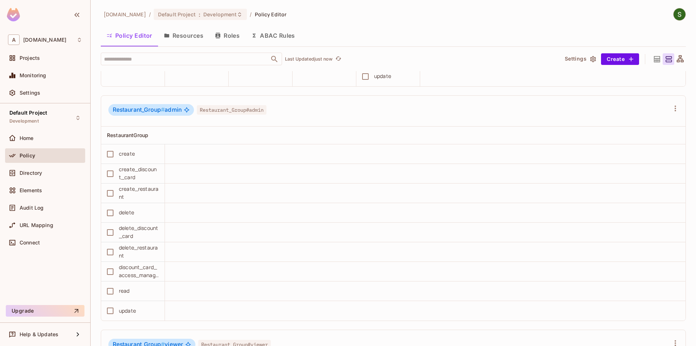
scroll to position [803, 0]
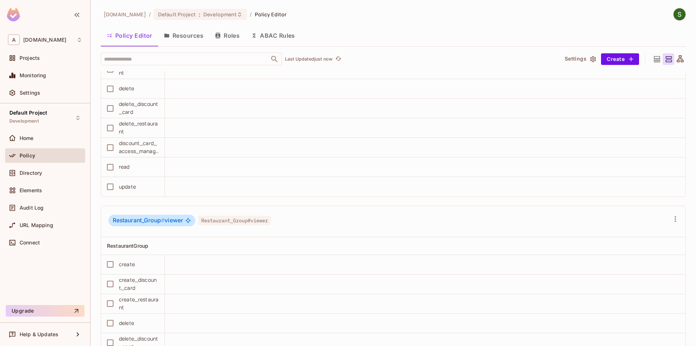
click at [224, 40] on button "Roles" at bounding box center [227, 35] width 36 height 18
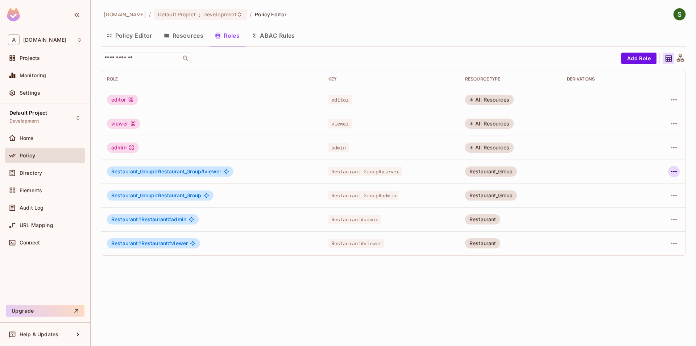
click at [676, 174] on icon "button" at bounding box center [673, 171] width 9 height 9
click at [643, 189] on div "Edit Role" at bounding box center [641, 187] width 22 height 7
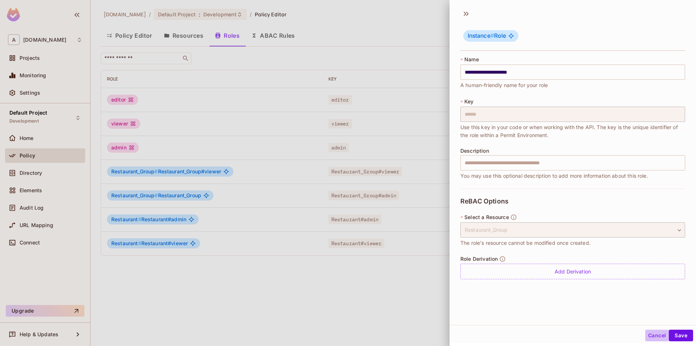
click at [648, 336] on button "Cancel" at bounding box center [657, 335] width 24 height 12
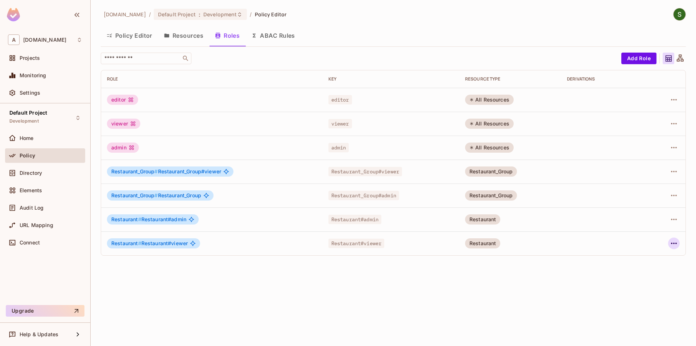
click at [677, 242] on icon "button" at bounding box center [673, 243] width 9 height 9
click at [633, 276] on div "Edit Attributes" at bounding box center [648, 275] width 36 height 7
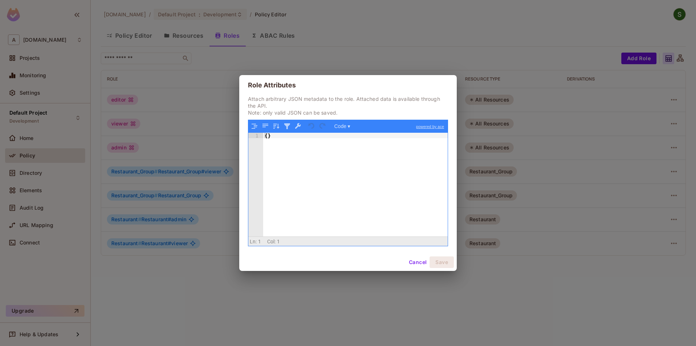
click at [414, 262] on button "Cancel" at bounding box center [418, 262] width 24 height 12
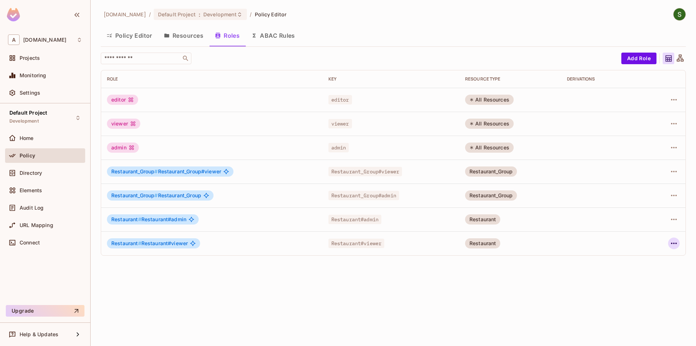
click at [671, 241] on icon "button" at bounding box center [673, 243] width 9 height 9
click at [640, 256] on div "Edit Role" at bounding box center [641, 259] width 22 height 7
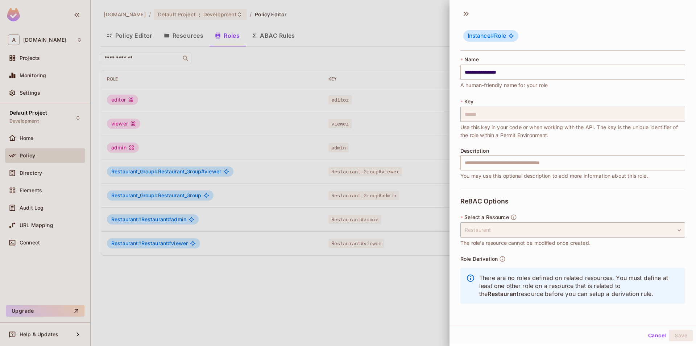
click at [368, 280] on div at bounding box center [348, 173] width 696 height 346
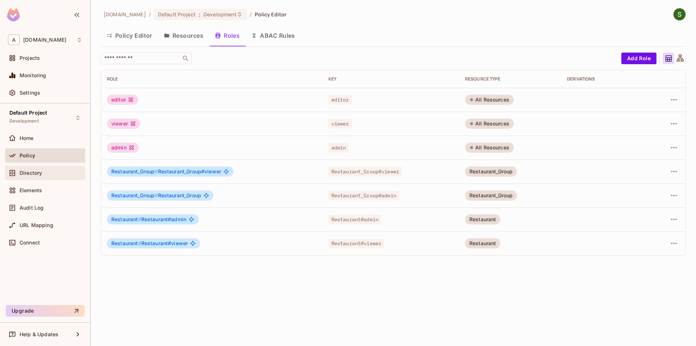
click at [41, 175] on span "Directory" at bounding box center [31, 173] width 22 height 6
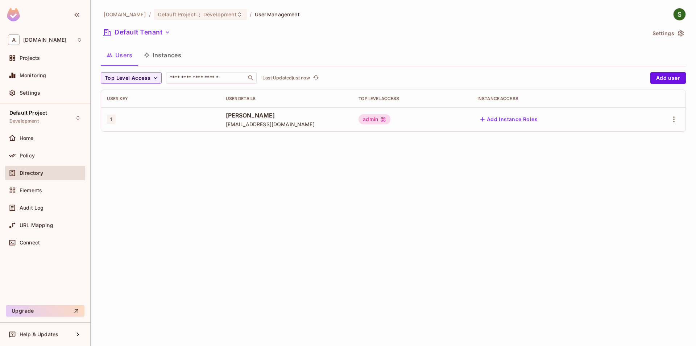
click at [160, 65] on div "Users Instances" at bounding box center [393, 56] width 585 height 20
click at [161, 58] on button "Instances" at bounding box center [162, 55] width 49 height 18
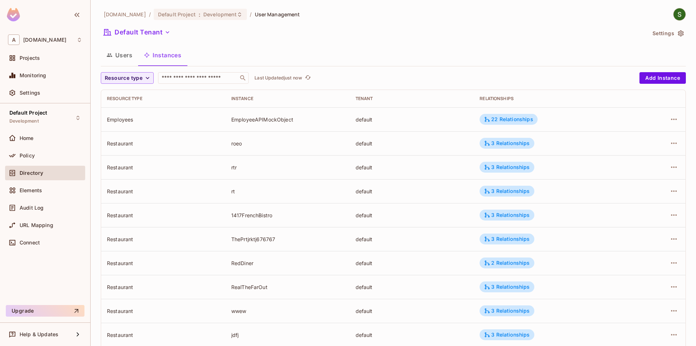
click at [121, 58] on button "Users" at bounding box center [119, 55] width 37 height 18
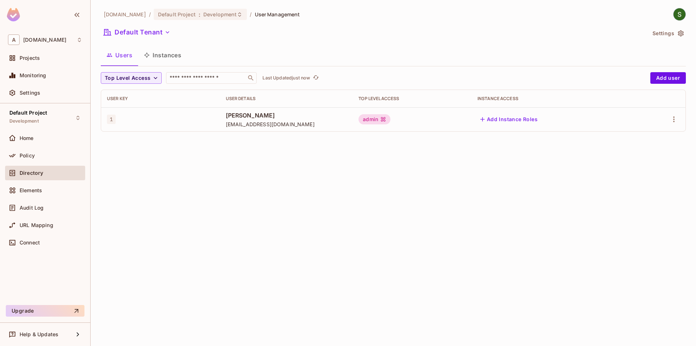
click at [176, 53] on button "Instances" at bounding box center [162, 55] width 49 height 18
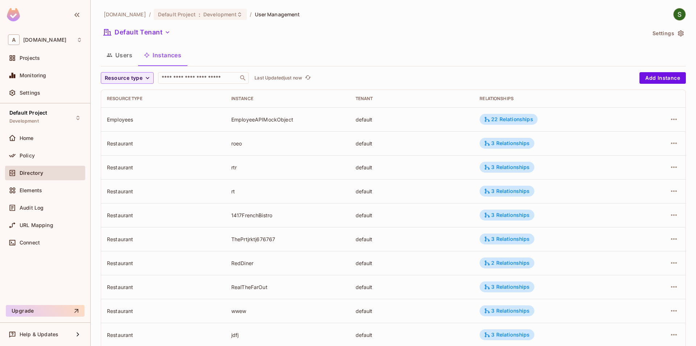
click at [126, 61] on button "Users" at bounding box center [119, 55] width 37 height 18
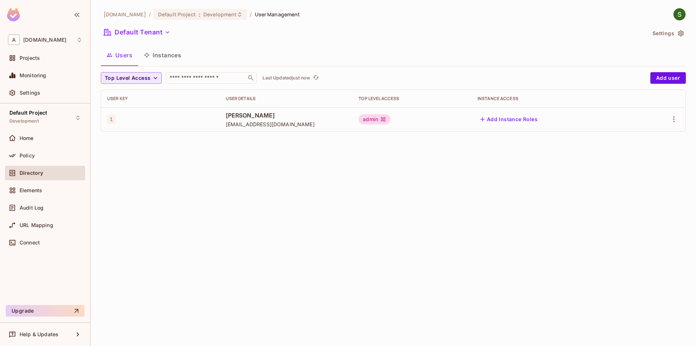
click at [134, 76] on span "Top Level Access" at bounding box center [128, 78] width 46 height 9
click at [201, 159] on div at bounding box center [348, 173] width 696 height 346
click at [257, 178] on div "allerin.com / Default Project : Development / User Management Default Tenant Se…" at bounding box center [393, 173] width 605 height 346
click at [81, 155] on div "Policy" at bounding box center [51, 156] width 63 height 6
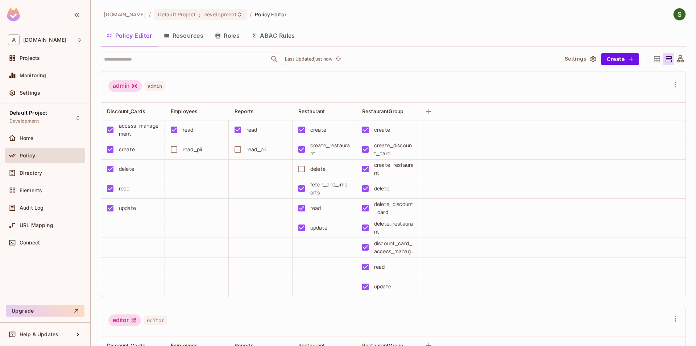
scroll to position [0, 0]
click at [228, 37] on button "Roles" at bounding box center [227, 35] width 36 height 18
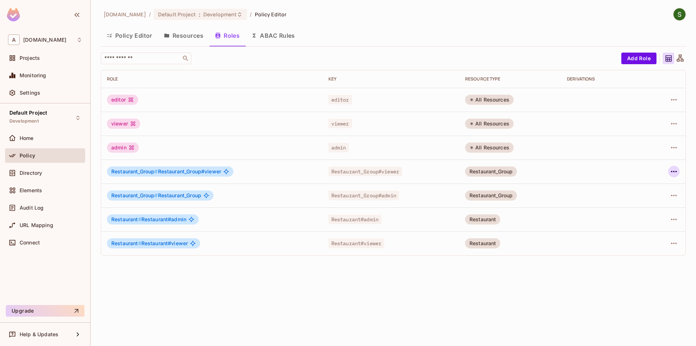
click at [673, 172] on icon "button" at bounding box center [673, 171] width 9 height 9
click at [643, 206] on div "Edit Attributes" at bounding box center [648, 203] width 36 height 7
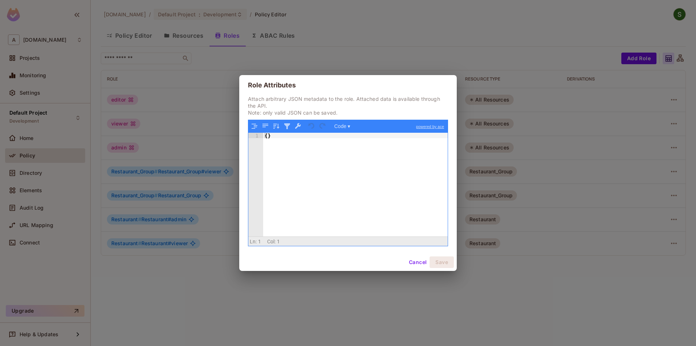
click at [423, 261] on button "Cancel" at bounding box center [418, 262] width 24 height 12
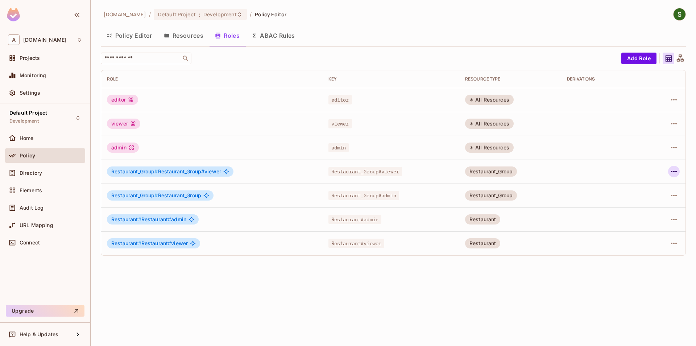
click at [674, 173] on icon "button" at bounding box center [673, 171] width 9 height 9
click at [628, 188] on div "Edit Role" at bounding box center [635, 188] width 38 height 12
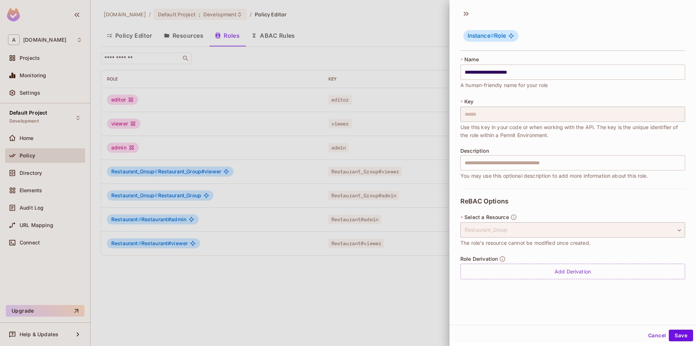
click at [415, 300] on div at bounding box center [348, 173] width 696 height 346
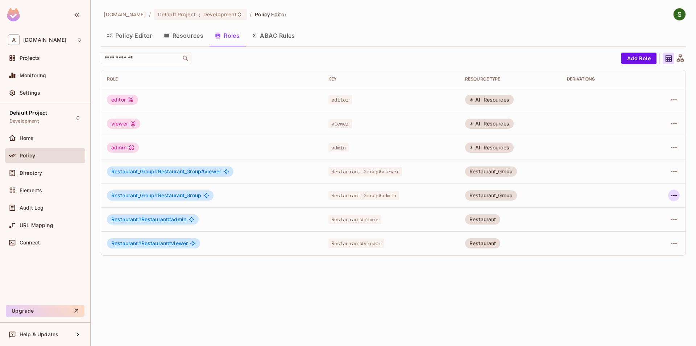
click at [674, 200] on button "button" at bounding box center [674, 196] width 12 height 12
click at [642, 216] on span "Edit Role" at bounding box center [641, 212] width 26 height 12
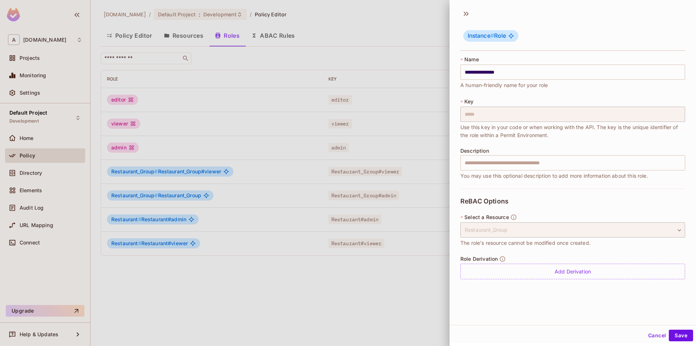
click at [448, 298] on div at bounding box center [348, 173] width 696 height 346
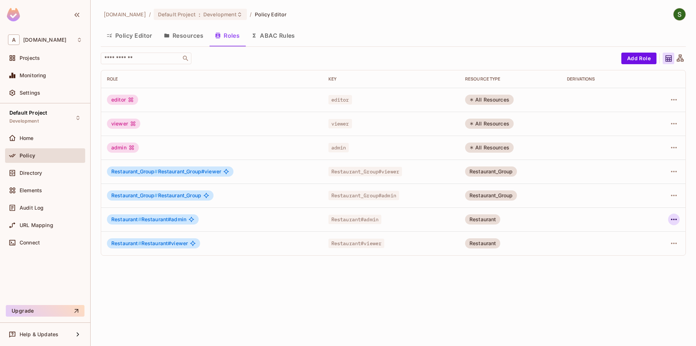
click at [674, 223] on icon "button" at bounding box center [673, 219] width 9 height 9
click at [621, 234] on icon at bounding box center [620, 236] width 9 height 9
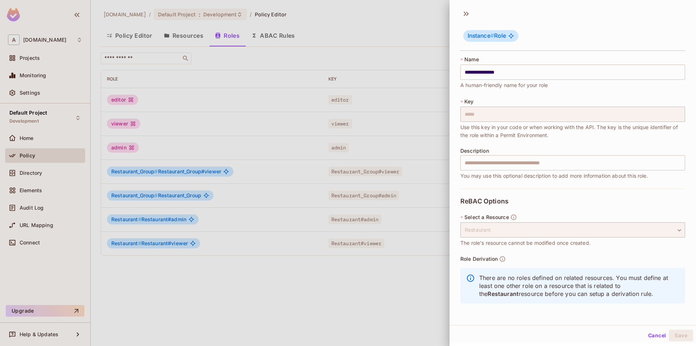
click at [407, 279] on div at bounding box center [348, 173] width 696 height 346
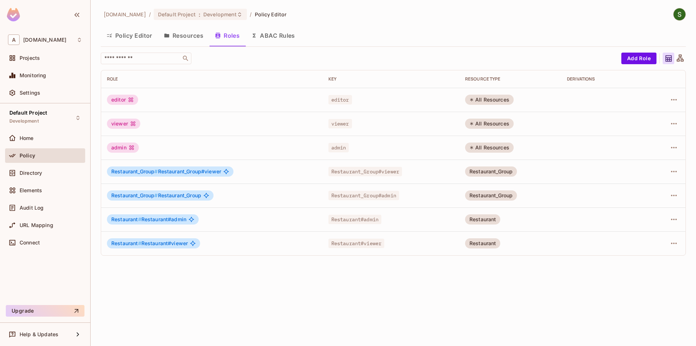
click at [667, 239] on div at bounding box center [667, 243] width 26 height 12
click at [670, 249] on td at bounding box center [666, 243] width 37 height 24
click at [671, 247] on icon "button" at bounding box center [673, 243] width 9 height 9
click at [644, 260] on div "Edit Role" at bounding box center [641, 259] width 22 height 7
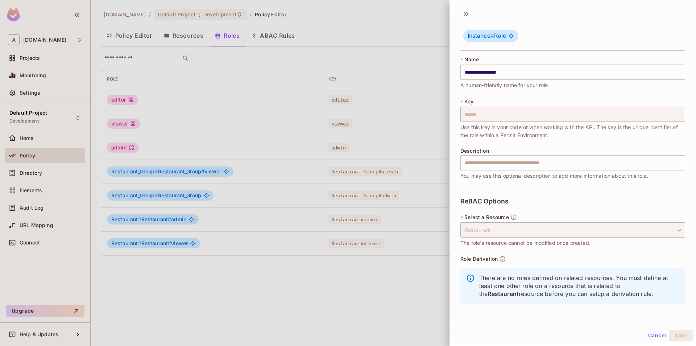
click at [434, 289] on div at bounding box center [348, 173] width 696 height 346
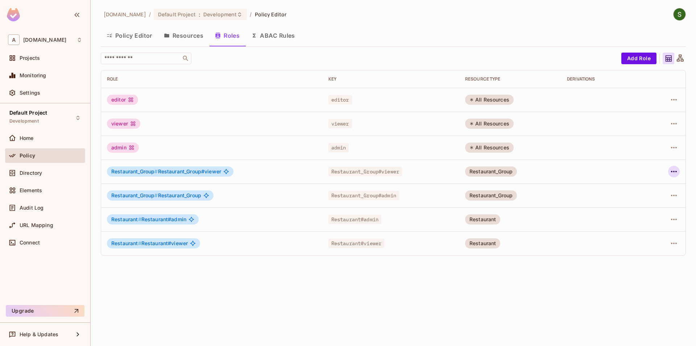
click at [672, 176] on button "button" at bounding box center [674, 172] width 12 height 12
click at [418, 317] on div at bounding box center [348, 173] width 696 height 346
click at [123, 38] on button "Policy Editor" at bounding box center [129, 35] width 57 height 18
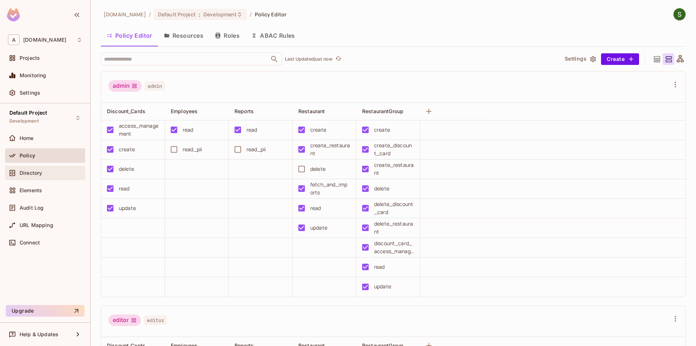
click at [54, 178] on div "Directory" at bounding box center [45, 173] width 80 height 14
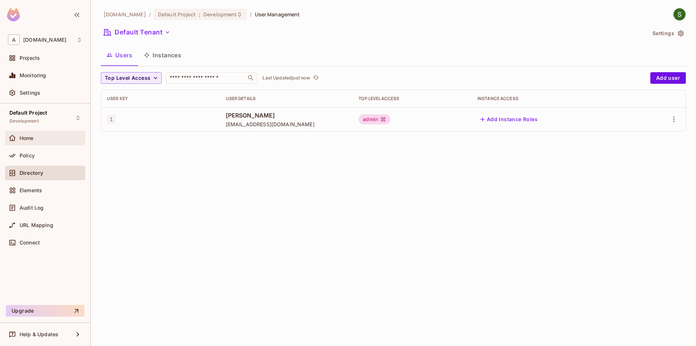
click at [57, 138] on div "Home" at bounding box center [51, 138] width 63 height 6
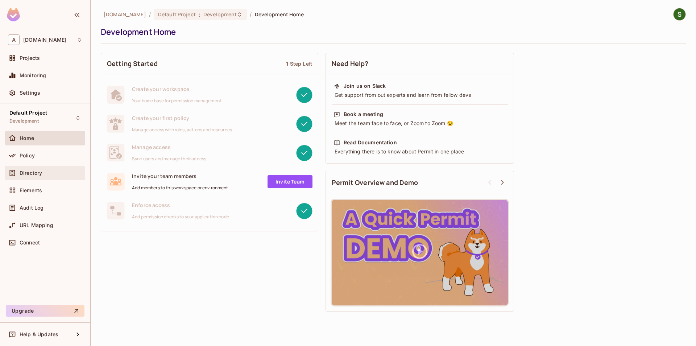
click at [58, 179] on div "Directory" at bounding box center [45, 173] width 80 height 14
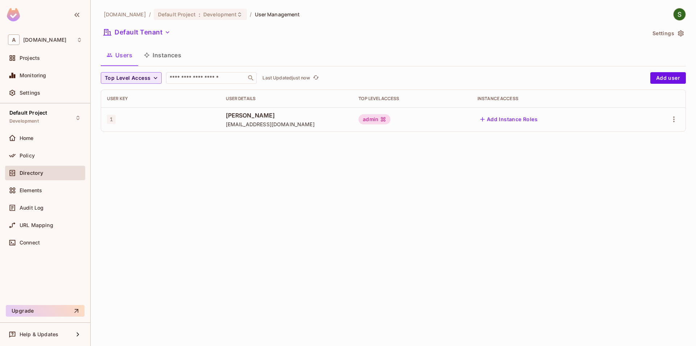
click at [142, 81] on span "Top Level Access" at bounding box center [128, 78] width 46 height 9
click at [136, 104] on li "editor" at bounding box center [119, 110] width 36 height 16
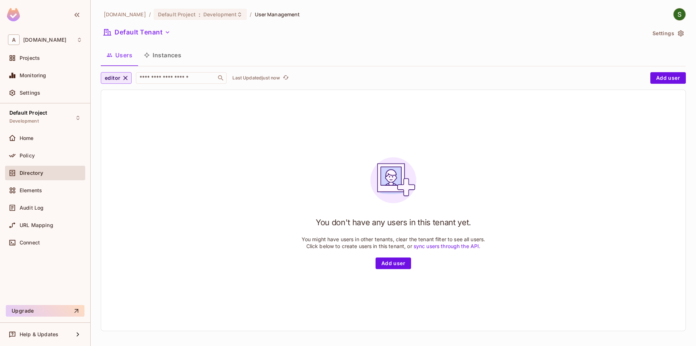
click at [120, 76] on span "editor" at bounding box center [113, 78] width 16 height 9
click at [123, 111] on div at bounding box center [127, 111] width 13 height 9
click at [124, 78] on icon "button" at bounding box center [125, 77] width 7 height 7
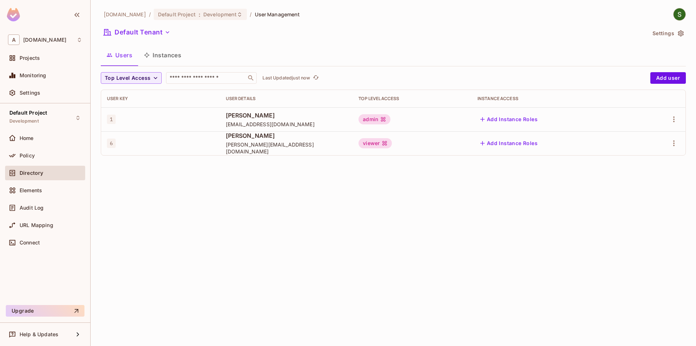
click at [250, 168] on div "[DOMAIN_NAME] / Default Project : Development / User Management Default Tenant …" at bounding box center [393, 173] width 605 height 346
click at [58, 156] on div "Policy" at bounding box center [51, 156] width 63 height 6
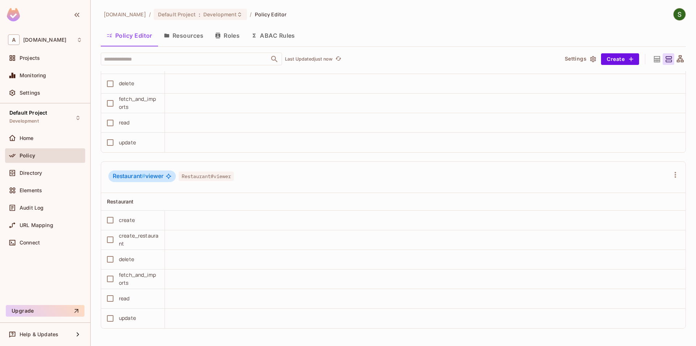
scroll to position [1257, 0]
click at [217, 44] on button "Roles" at bounding box center [227, 35] width 36 height 18
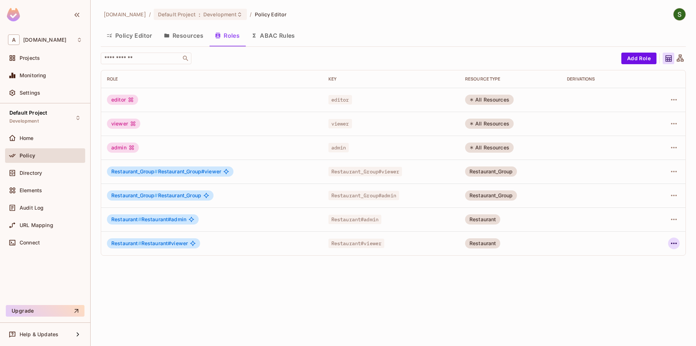
click at [675, 246] on icon "button" at bounding box center [673, 243] width 9 height 9
click at [645, 276] on div "Edit Attributes" at bounding box center [648, 275] width 36 height 7
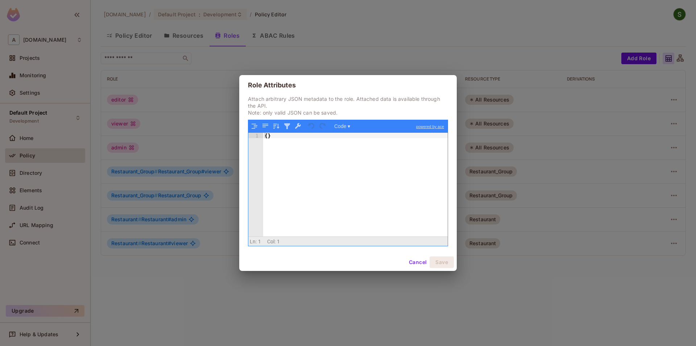
click at [411, 261] on button "Cancel" at bounding box center [418, 262] width 24 height 12
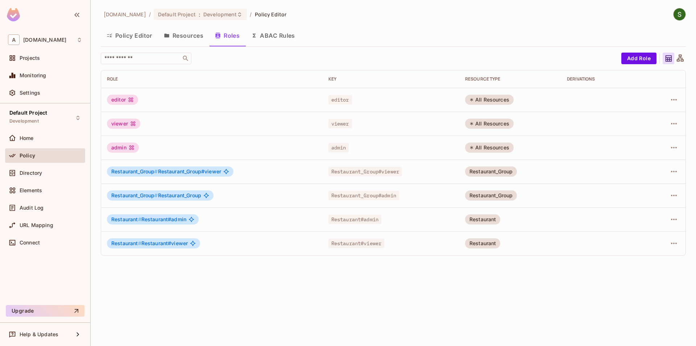
drag, startPoint x: 142, startPoint y: 37, endPoint x: 266, endPoint y: 109, distance: 144.2
click at [142, 39] on button "Policy Editor" at bounding box center [129, 35] width 57 height 18
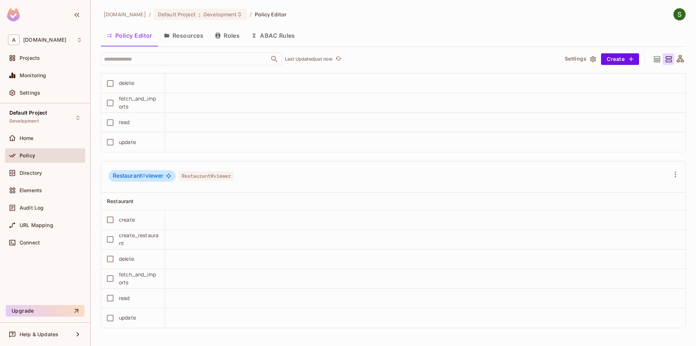
scroll to position [0, 0]
click at [235, 34] on button "Roles" at bounding box center [227, 35] width 36 height 18
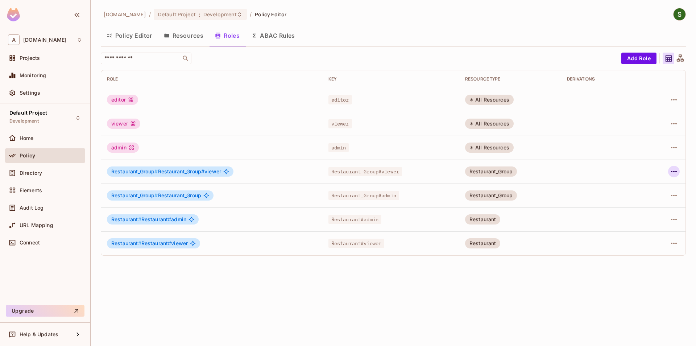
click at [672, 173] on icon "button" at bounding box center [673, 171] width 9 height 9
click at [586, 235] on div at bounding box center [348, 173] width 696 height 346
click at [675, 174] on icon "button" at bounding box center [673, 171] width 9 height 9
click at [644, 205] on div "Edit Attributes" at bounding box center [648, 203] width 36 height 7
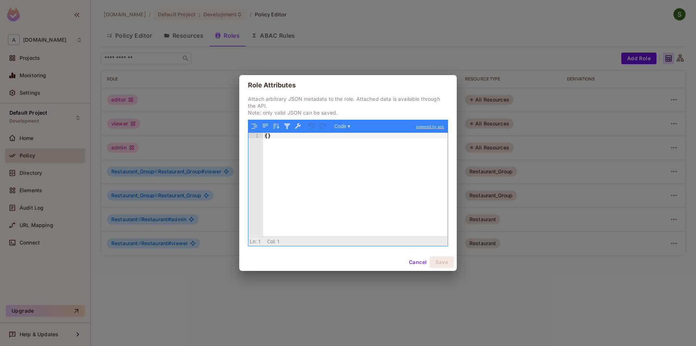
click at [412, 267] on button "Cancel" at bounding box center [418, 262] width 24 height 12
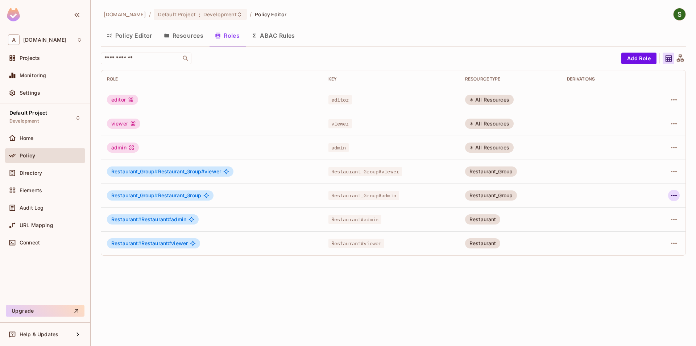
click at [678, 195] on button "button" at bounding box center [674, 196] width 12 height 12
click at [644, 206] on li "Edit Role" at bounding box center [642, 212] width 64 height 16
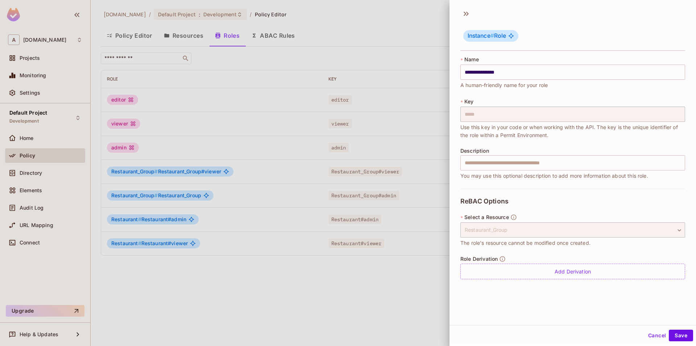
scroll to position [1, 0]
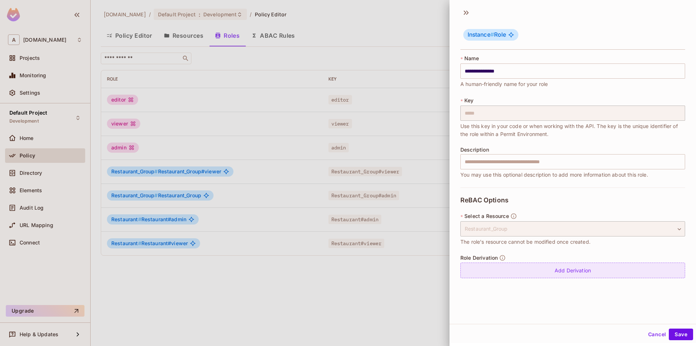
click at [545, 274] on div "Add Derivation" at bounding box center [572, 270] width 225 height 16
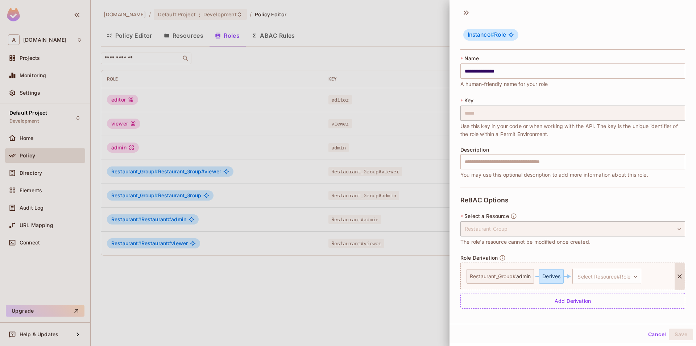
click at [559, 277] on div "Derives" at bounding box center [551, 276] width 25 height 14
click at [651, 335] on button "Cancel" at bounding box center [657, 334] width 24 height 12
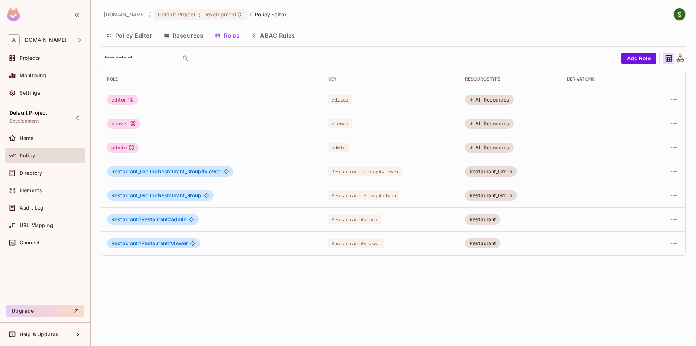
click at [142, 41] on button "Policy Editor" at bounding box center [129, 35] width 57 height 18
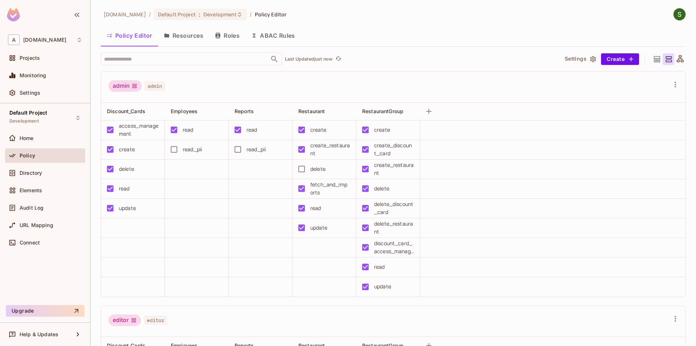
click at [185, 34] on button "Resources" at bounding box center [183, 35] width 51 height 18
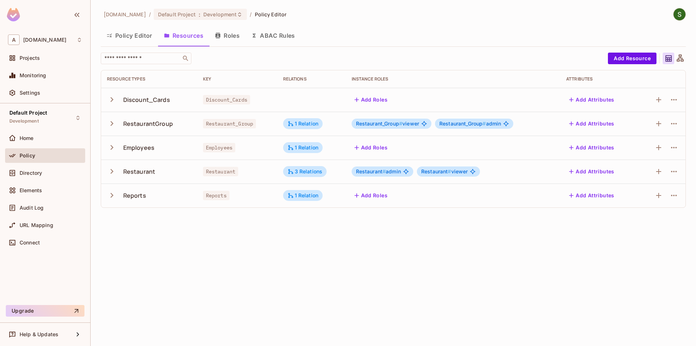
click at [234, 41] on button "Roles" at bounding box center [227, 35] width 36 height 18
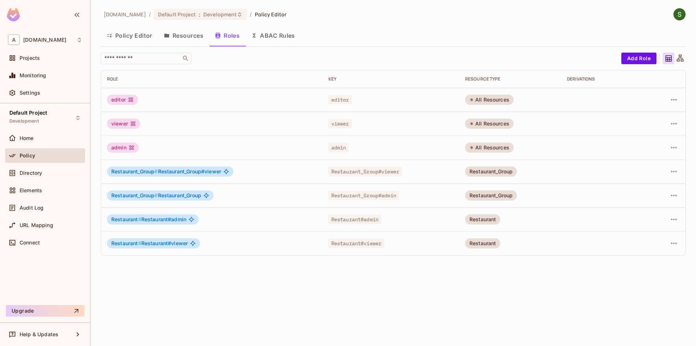
click at [204, 38] on button "Resources" at bounding box center [183, 35] width 51 height 18
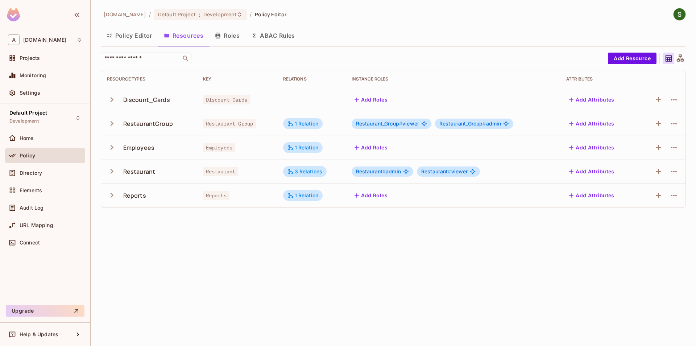
click at [397, 173] on span "Restaurant # admin" at bounding box center [378, 171] width 45 height 6
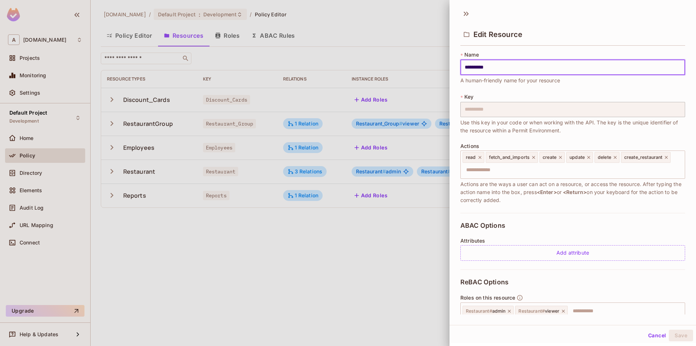
click at [362, 257] on div at bounding box center [348, 173] width 696 height 346
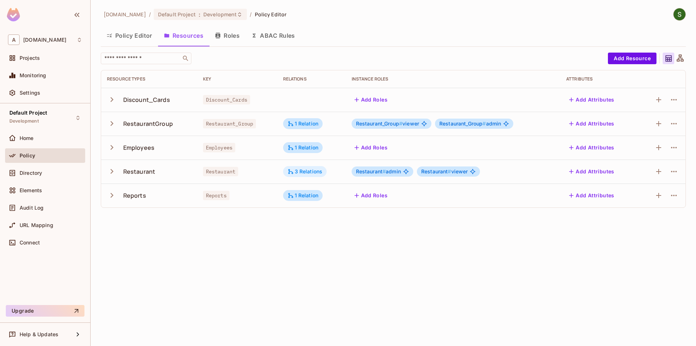
click at [302, 167] on div "3 Relations" at bounding box center [305, 171] width 44 height 11
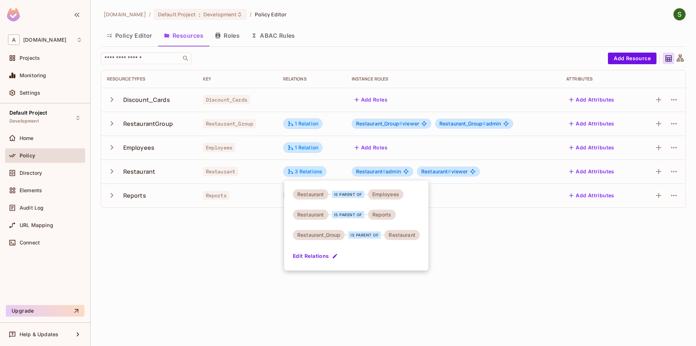
click at [315, 303] on div at bounding box center [348, 173] width 696 height 346
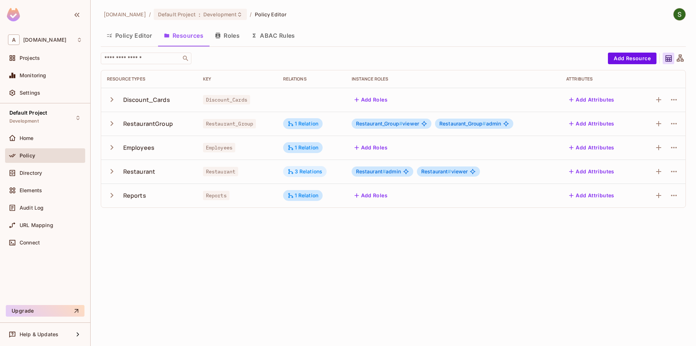
click at [313, 173] on div "3 Relations" at bounding box center [304, 171] width 35 height 7
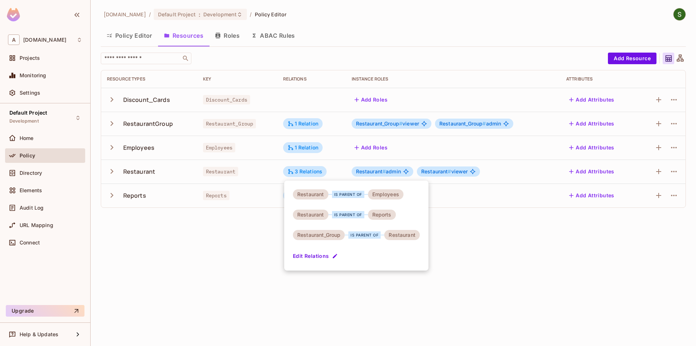
click at [220, 285] on div at bounding box center [348, 173] width 696 height 346
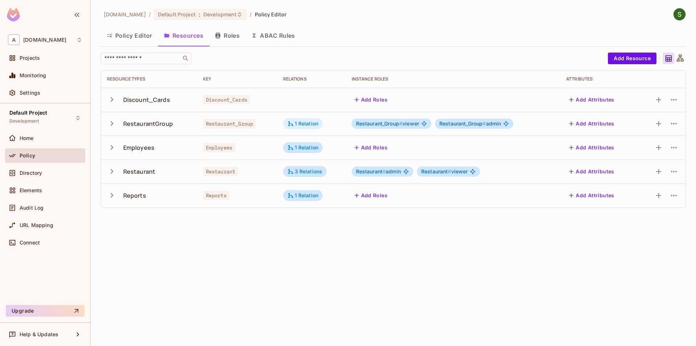
click at [304, 125] on div "1 Relation" at bounding box center [302, 123] width 31 height 7
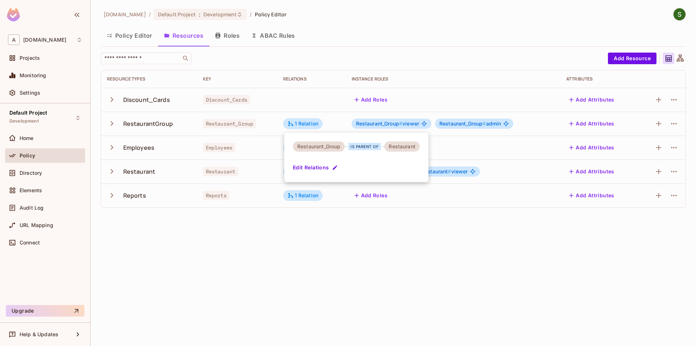
click at [329, 167] on button "Edit Relations" at bounding box center [316, 168] width 46 height 12
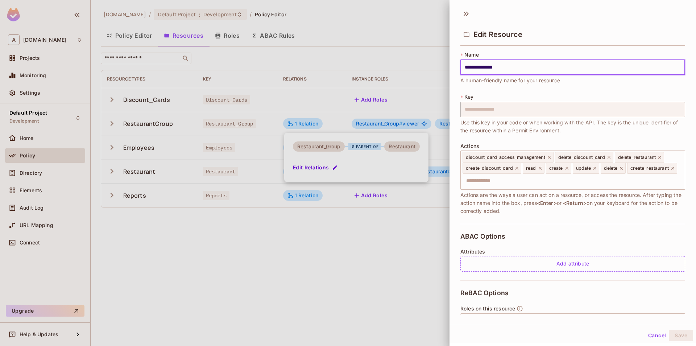
scroll to position [96, 0]
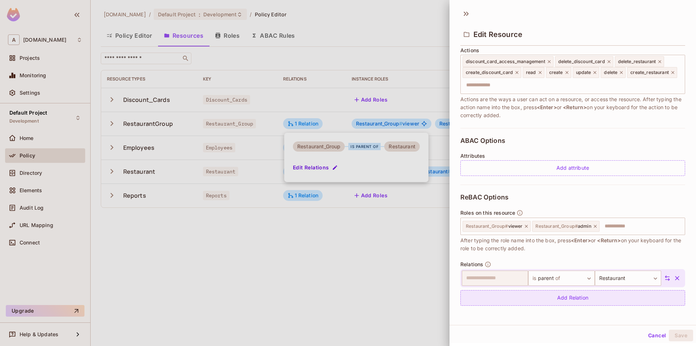
click at [545, 300] on div "Add Relation" at bounding box center [572, 298] width 225 height 16
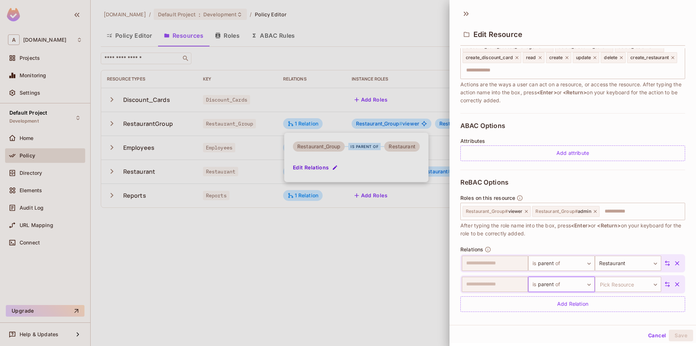
scroll to position [117, 0]
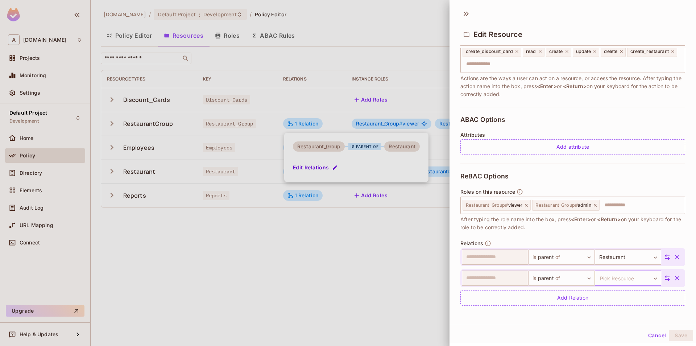
click at [623, 276] on body "**********" at bounding box center [348, 173] width 696 height 346
click at [496, 324] on div at bounding box center [348, 173] width 696 height 346
click at [680, 278] on button "button" at bounding box center [676, 277] width 13 height 13
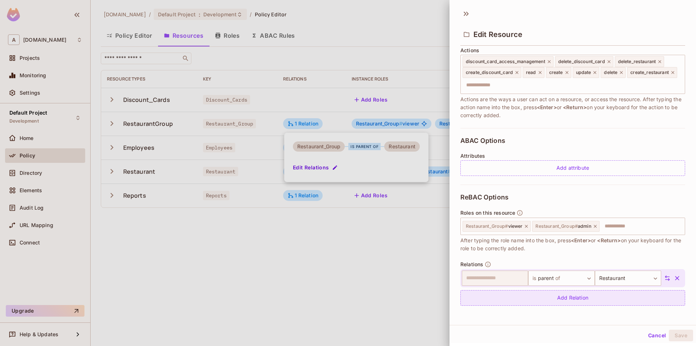
scroll to position [96, 0]
click at [581, 302] on div "Add Relation" at bounding box center [572, 298] width 225 height 16
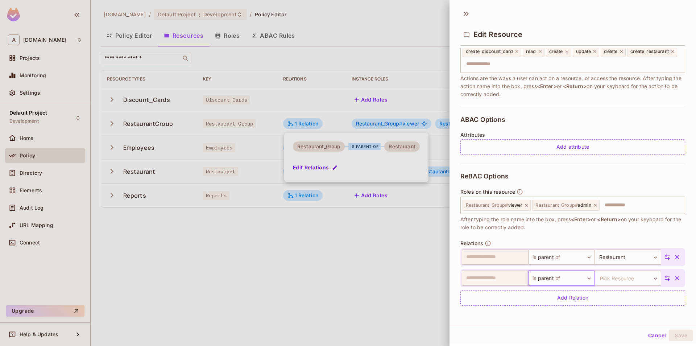
click at [561, 275] on body "**********" at bounding box center [348, 173] width 696 height 346
click at [551, 332] on li "Add Custom Relation" at bounding box center [555, 330] width 67 height 13
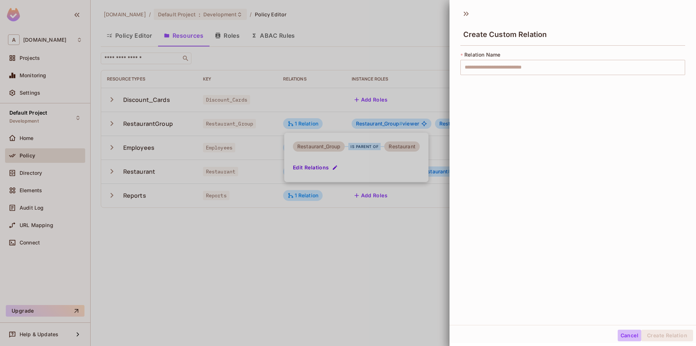
click at [621, 338] on button "Cancel" at bounding box center [629, 335] width 24 height 12
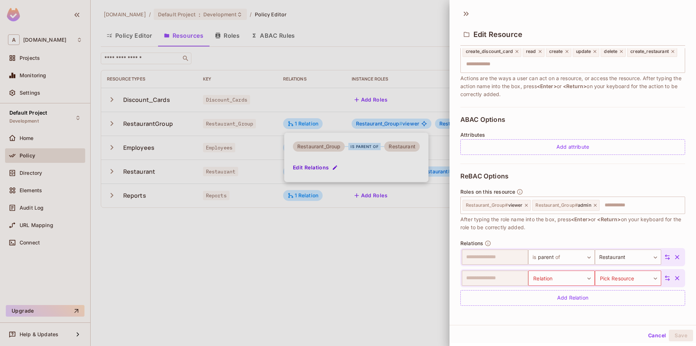
click at [679, 281] on icon "button" at bounding box center [676, 277] width 7 height 7
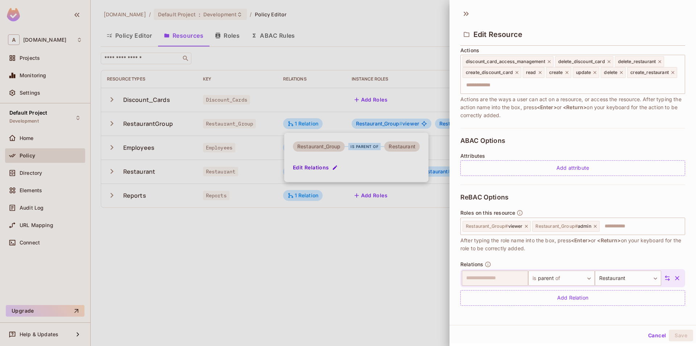
scroll to position [96, 0]
click at [352, 271] on div at bounding box center [348, 173] width 696 height 346
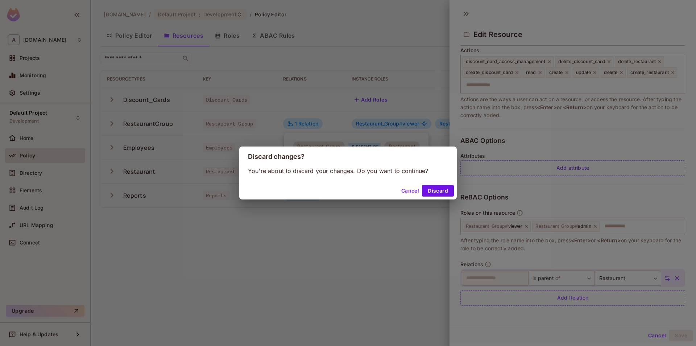
click at [407, 190] on button "Cancel" at bounding box center [410, 191] width 24 height 12
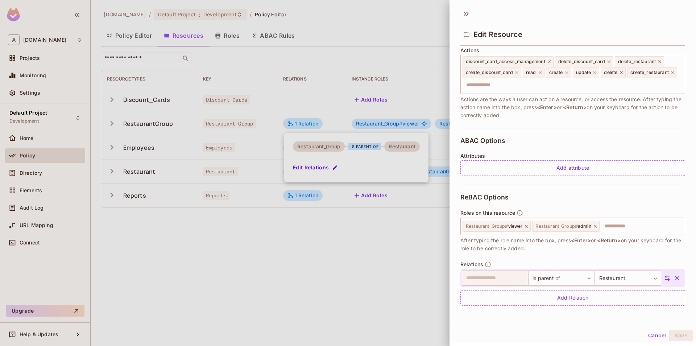
click at [647, 333] on button "Cancel" at bounding box center [657, 335] width 24 height 12
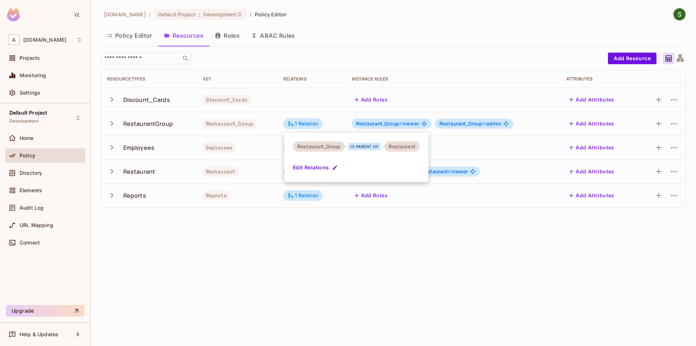
click at [362, 246] on div at bounding box center [348, 173] width 696 height 346
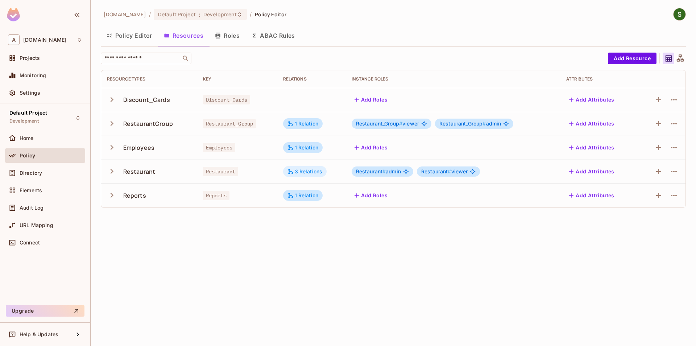
click at [305, 174] on div "3 Relations" at bounding box center [304, 171] width 35 height 7
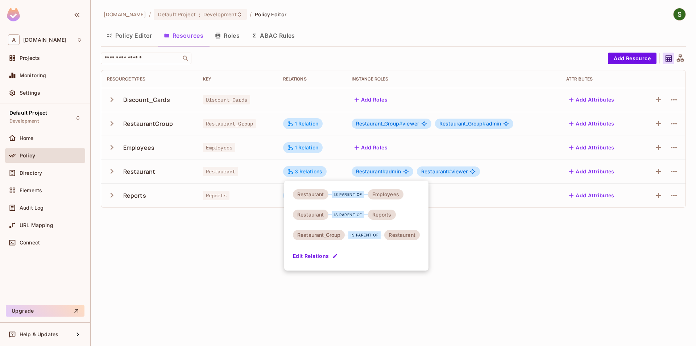
click at [330, 258] on button "Edit Relations" at bounding box center [316, 256] width 46 height 12
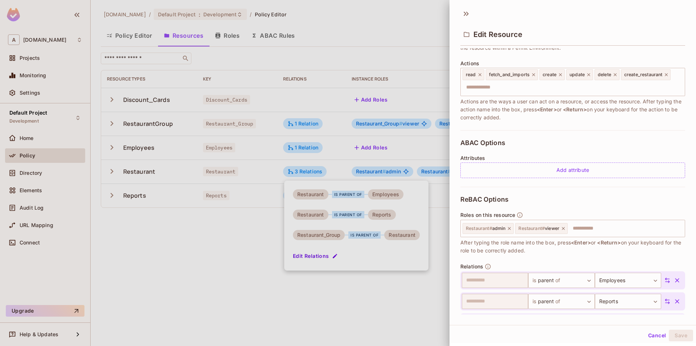
scroll to position [127, 0]
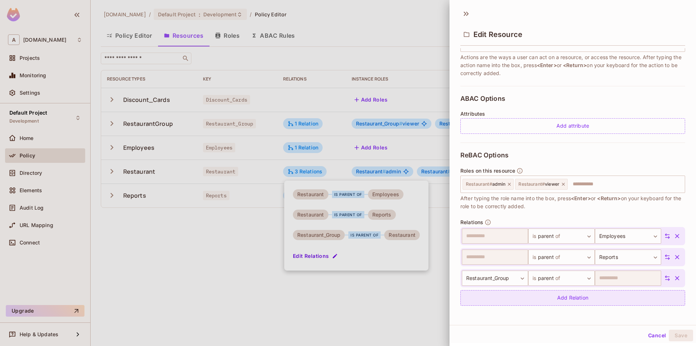
click at [579, 304] on div "Add Relation" at bounding box center [572, 298] width 225 height 16
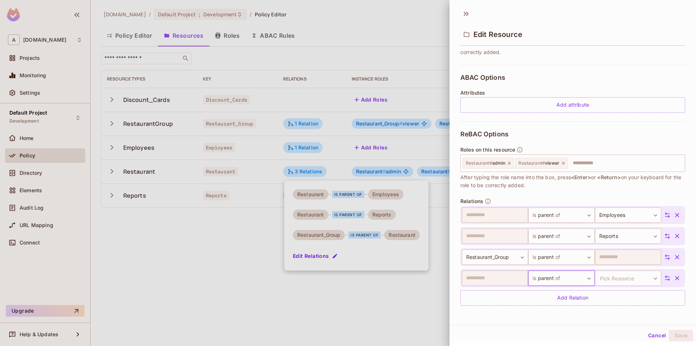
click at [680, 277] on icon "button" at bounding box center [676, 277] width 7 height 7
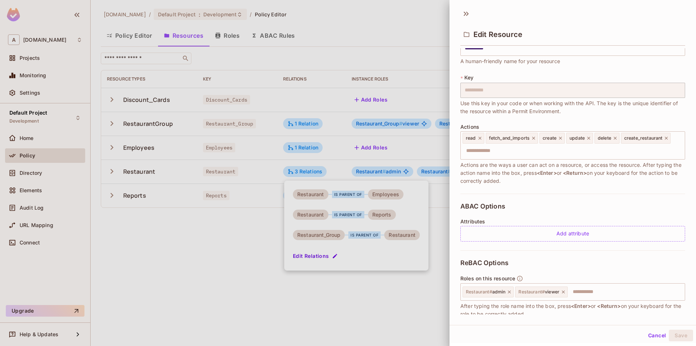
scroll to position [3, 0]
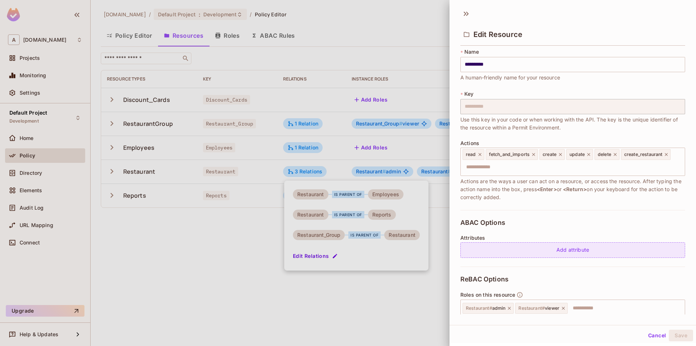
click at [533, 245] on div "Add attribute" at bounding box center [572, 250] width 225 height 16
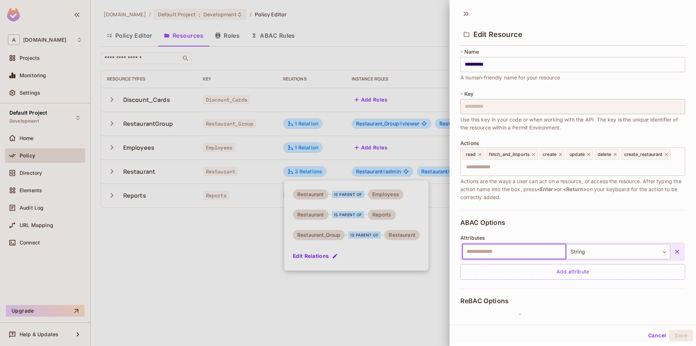
click at [678, 256] on button "button" at bounding box center [676, 251] width 13 height 13
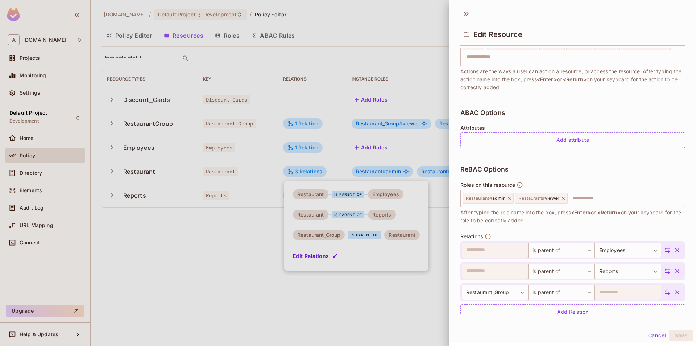
scroll to position [127, 0]
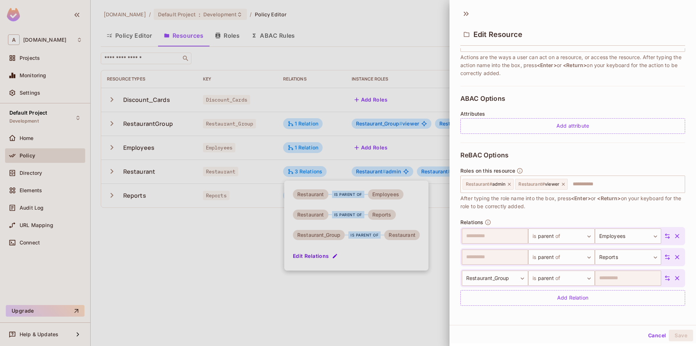
click at [654, 333] on button "Cancel" at bounding box center [657, 335] width 24 height 12
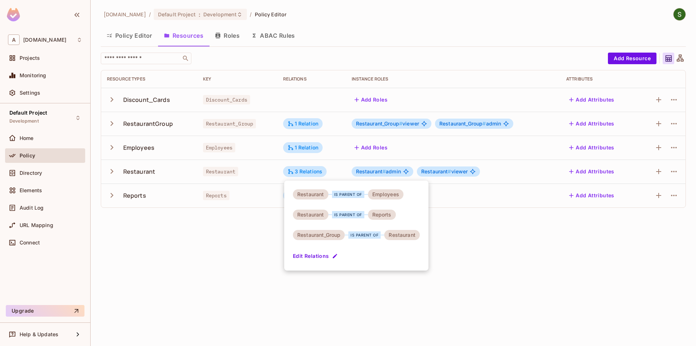
click at [346, 302] on div at bounding box center [348, 173] width 696 height 346
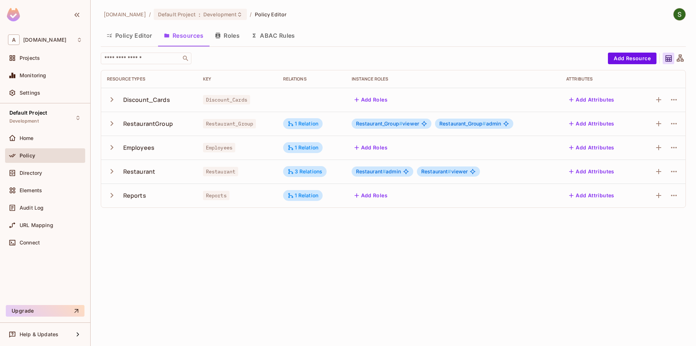
click at [138, 39] on button "Policy Editor" at bounding box center [129, 35] width 57 height 18
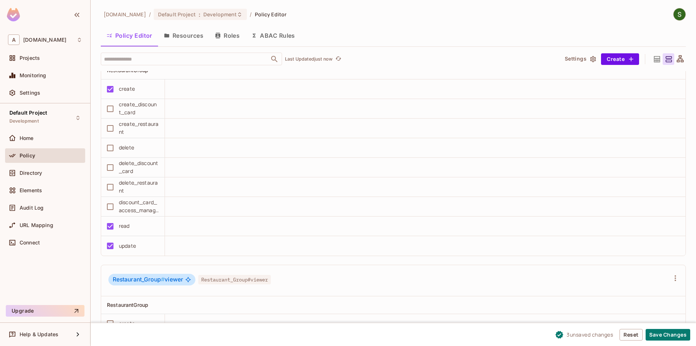
scroll to position [702, 0]
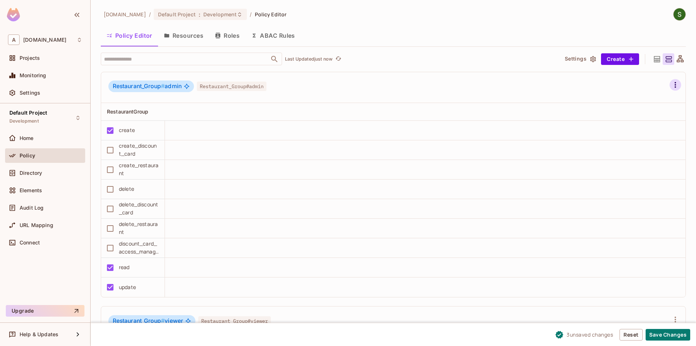
click at [679, 86] on icon "button" at bounding box center [675, 84] width 9 height 9
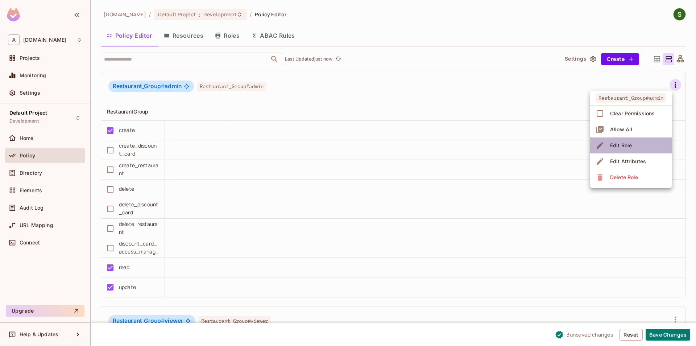
click at [629, 147] on div "Edit Role" at bounding box center [621, 145] width 22 height 7
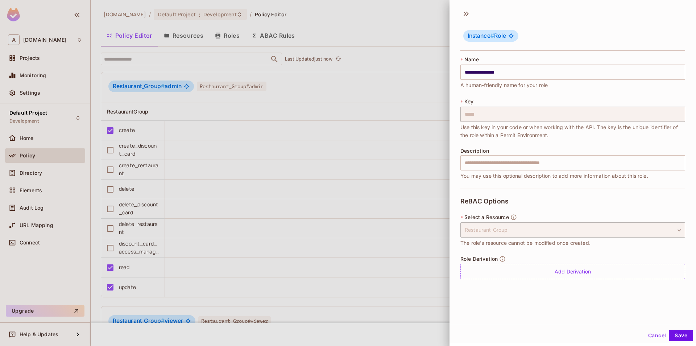
scroll to position [1, 0]
click at [649, 333] on button "Cancel" at bounding box center [657, 334] width 24 height 12
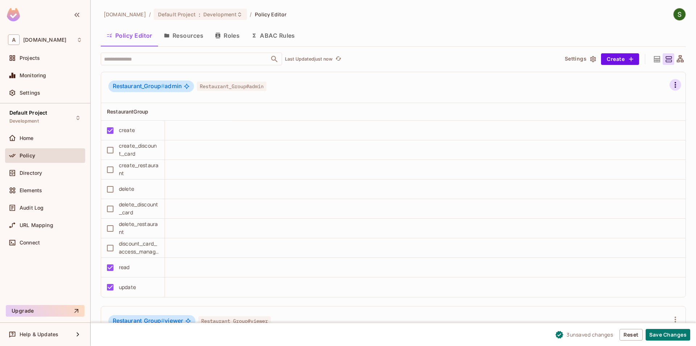
click at [679, 85] on icon "button" at bounding box center [675, 84] width 9 height 9
click at [627, 167] on li "Edit Attributes" at bounding box center [631, 161] width 82 height 16
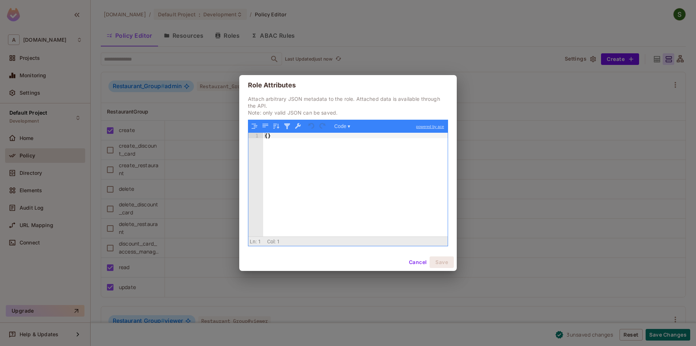
click at [413, 261] on button "Cancel" at bounding box center [418, 262] width 24 height 12
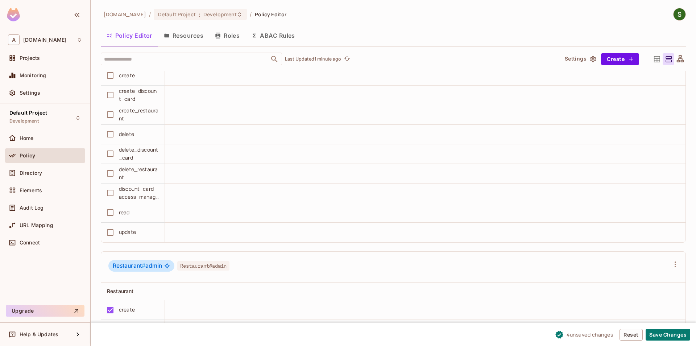
scroll to position [909, 0]
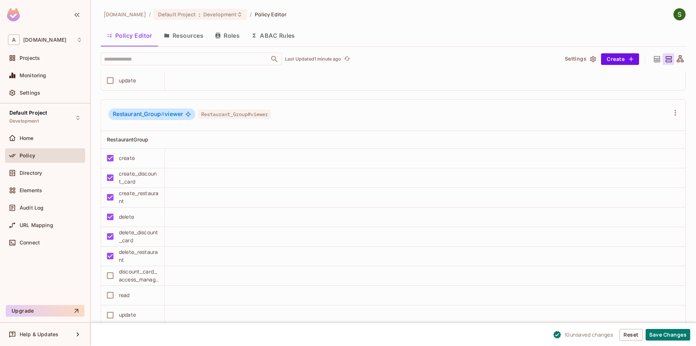
click at [111, 284] on td "discount_card_access_management" at bounding box center [133, 276] width 64 height 20
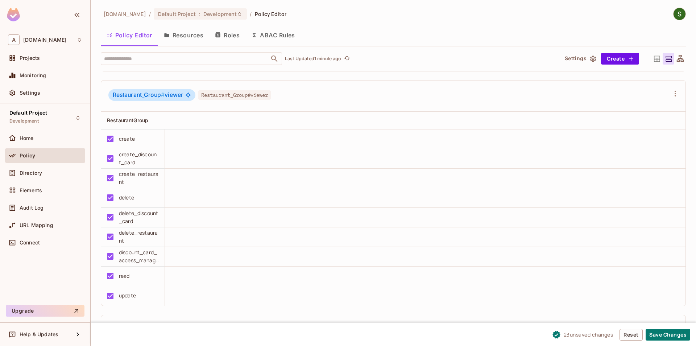
scroll to position [926, 0]
click at [657, 336] on button "Save Changes" at bounding box center [667, 335] width 45 height 12
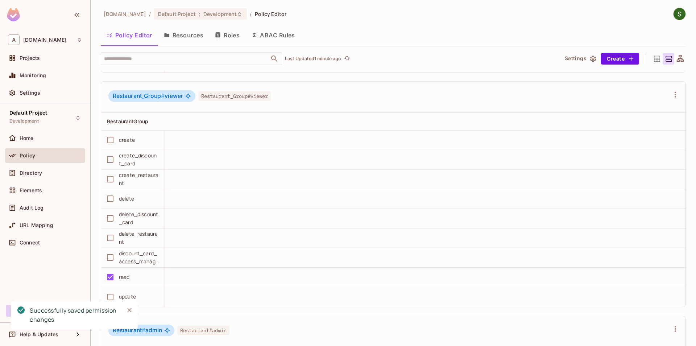
click at [130, 311] on icon "Close" at bounding box center [129, 310] width 4 height 4
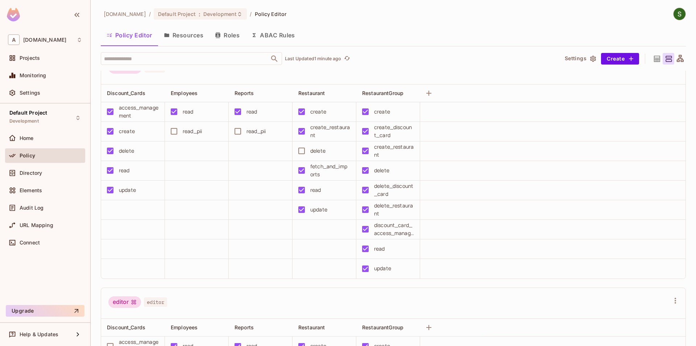
scroll to position [0, 0]
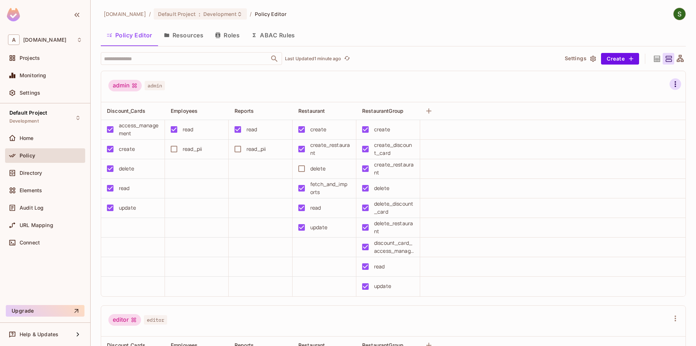
click at [672, 82] on icon "button" at bounding box center [675, 84] width 9 height 9
click at [486, 75] on div at bounding box center [348, 173] width 696 height 346
click at [200, 36] on button "Resources" at bounding box center [183, 35] width 51 height 18
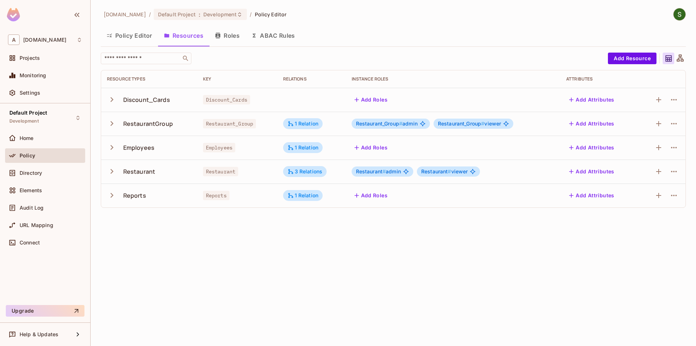
click at [111, 125] on icon "button" at bounding box center [112, 123] width 3 height 5
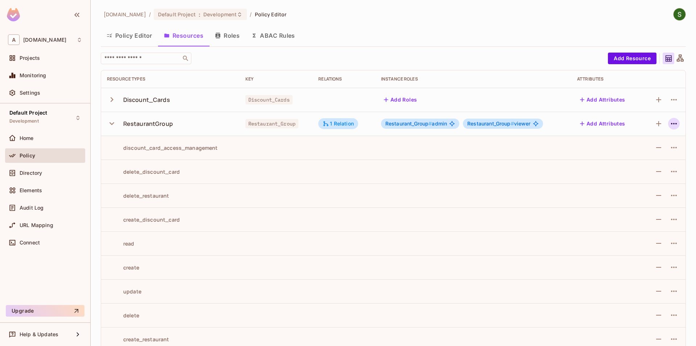
click at [673, 124] on icon "button" at bounding box center [673, 123] width 9 height 9
click at [649, 122] on div at bounding box center [348, 173] width 696 height 346
click at [659, 125] on icon "button" at bounding box center [658, 123] width 5 height 5
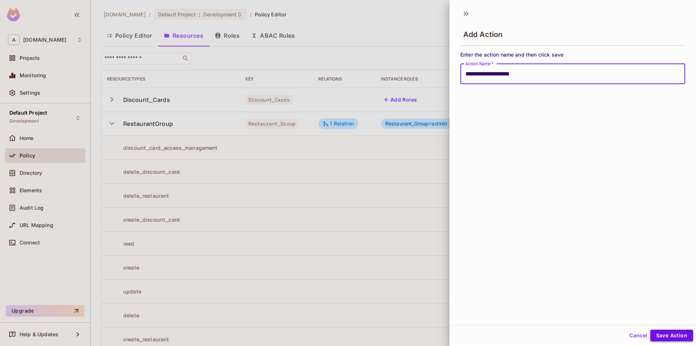
type input "**********"
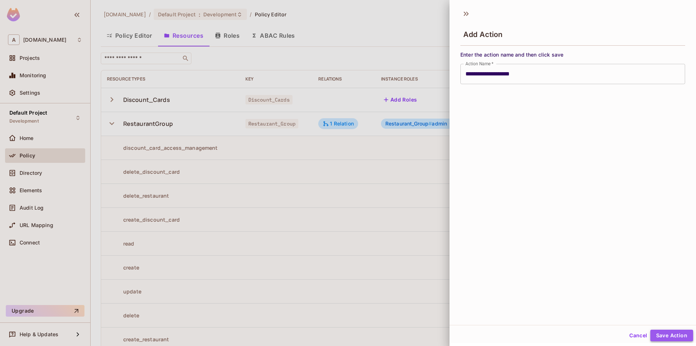
click at [675, 339] on button "Save Action" at bounding box center [671, 335] width 43 height 12
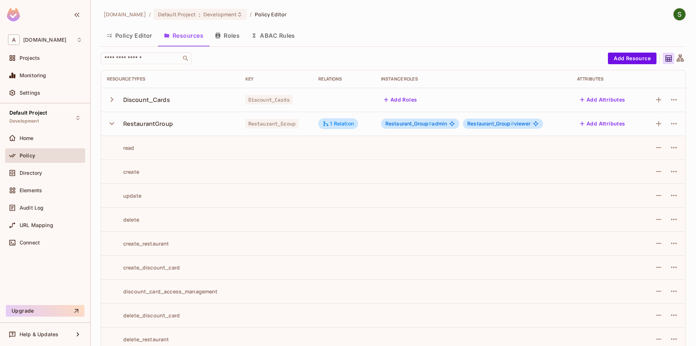
click at [146, 33] on button "Policy Editor" at bounding box center [129, 35] width 57 height 18
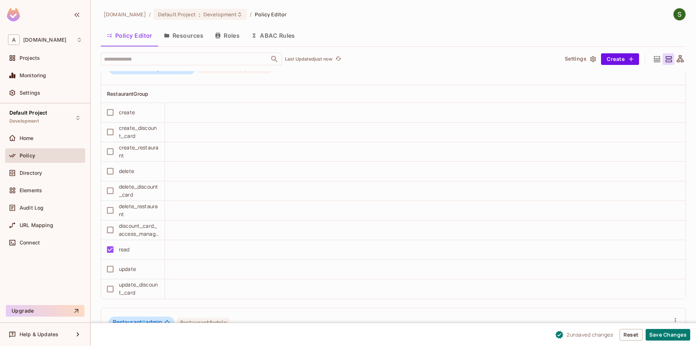
scroll to position [1198, 0]
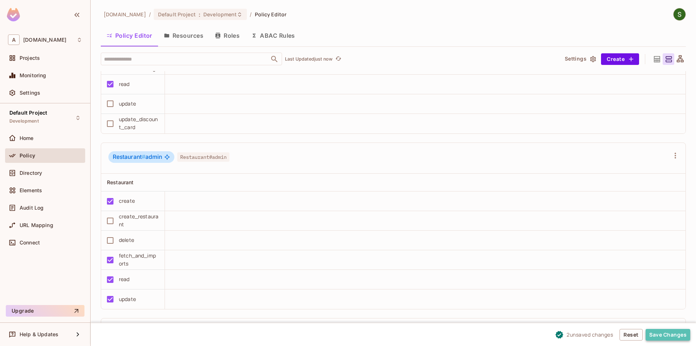
click at [674, 330] on button "Save Changes" at bounding box center [667, 335] width 45 height 12
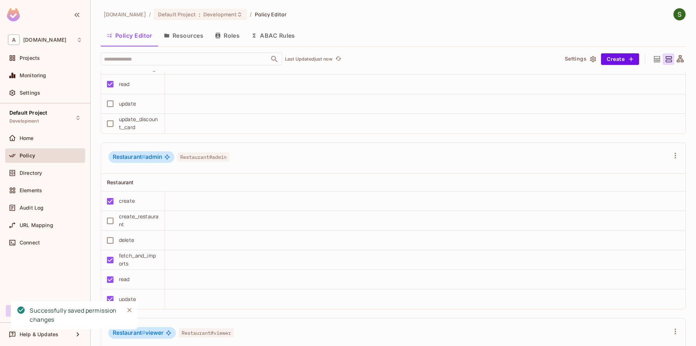
click at [132, 312] on icon "Close" at bounding box center [129, 309] width 7 height 7
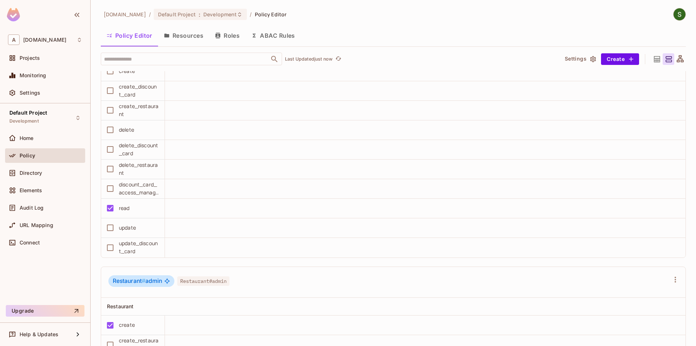
scroll to position [950, 0]
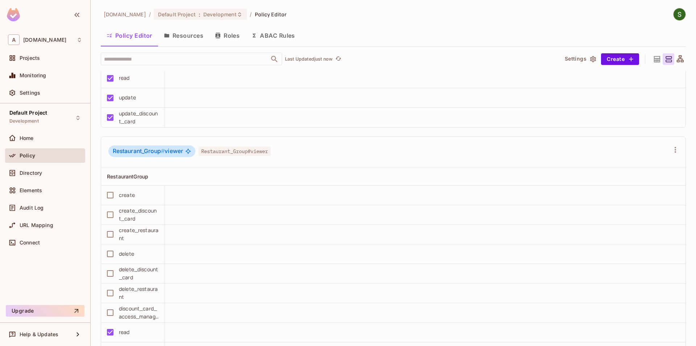
click at [233, 48] on div "[DOMAIN_NAME] / Default Project : Development / Policy Editor Policy Editor Res…" at bounding box center [393, 177] width 585 height 338
click at [235, 40] on button "Roles" at bounding box center [227, 35] width 36 height 18
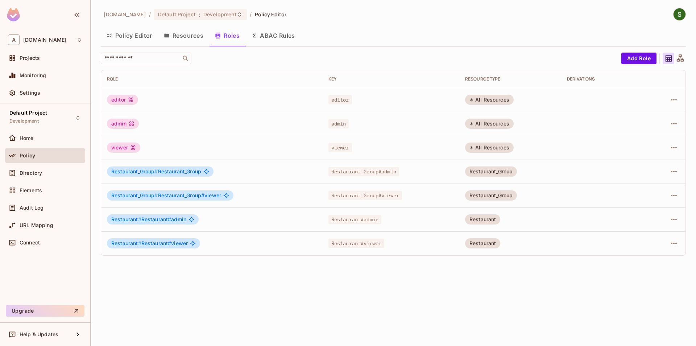
click at [348, 196] on span "Restaurant_Group#viewer" at bounding box center [365, 195] width 74 height 9
click at [184, 45] on div "Policy Editor Resources Roles ABAC Rules" at bounding box center [393, 36] width 585 height 20
click at [188, 45] on div "Policy Editor Resources Roles ABAC Rules" at bounding box center [393, 36] width 585 height 20
click at [189, 39] on button "Resources" at bounding box center [183, 35] width 51 height 18
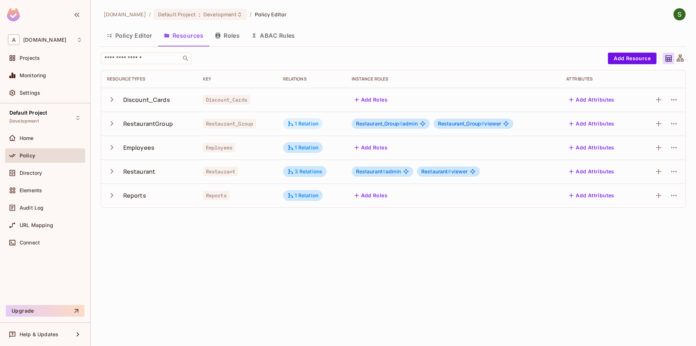
click at [297, 123] on div "1 Relation" at bounding box center [302, 123] width 31 height 7
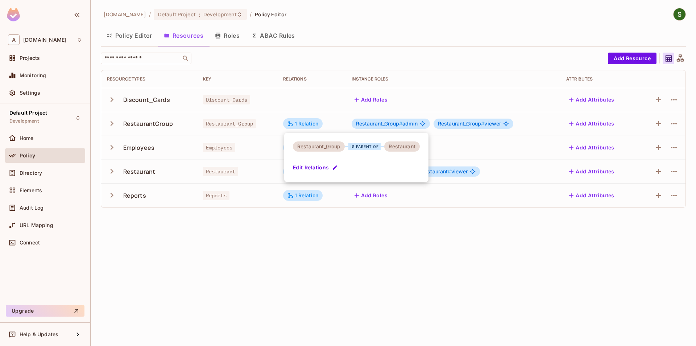
click at [303, 234] on div at bounding box center [348, 173] width 696 height 346
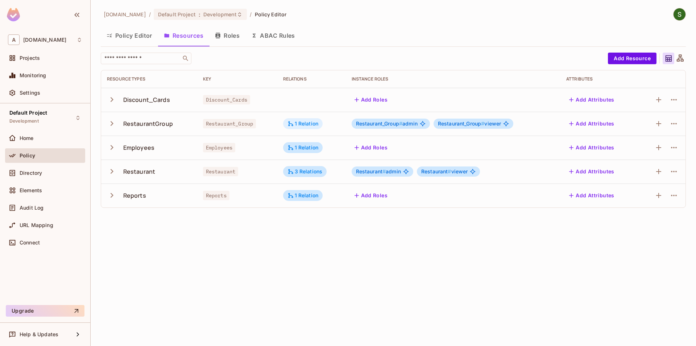
click at [301, 125] on div "1 Relation" at bounding box center [302, 123] width 31 height 7
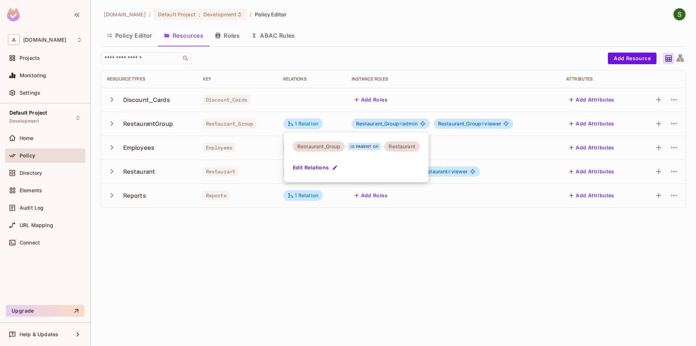
click at [301, 226] on div at bounding box center [348, 173] width 696 height 346
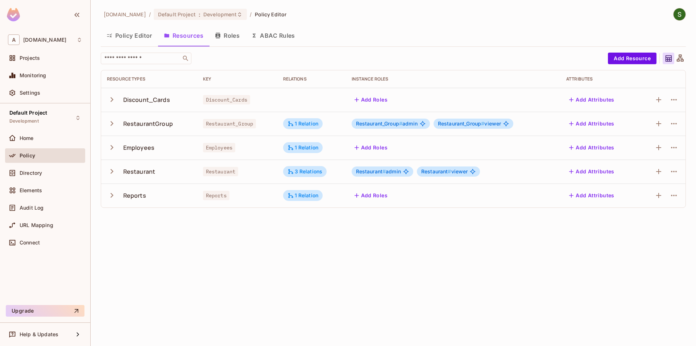
click at [458, 126] on span "Restaurant_Group #" at bounding box center [461, 123] width 47 height 6
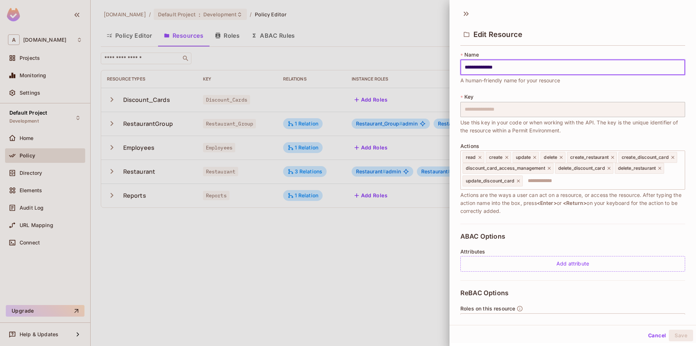
scroll to position [96, 0]
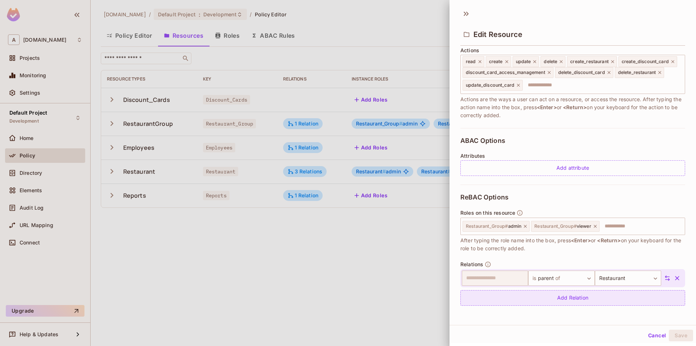
click at [500, 303] on div "Add Relation" at bounding box center [572, 298] width 225 height 16
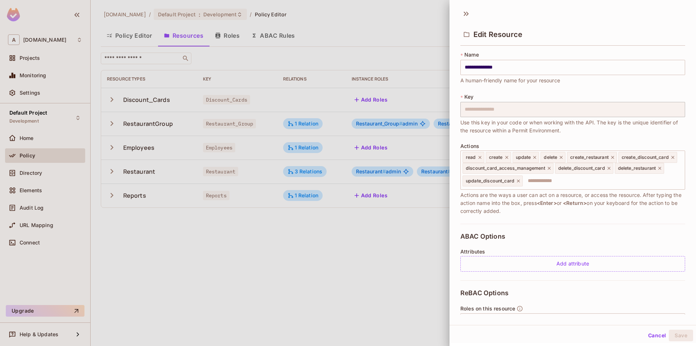
scroll to position [117, 0]
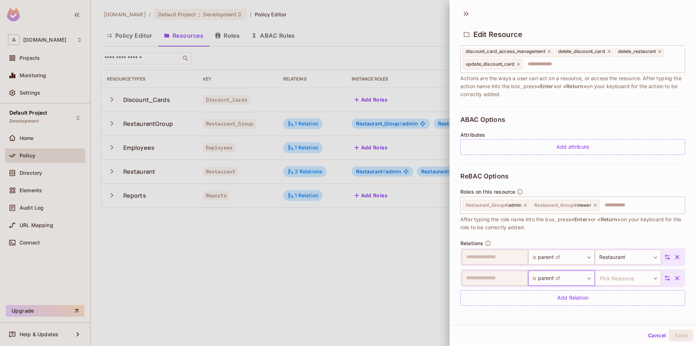
click at [646, 337] on button "Cancel" at bounding box center [657, 335] width 24 height 12
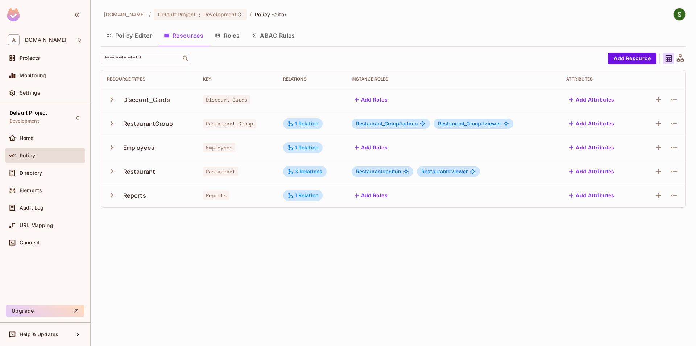
click at [647, 337] on div "[DOMAIN_NAME] / Default Project : Development / Policy Editor Policy Editor Res…" at bounding box center [393, 173] width 605 height 346
click at [400, 123] on span "Restaurant_Group #" at bounding box center [379, 123] width 47 height 6
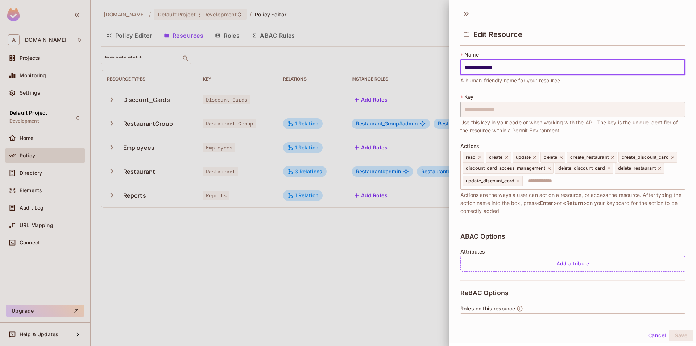
scroll to position [96, 0]
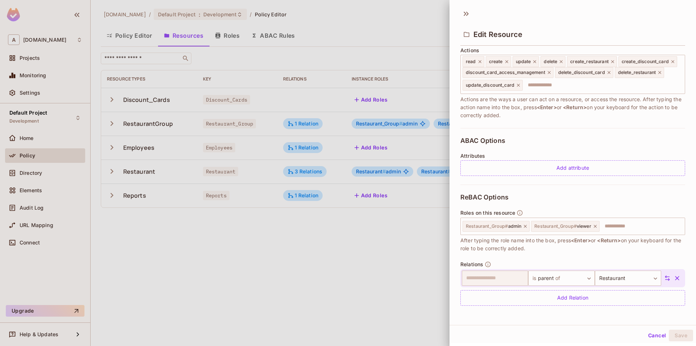
click at [653, 338] on button "Cancel" at bounding box center [657, 335] width 24 height 12
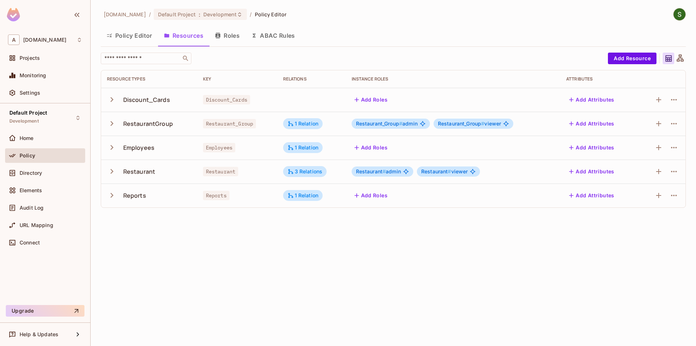
click at [474, 295] on div "[DOMAIN_NAME] / Default Project : Development / Policy Editor Policy Editor Res…" at bounding box center [393, 173] width 605 height 346
click at [461, 123] on span "Restaurant_Group #" at bounding box center [461, 123] width 47 height 6
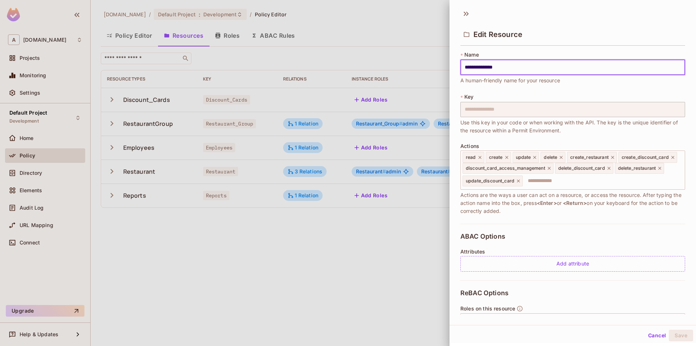
click at [647, 336] on button "Cancel" at bounding box center [657, 335] width 24 height 12
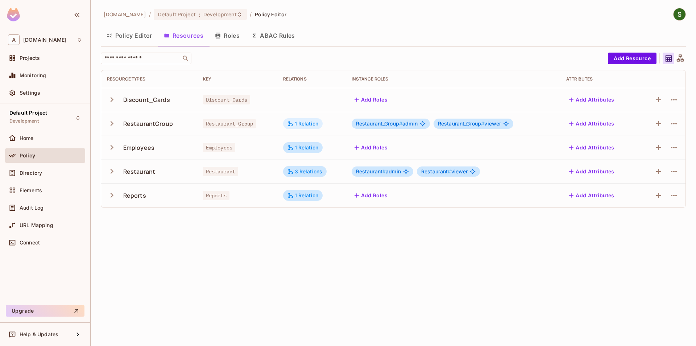
click at [303, 122] on div "1 Relation" at bounding box center [302, 123] width 31 height 7
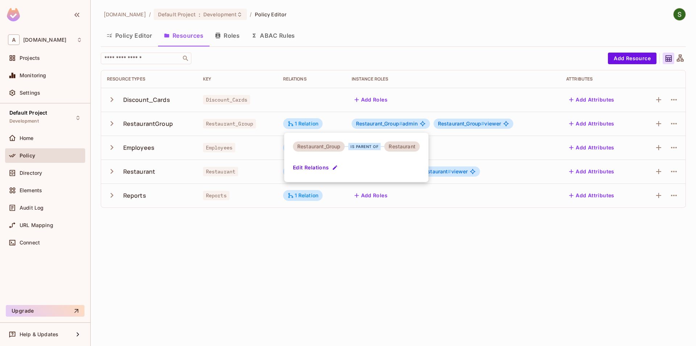
click at [295, 170] on button "Edit Relations" at bounding box center [316, 168] width 46 height 12
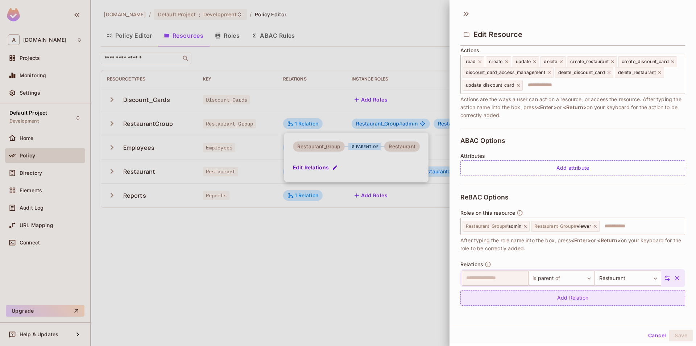
click at [493, 294] on div "Add Relation" at bounding box center [572, 298] width 225 height 16
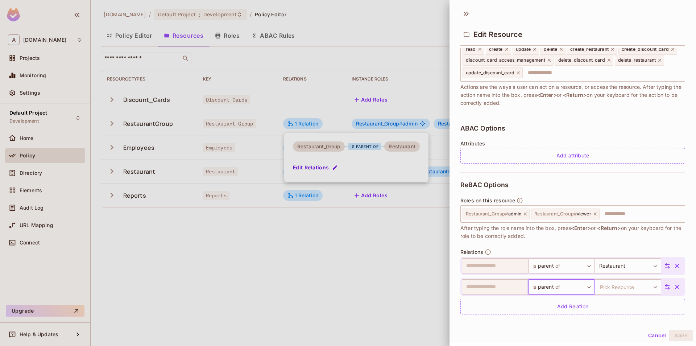
scroll to position [117, 0]
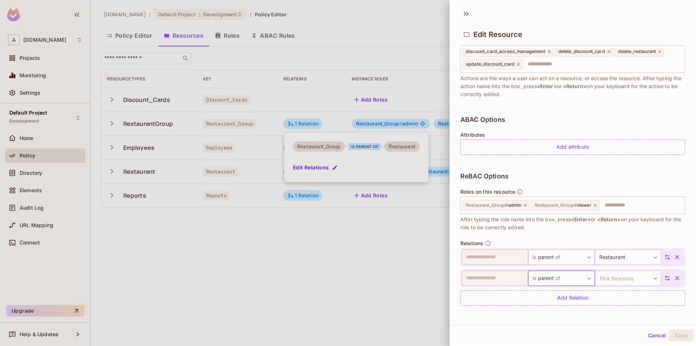
click at [656, 338] on button "Cancel" at bounding box center [657, 335] width 24 height 12
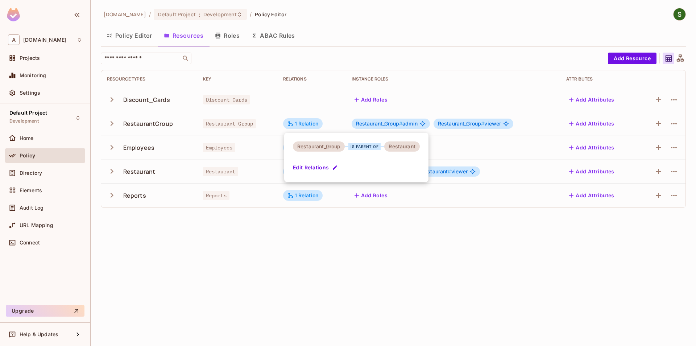
click at [379, 276] on div at bounding box center [348, 173] width 696 height 346
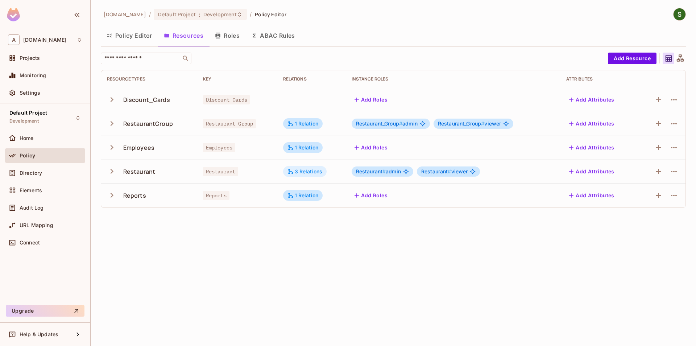
click at [299, 175] on div "3 Relations" at bounding box center [305, 171] width 44 height 11
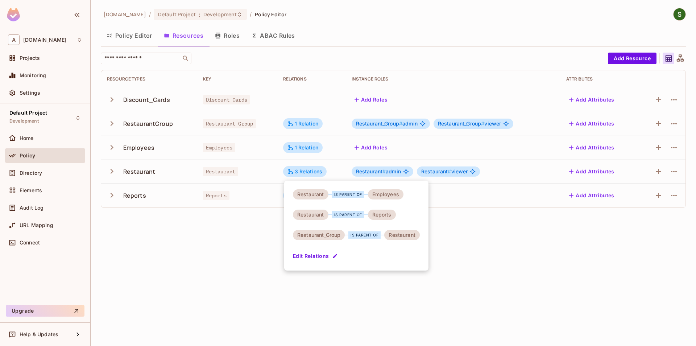
click at [324, 254] on button "Edit Relations" at bounding box center [316, 256] width 46 height 12
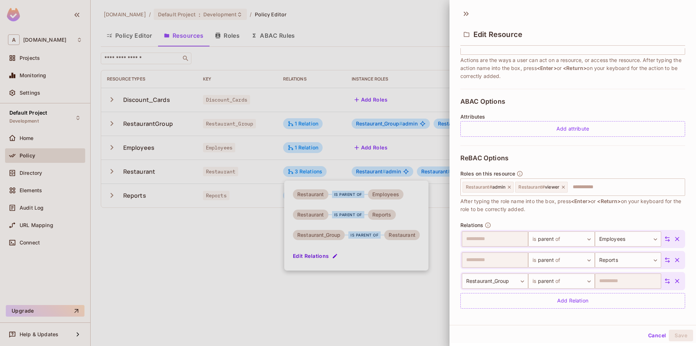
scroll to position [127, 0]
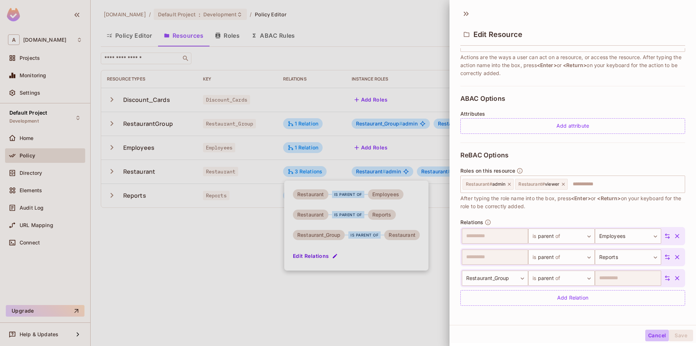
click at [654, 336] on button "Cancel" at bounding box center [657, 335] width 24 height 12
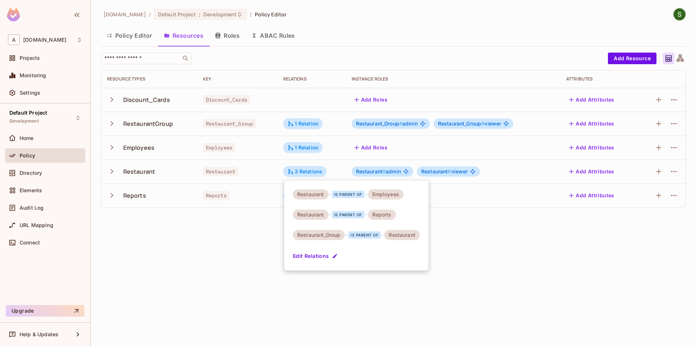
click at [110, 30] on div at bounding box center [348, 173] width 696 height 346
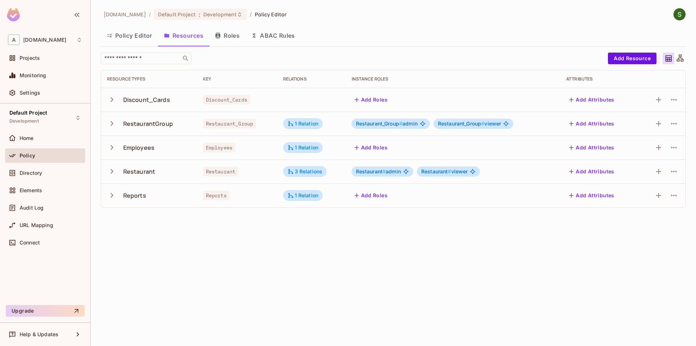
click at [127, 36] on button "Policy Editor" at bounding box center [129, 35] width 57 height 18
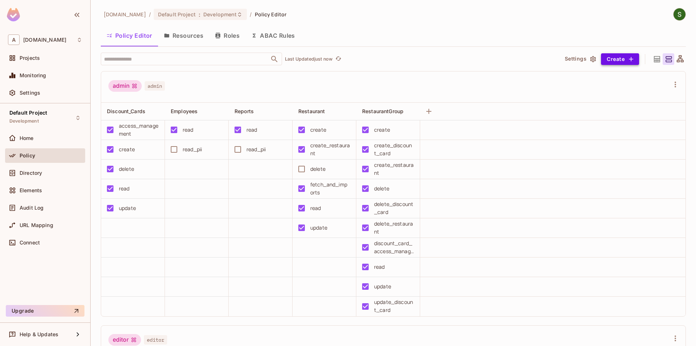
click at [634, 62] on icon "button" at bounding box center [630, 58] width 7 height 7
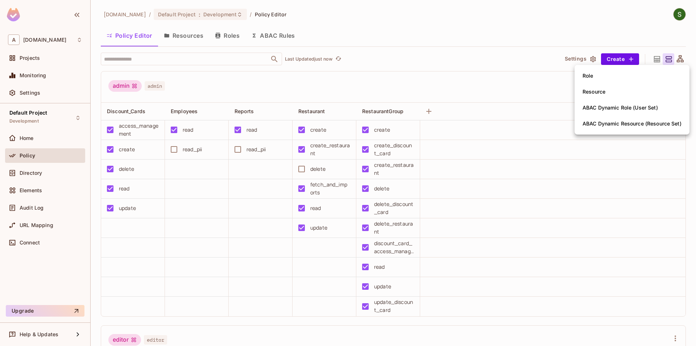
click at [437, 54] on div at bounding box center [348, 173] width 696 height 346
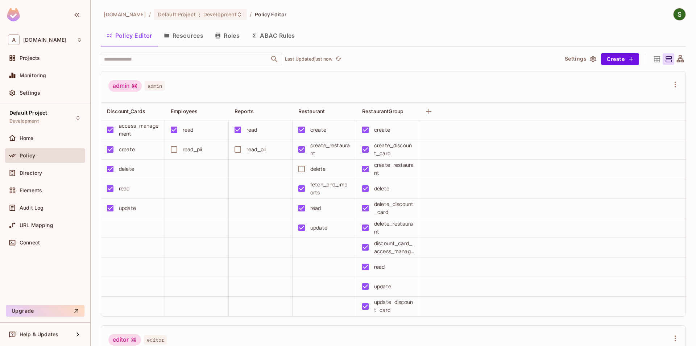
click at [212, 43] on button "Roles" at bounding box center [227, 35] width 36 height 18
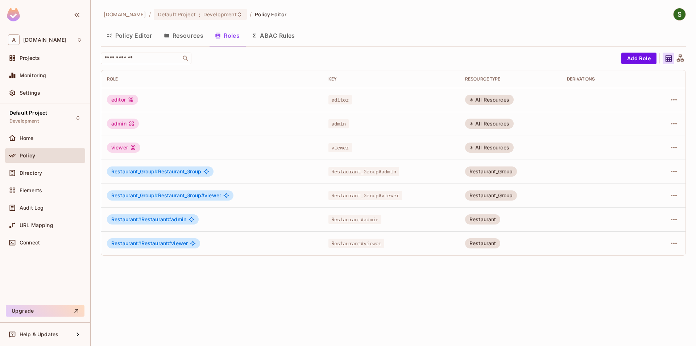
click at [186, 38] on button "Resources" at bounding box center [183, 35] width 51 height 18
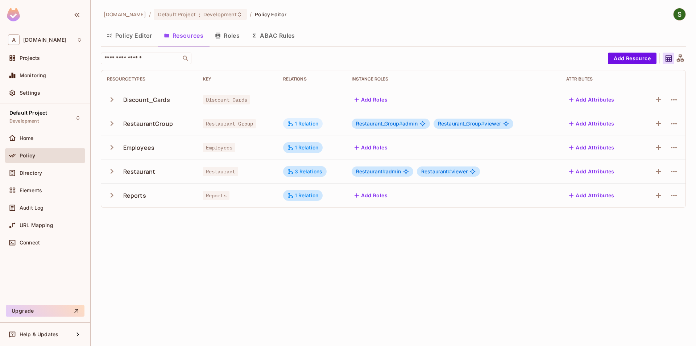
click at [314, 127] on div "1 Relation" at bounding box center [303, 123] width 40 height 11
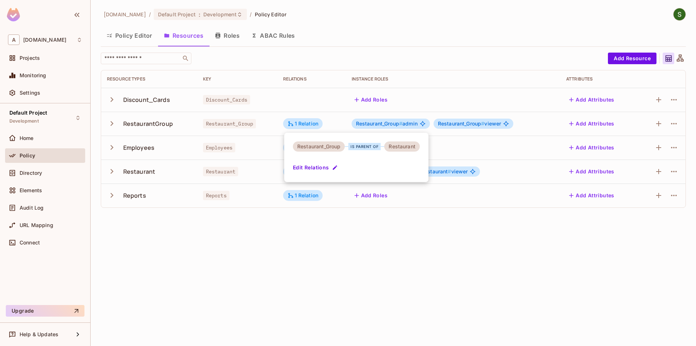
click at [387, 244] on div at bounding box center [348, 173] width 696 height 346
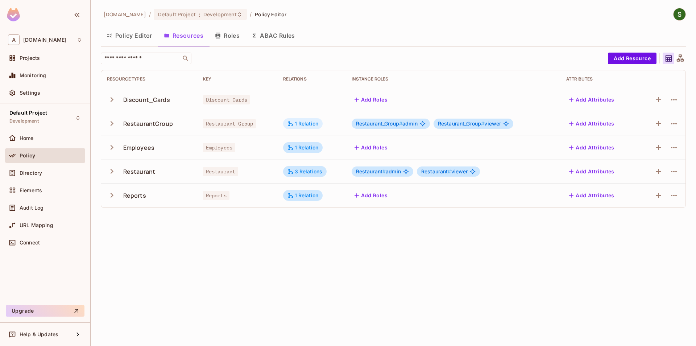
click at [304, 125] on div "1 Relation" at bounding box center [302, 123] width 31 height 7
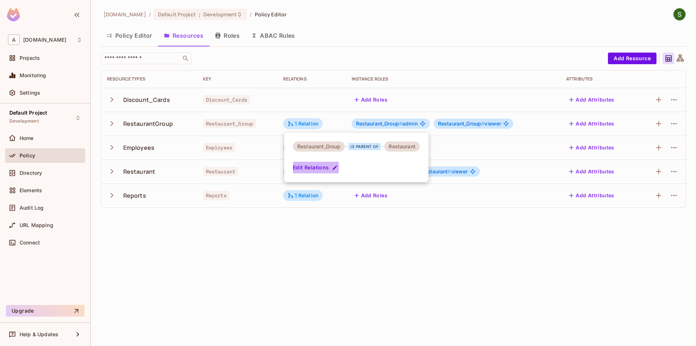
click at [293, 167] on button "Edit Relations" at bounding box center [316, 168] width 46 height 12
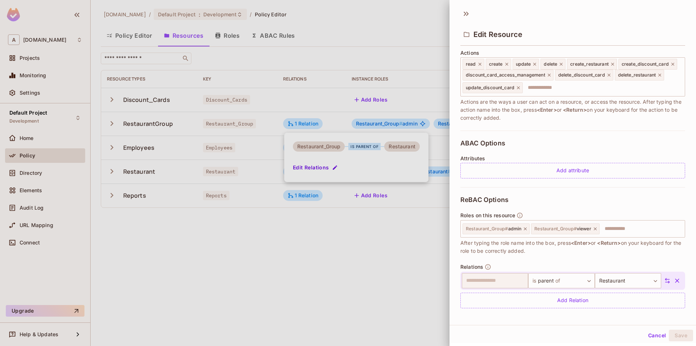
scroll to position [96, 0]
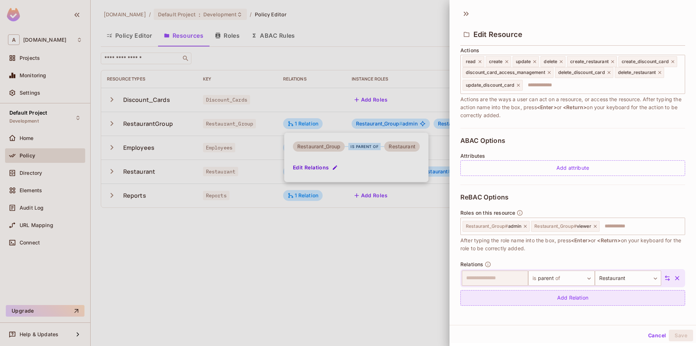
click at [551, 304] on div "Add Relation" at bounding box center [572, 298] width 225 height 16
click at [654, 333] on button "Cancel" at bounding box center [657, 335] width 24 height 12
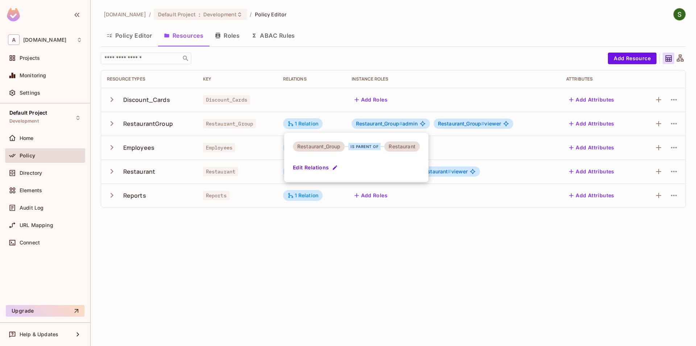
click at [320, 293] on div at bounding box center [348, 173] width 696 height 346
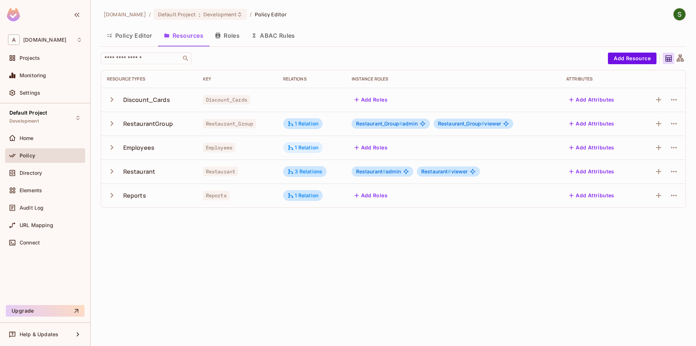
click at [312, 150] on div "1 Relation" at bounding box center [302, 147] width 31 height 7
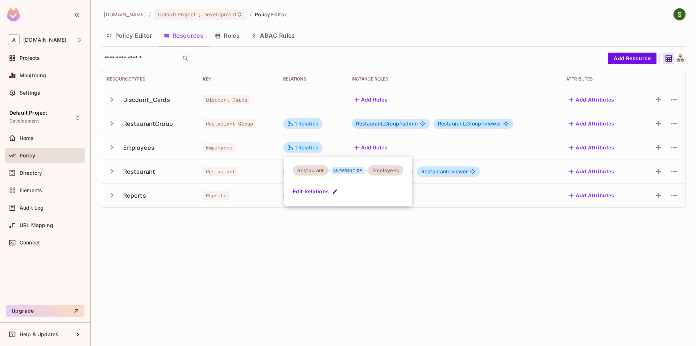
click at [322, 170] on div "Restaurant" at bounding box center [311, 170] width 36 height 10
drag, startPoint x: 327, startPoint y: 172, endPoint x: 340, endPoint y: 172, distance: 13.0
click at [340, 172] on div "Restaurant is parent of Employees" at bounding box center [348, 170] width 111 height 10
click at [348, 257] on div at bounding box center [348, 173] width 696 height 346
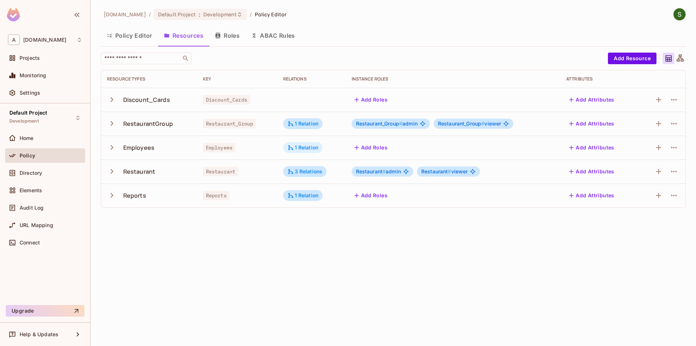
click at [309, 150] on div "1 Relation" at bounding box center [302, 147] width 31 height 7
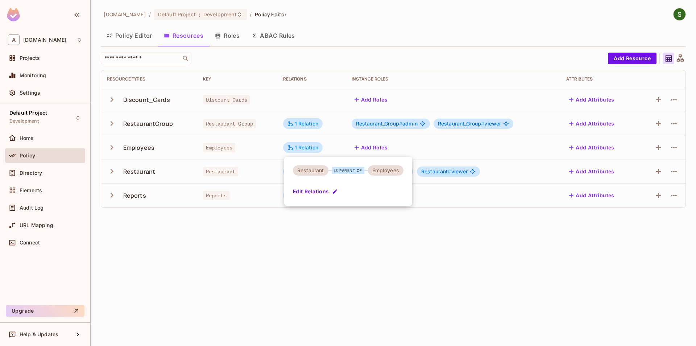
click at [329, 193] on button "Edit Relations" at bounding box center [316, 192] width 46 height 12
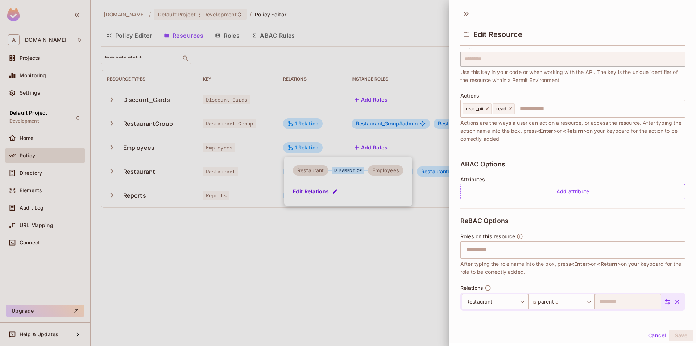
scroll to position [74, 0]
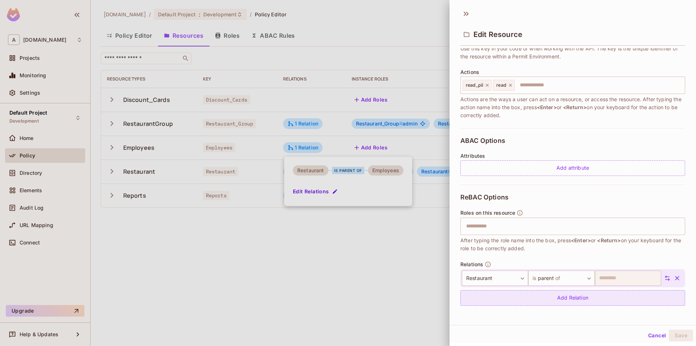
click at [514, 292] on div "Add Relation" at bounding box center [572, 298] width 225 height 16
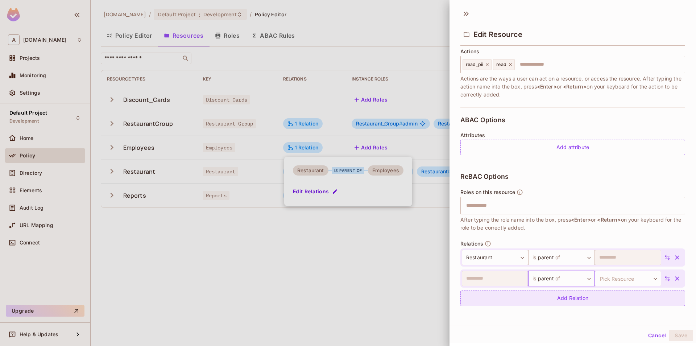
scroll to position [95, 0]
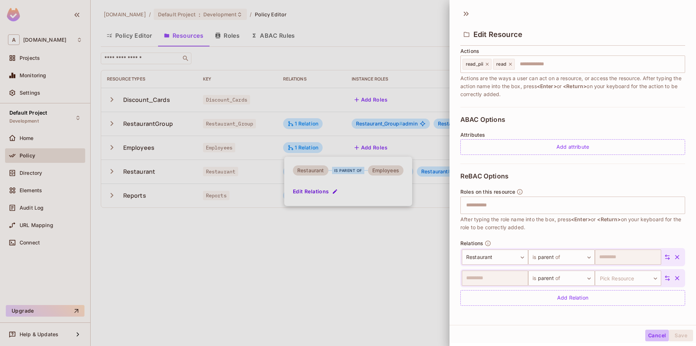
click at [651, 334] on button "Cancel" at bounding box center [657, 335] width 24 height 12
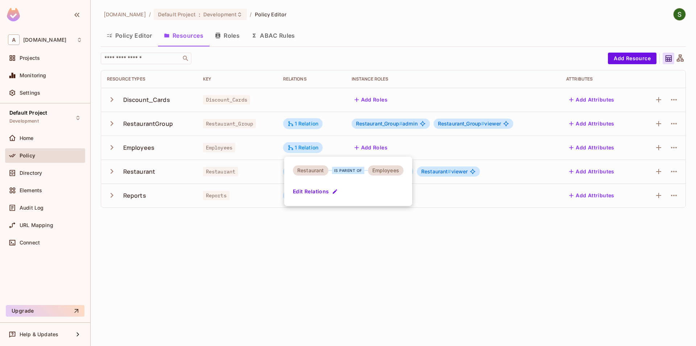
click at [485, 308] on div at bounding box center [348, 173] width 696 height 346
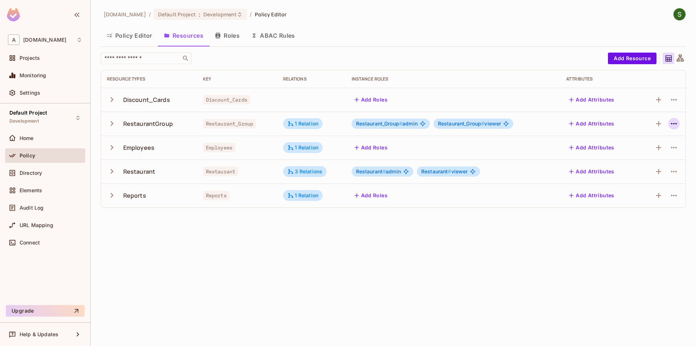
click at [670, 122] on icon "button" at bounding box center [673, 123] width 9 height 9
click at [639, 151] on div "Edit Resource" at bounding box center [642, 152] width 34 height 7
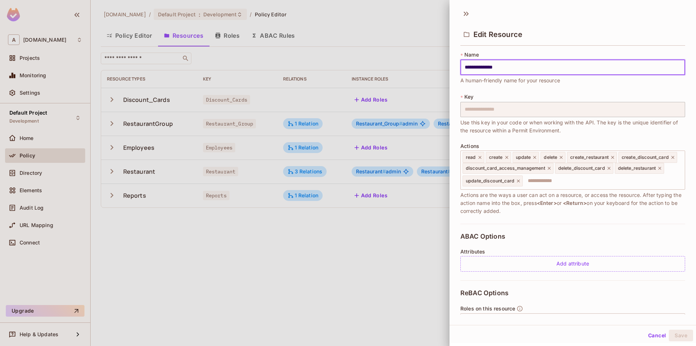
scroll to position [96, 0]
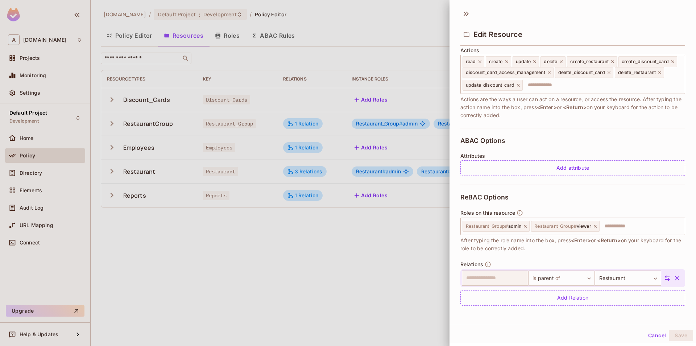
click at [650, 340] on button "Cancel" at bounding box center [657, 335] width 24 height 12
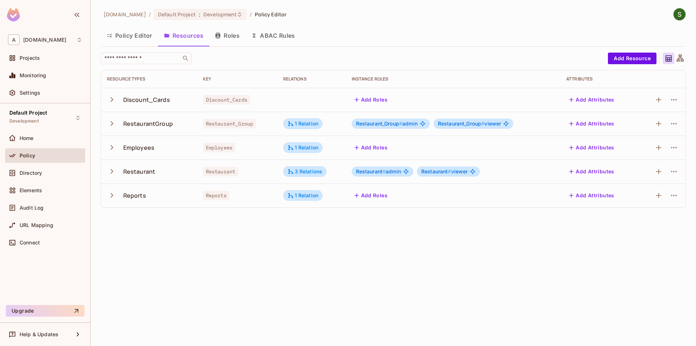
click at [457, 263] on div "[DOMAIN_NAME] / Default Project : Development / Policy Editor Policy Editor Res…" at bounding box center [393, 173] width 605 height 346
click at [309, 173] on div "3 Relations" at bounding box center [304, 171] width 35 height 7
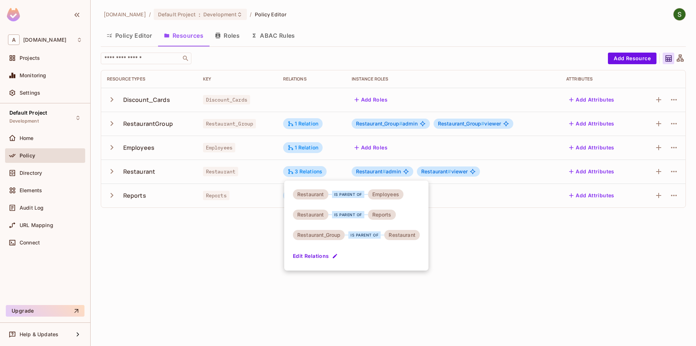
click at [298, 290] on div at bounding box center [348, 173] width 696 height 346
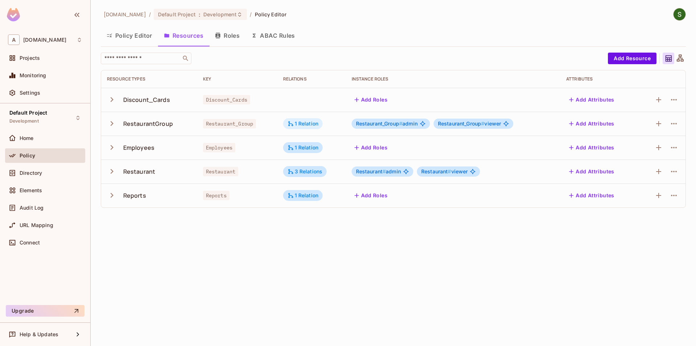
click at [300, 125] on div "1 Relation" at bounding box center [302, 123] width 31 height 7
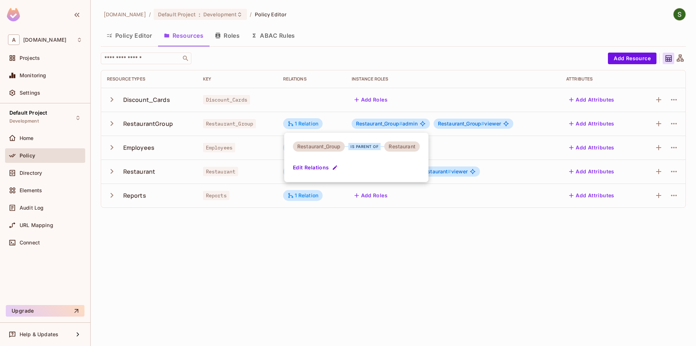
click at [314, 249] on div at bounding box center [348, 173] width 696 height 346
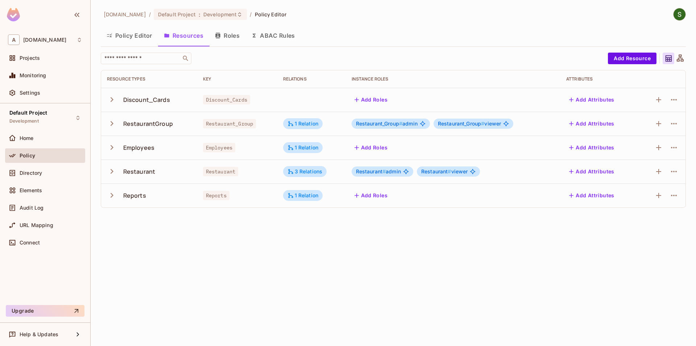
click at [131, 45] on div "Policy Editor Resources Roles ABAC Rules" at bounding box center [393, 36] width 585 height 20
click at [151, 41] on button "Policy Editor" at bounding box center [129, 35] width 57 height 18
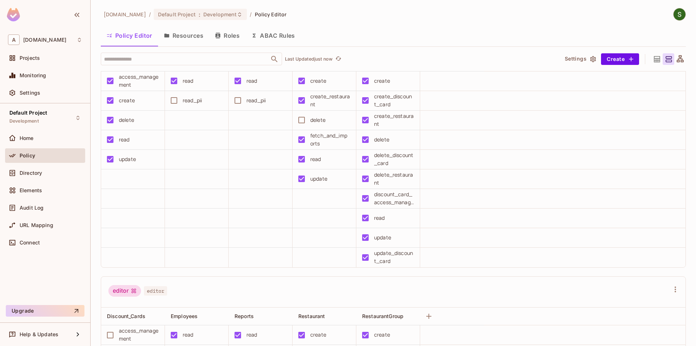
scroll to position [83, 0]
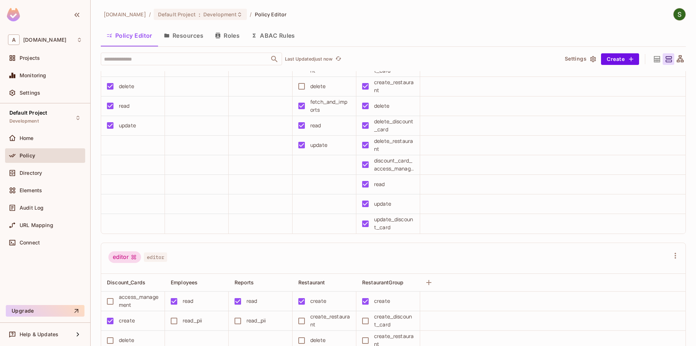
click at [196, 39] on button "Resources" at bounding box center [183, 35] width 51 height 18
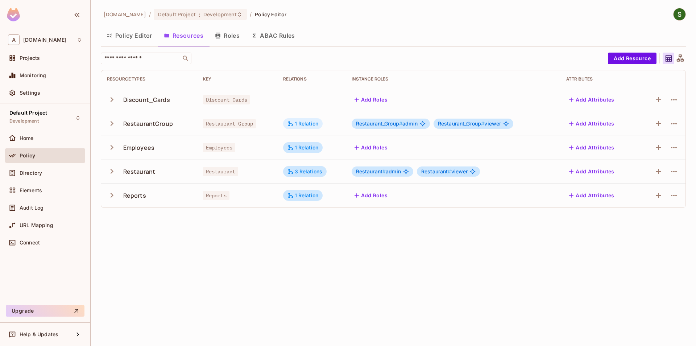
click at [307, 124] on div "1 Relation" at bounding box center [302, 123] width 31 height 7
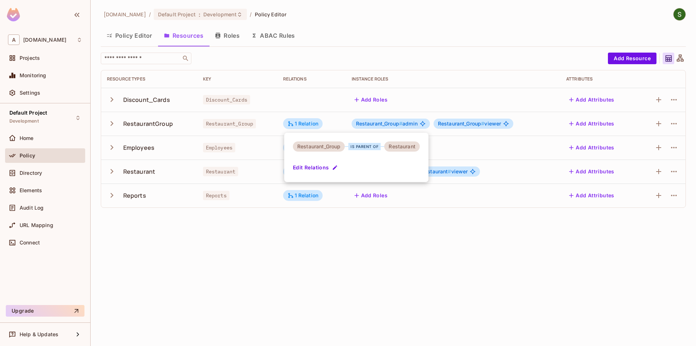
click at [320, 166] on button "Edit Relations" at bounding box center [316, 168] width 46 height 12
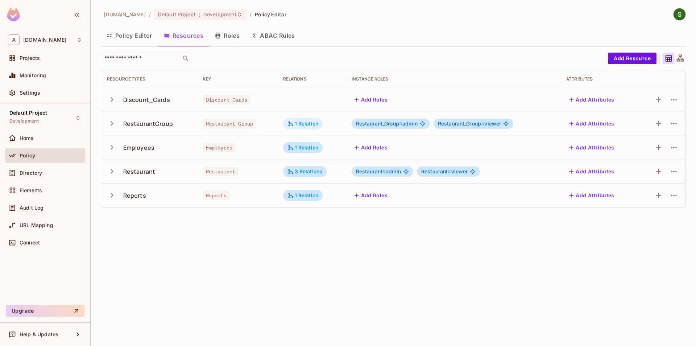
click at [300, 125] on div "1 Relation" at bounding box center [302, 123] width 31 height 7
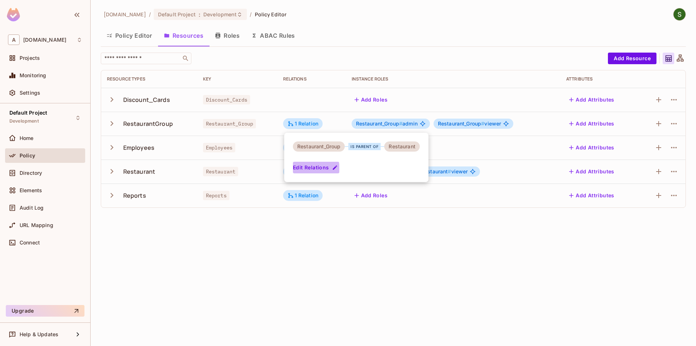
click at [302, 170] on button "Edit Relations" at bounding box center [316, 168] width 46 height 12
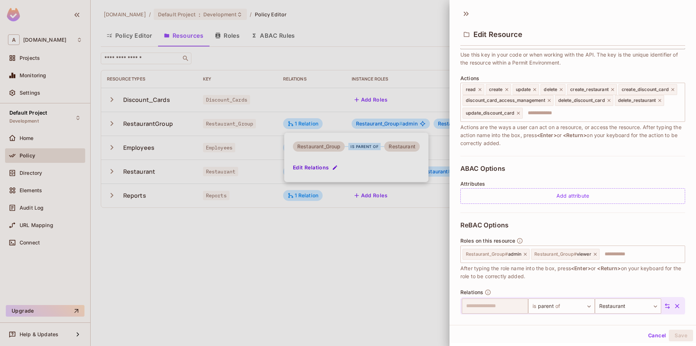
scroll to position [96, 0]
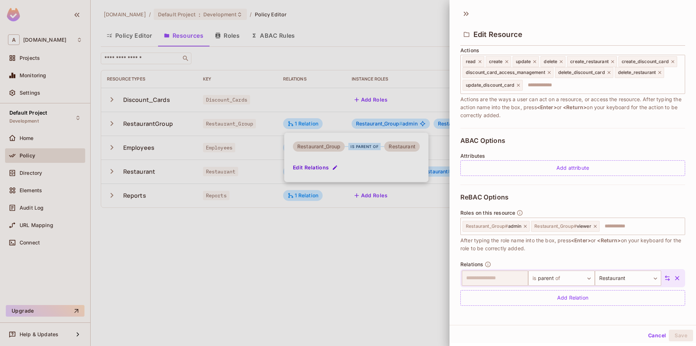
click at [647, 339] on button "Cancel" at bounding box center [657, 335] width 24 height 12
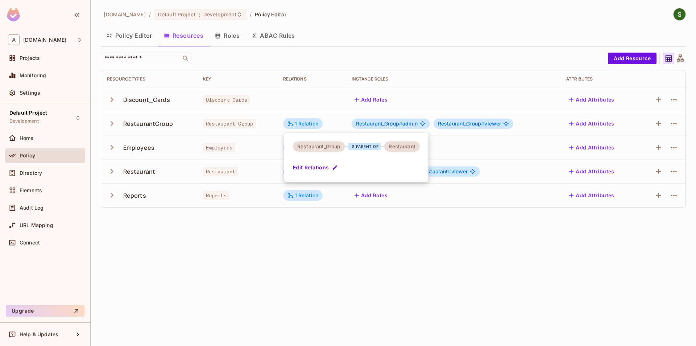
click at [368, 301] on div at bounding box center [348, 173] width 696 height 346
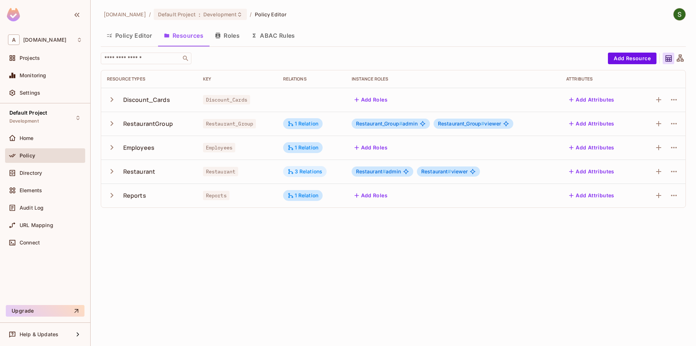
click at [299, 172] on div "3 Relations" at bounding box center [304, 171] width 35 height 7
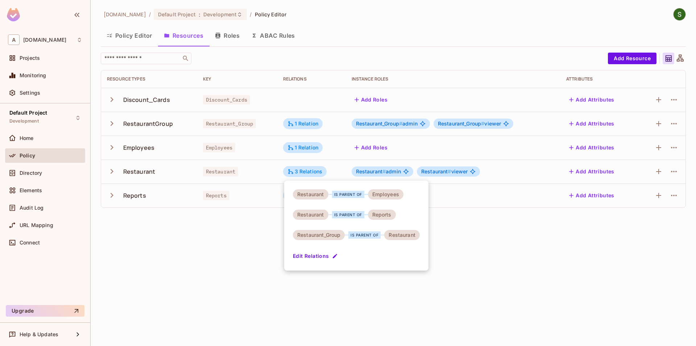
click at [324, 258] on button "Edit Relations" at bounding box center [316, 256] width 46 height 12
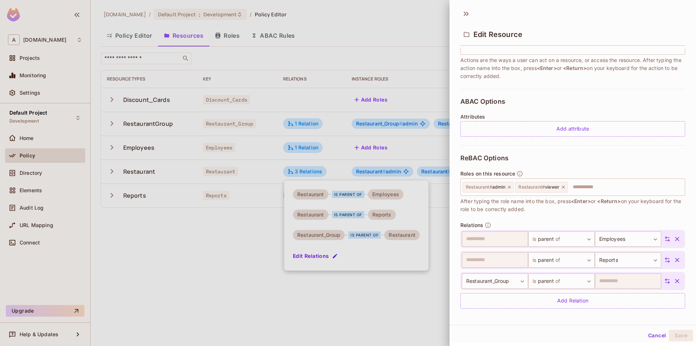
scroll to position [127, 0]
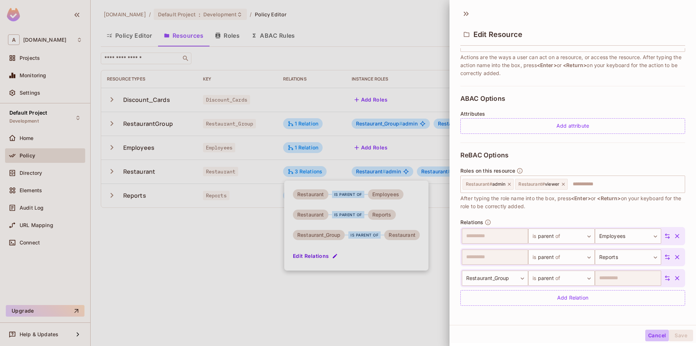
click at [648, 333] on button "Cancel" at bounding box center [657, 335] width 24 height 12
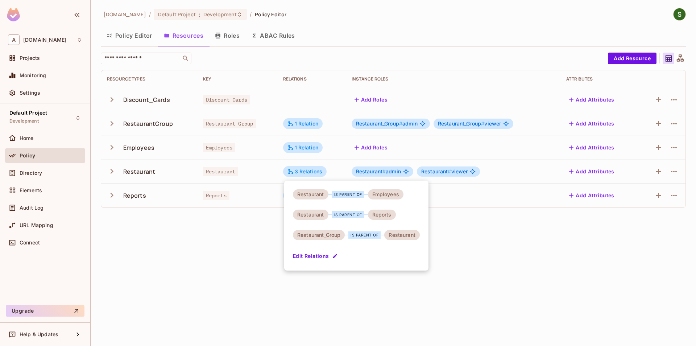
click at [310, 123] on div at bounding box center [348, 173] width 696 height 346
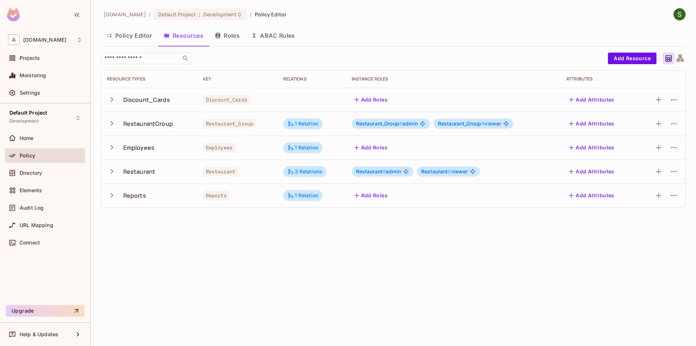
click at [310, 123] on div "Restaurant is parent of Employees Restaurant is parent of Reports Restaurant_Gr…" at bounding box center [348, 173] width 696 height 346
click at [310, 123] on div "1 Relation" at bounding box center [302, 123] width 31 height 7
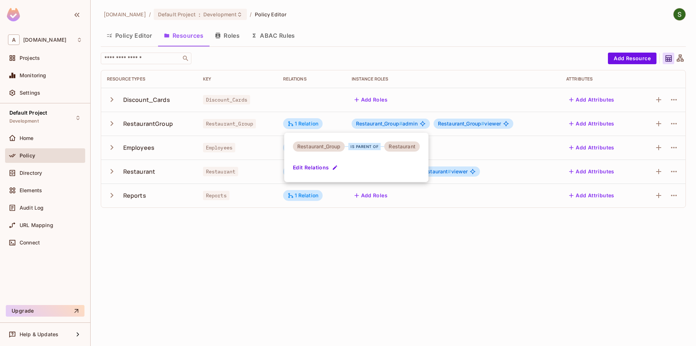
click at [358, 268] on div at bounding box center [348, 173] width 696 height 346
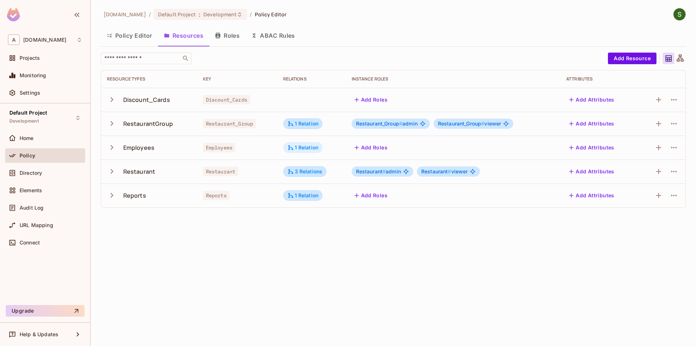
click at [299, 146] on div "1 Relation" at bounding box center [302, 147] width 31 height 7
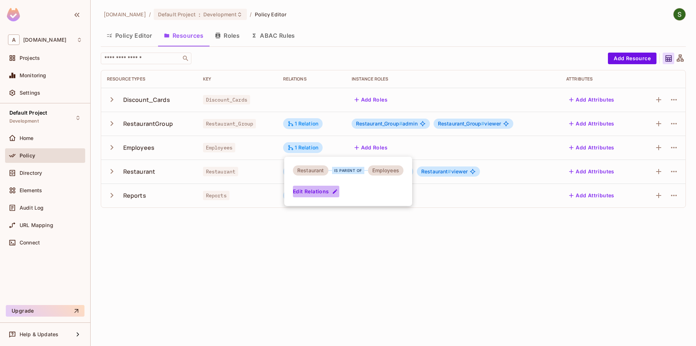
click at [317, 191] on button "Edit Relations" at bounding box center [316, 192] width 46 height 12
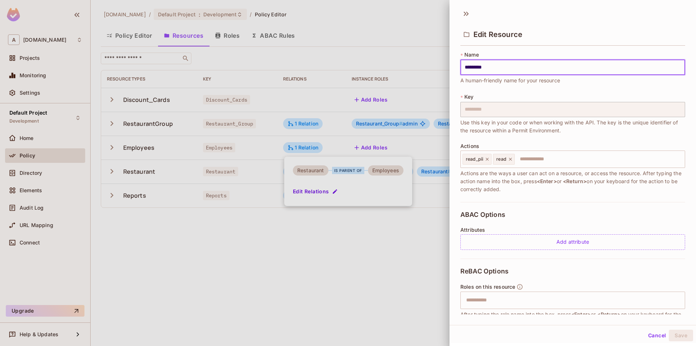
scroll to position [74, 0]
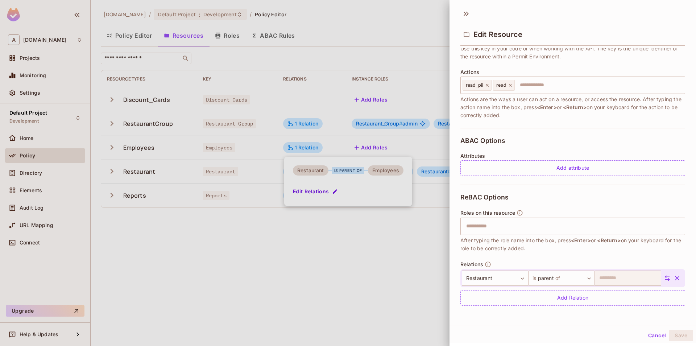
click at [650, 333] on button "Cancel" at bounding box center [657, 335] width 24 height 12
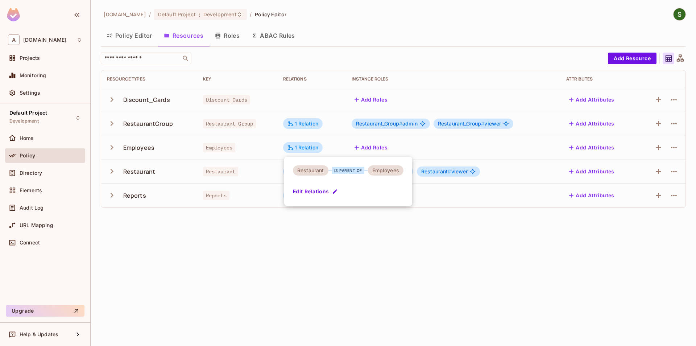
click at [338, 218] on div at bounding box center [348, 173] width 696 height 346
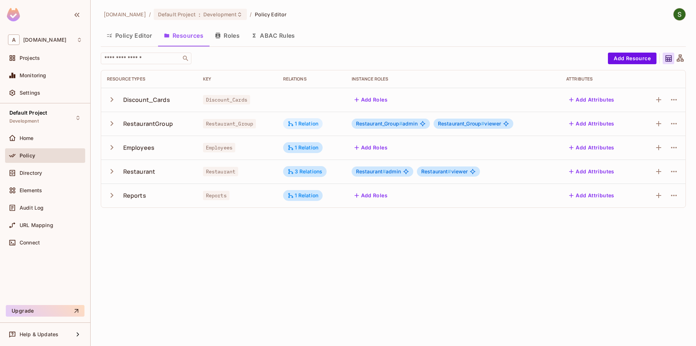
click at [313, 125] on div "1 Relation" at bounding box center [302, 123] width 31 height 7
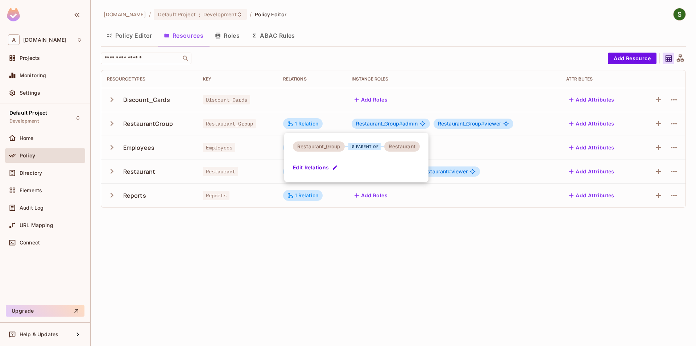
click at [348, 242] on div at bounding box center [348, 173] width 696 height 346
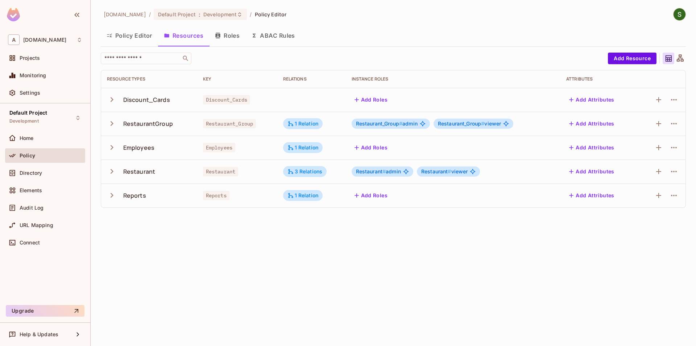
click at [147, 39] on button "Policy Editor" at bounding box center [129, 35] width 57 height 18
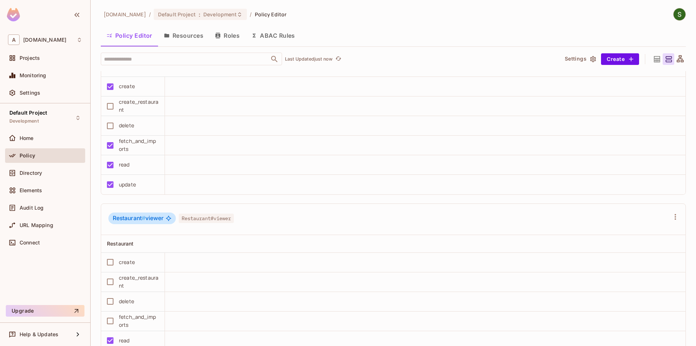
scroll to position [1355, 0]
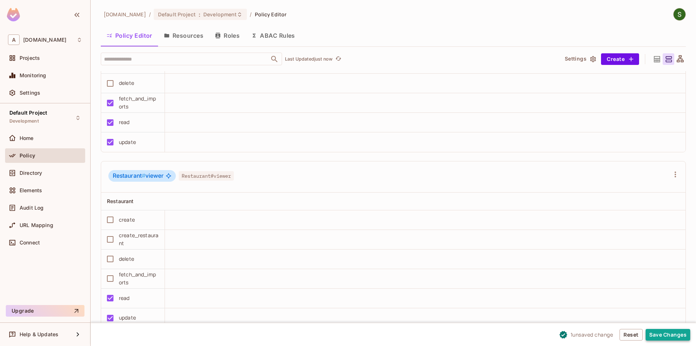
click at [659, 331] on button "Save Changes" at bounding box center [667, 335] width 45 height 12
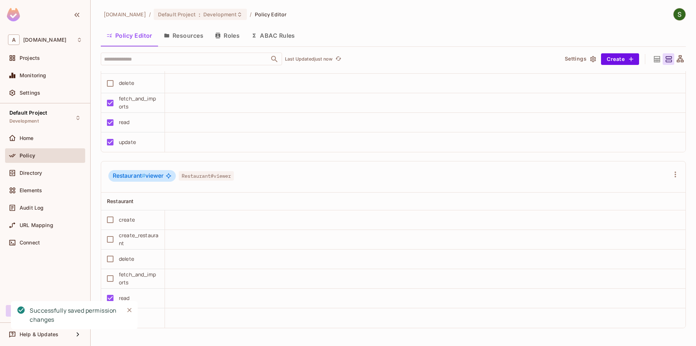
click at [132, 307] on icon "Close" at bounding box center [129, 309] width 7 height 7
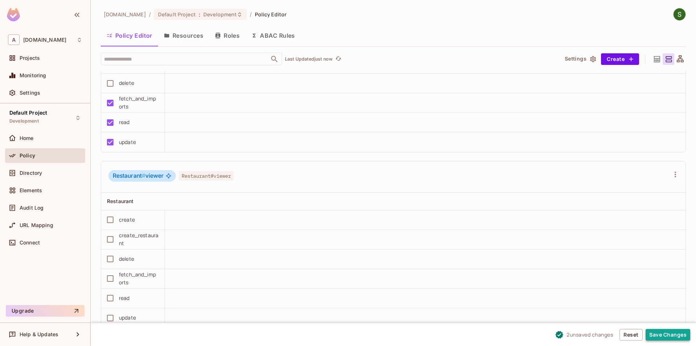
click at [647, 334] on button "Save Changes" at bounding box center [667, 335] width 45 height 12
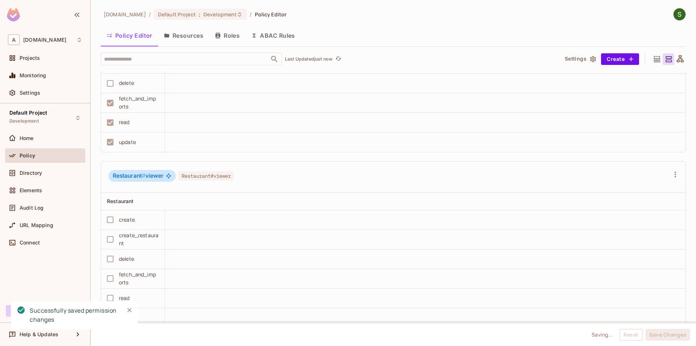
click at [132, 309] on icon "Close" at bounding box center [129, 309] width 7 height 7
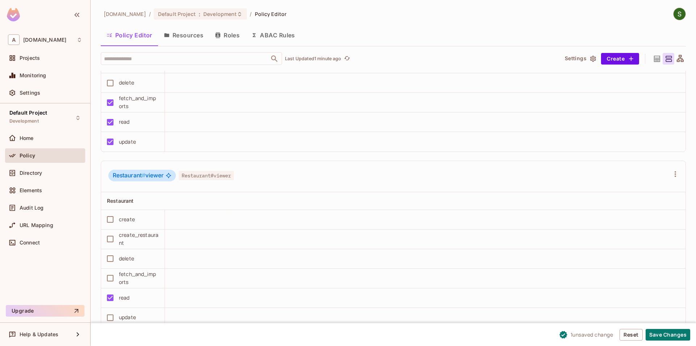
click at [656, 337] on button "Save Changes" at bounding box center [667, 335] width 45 height 12
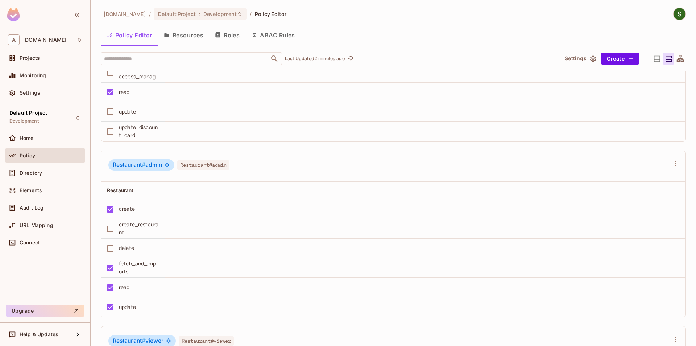
scroll to position [1231, 0]
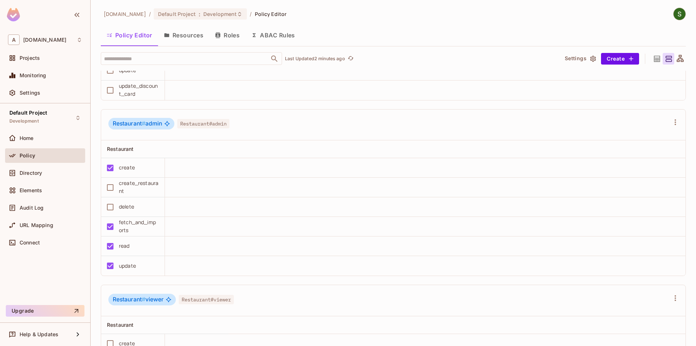
click at [227, 41] on button "Roles" at bounding box center [227, 35] width 36 height 18
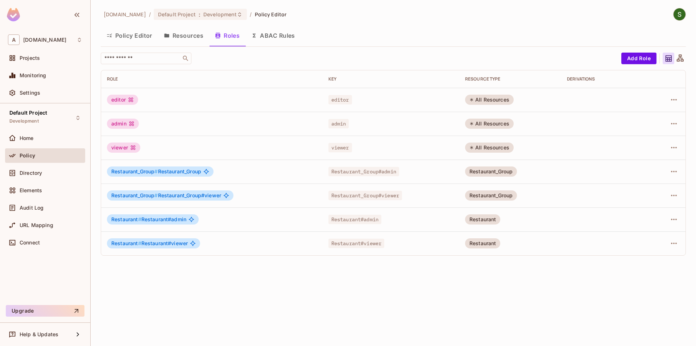
click at [132, 41] on button "Policy Editor" at bounding box center [129, 35] width 57 height 18
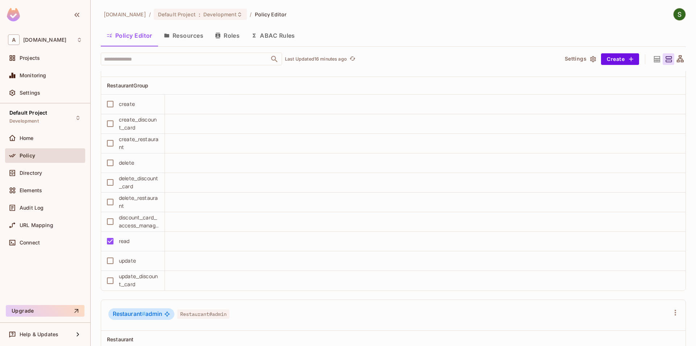
scroll to position [1024, 0]
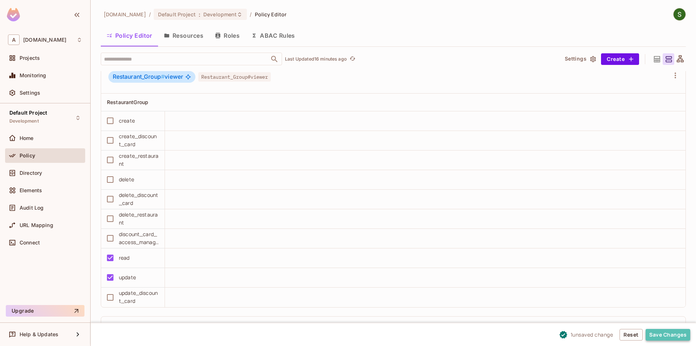
click at [682, 337] on button "Save Changes" at bounding box center [667, 335] width 45 height 12
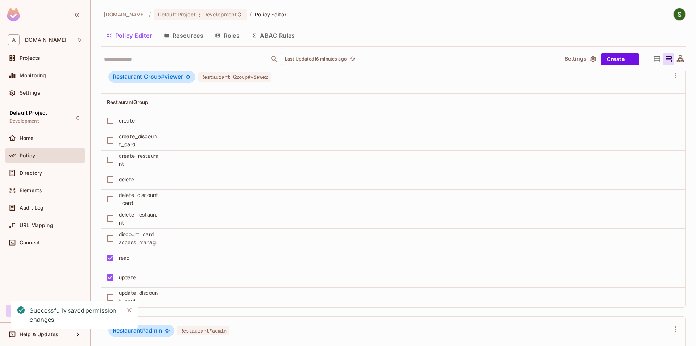
click at [127, 307] on icon "Close" at bounding box center [129, 309] width 7 height 7
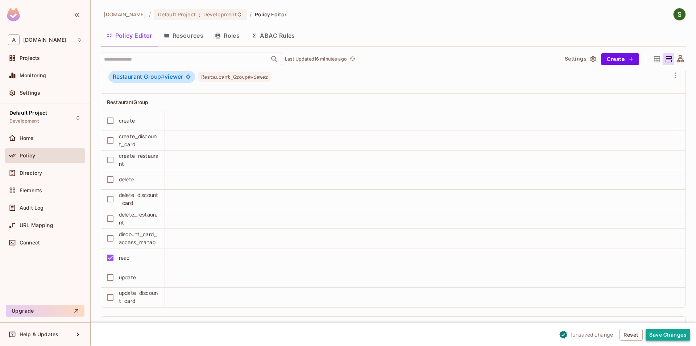
click at [669, 334] on button "Save Changes" at bounding box center [667, 335] width 45 height 12
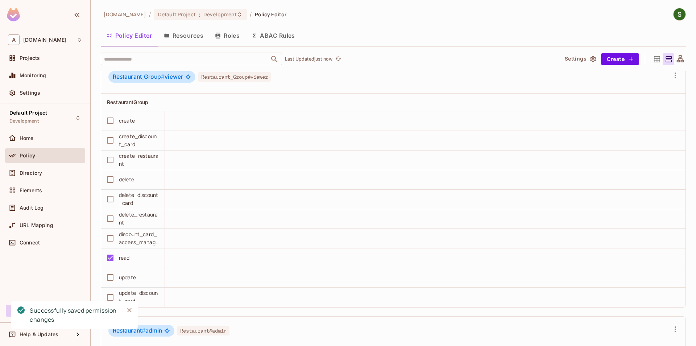
click at [130, 311] on icon "Close" at bounding box center [129, 310] width 4 height 4
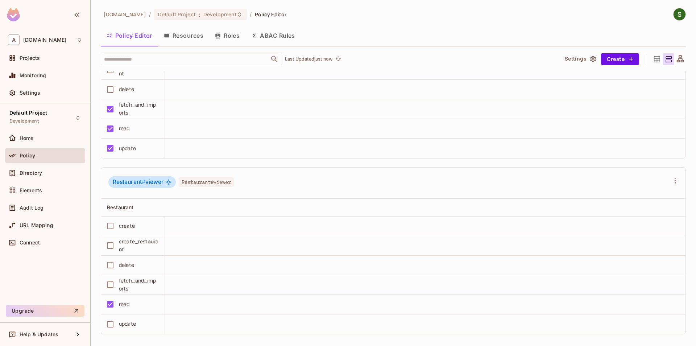
scroll to position [1355, 0]
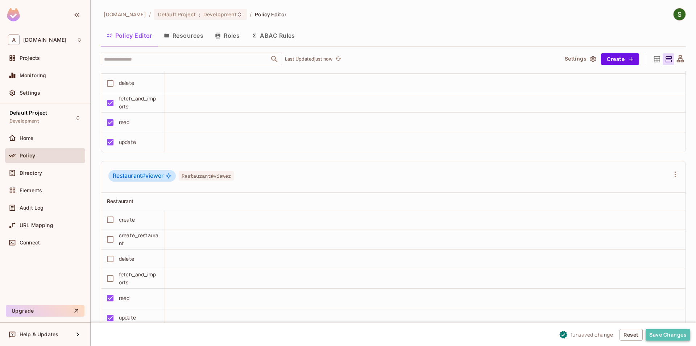
click at [669, 334] on button "Save Changes" at bounding box center [667, 335] width 45 height 12
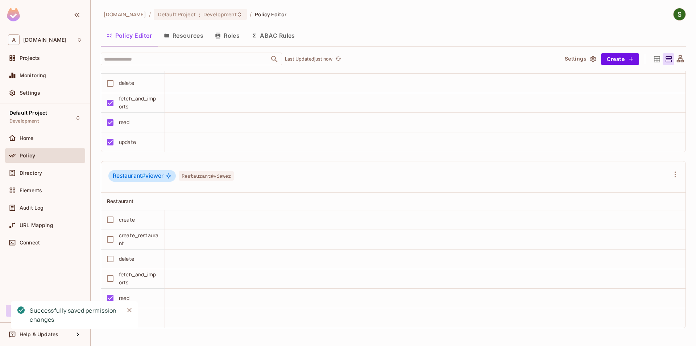
click at [125, 309] on button "Close" at bounding box center [129, 309] width 11 height 11
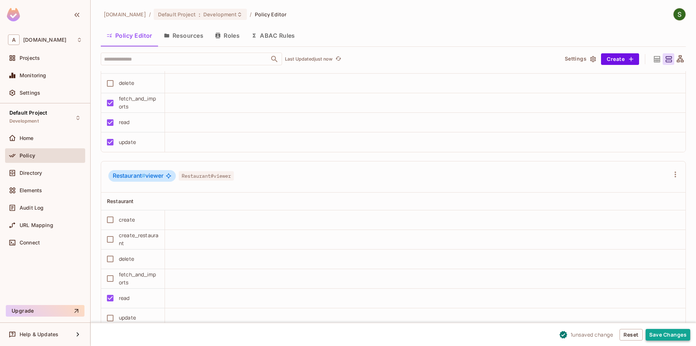
click at [653, 336] on button "Save Changes" at bounding box center [667, 335] width 45 height 12
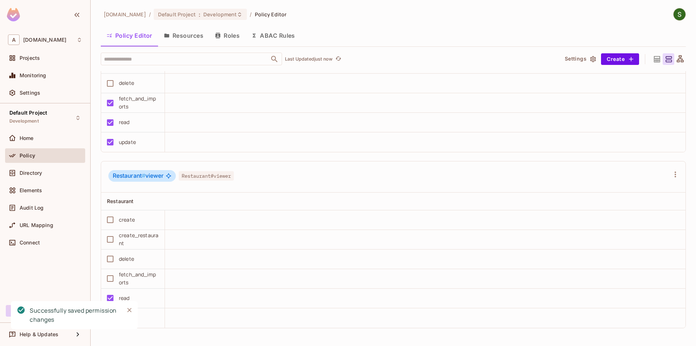
click at [132, 312] on icon "Close" at bounding box center [129, 309] width 7 height 7
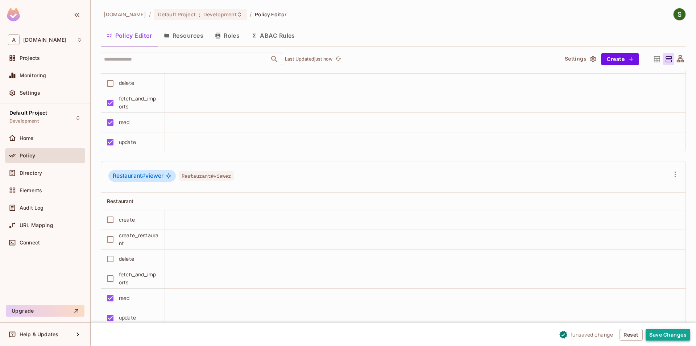
click at [652, 334] on button "Save Changes" at bounding box center [667, 335] width 45 height 12
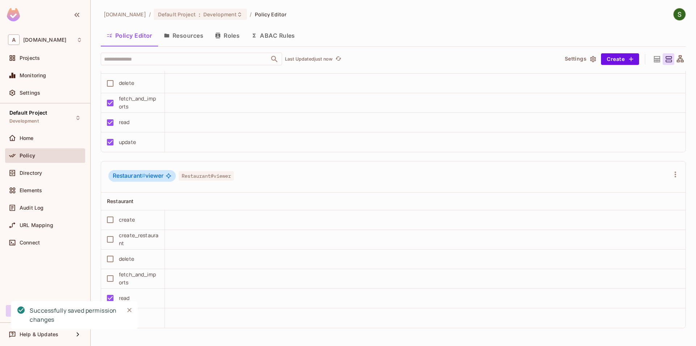
click at [128, 312] on icon "Close" at bounding box center [129, 309] width 7 height 7
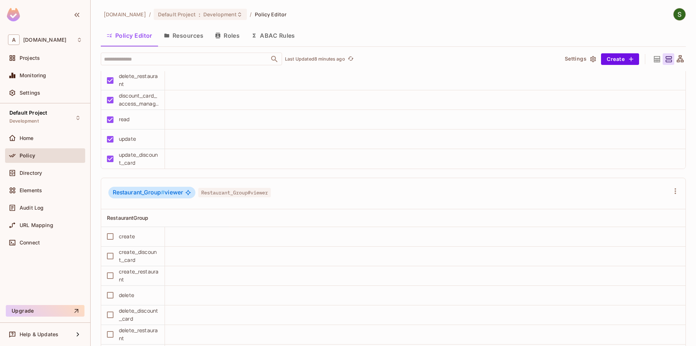
scroll to position [785, 0]
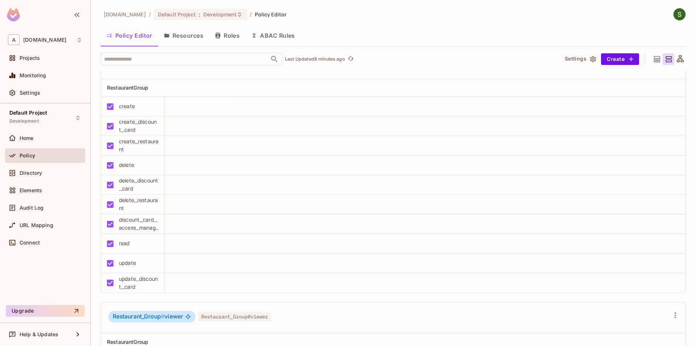
click at [176, 27] on button "Resources" at bounding box center [183, 35] width 51 height 18
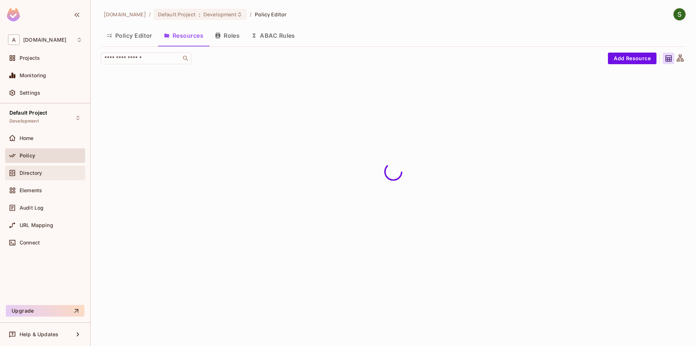
click at [62, 174] on div "Directory" at bounding box center [51, 173] width 63 height 6
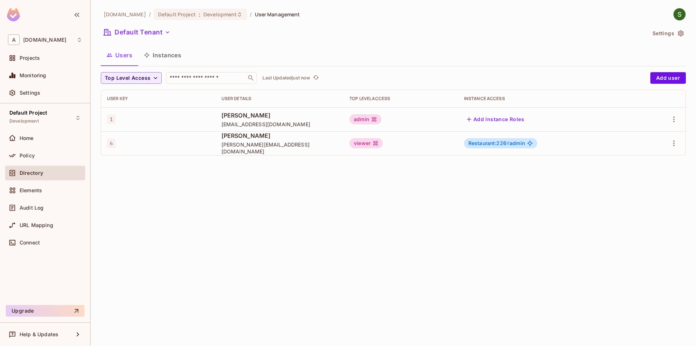
click at [165, 56] on button "Instances" at bounding box center [162, 55] width 49 height 18
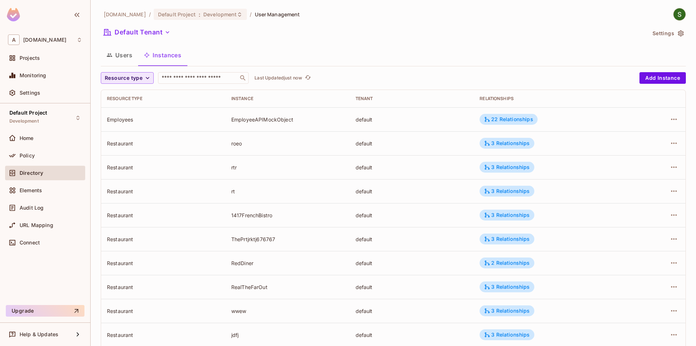
click at [137, 80] on span "Resource type" at bounding box center [124, 78] width 38 height 9
click at [135, 140] on span "Restaurant" at bounding box center [127, 141] width 41 height 7
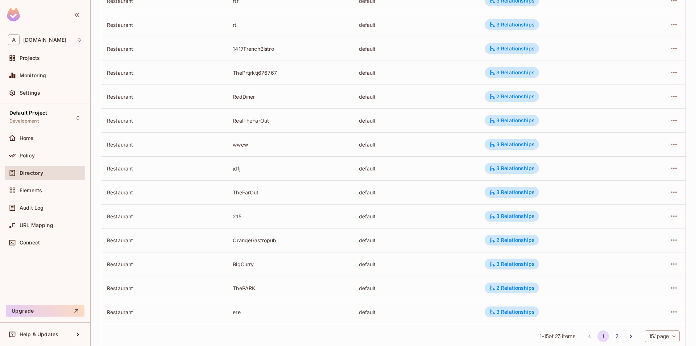
scroll to position [119, 0]
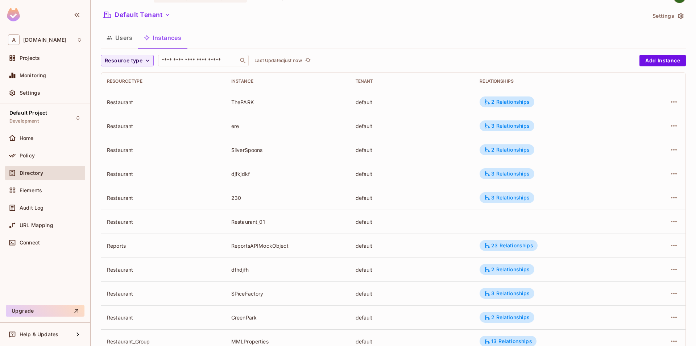
scroll to position [13, 0]
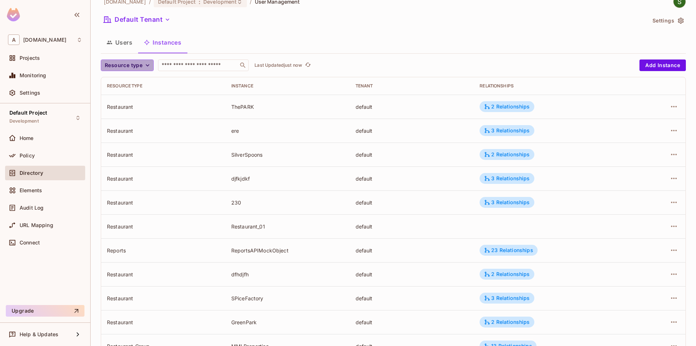
click at [117, 63] on span "Resource type" at bounding box center [124, 65] width 38 height 9
click at [117, 132] on li "Restaurant" at bounding box center [127, 129] width 53 height 16
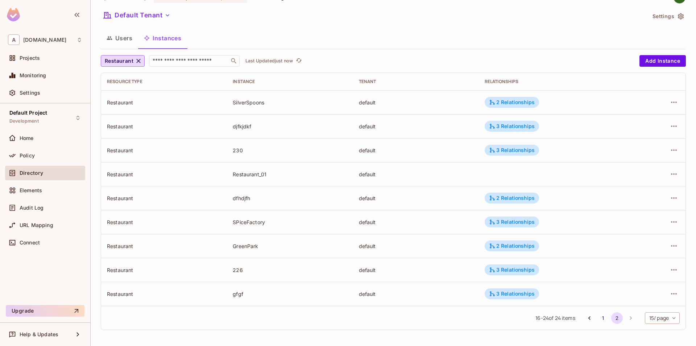
scroll to position [0, 0]
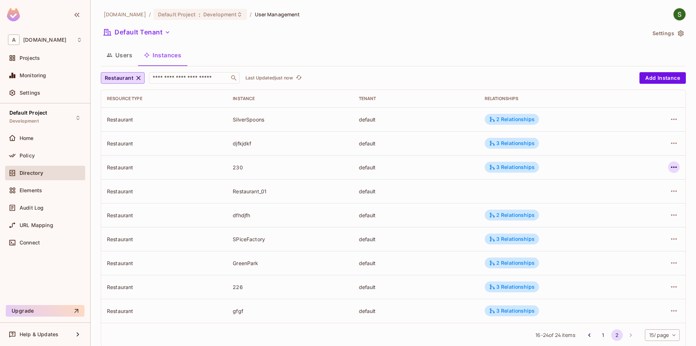
click at [670, 170] on icon "button" at bounding box center [673, 167] width 9 height 9
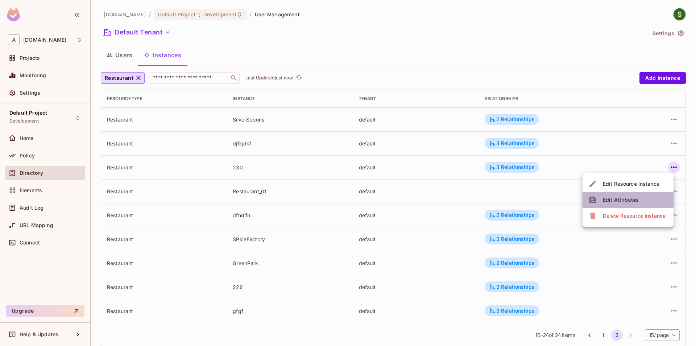
click at [605, 198] on div "Edit Attributes" at bounding box center [621, 199] width 36 height 7
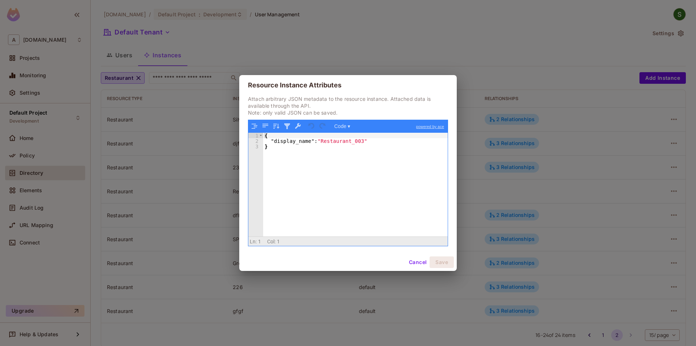
click at [410, 262] on button "Cancel" at bounding box center [418, 262] width 24 height 12
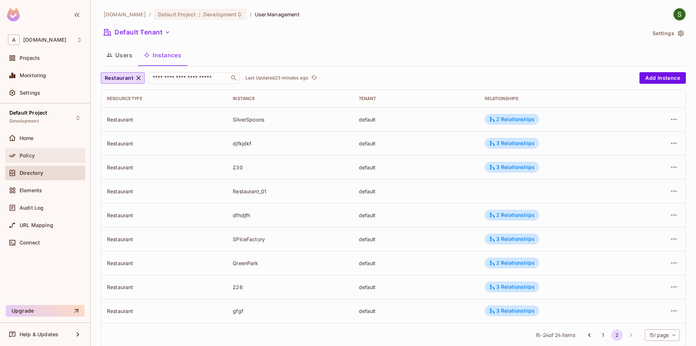
click at [63, 161] on div "Policy" at bounding box center [45, 155] width 80 height 14
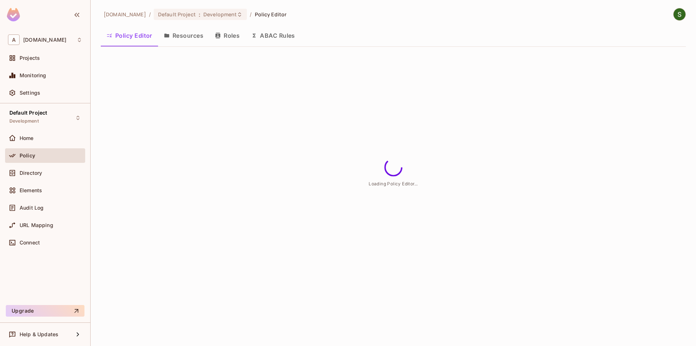
click at [227, 40] on button "Roles" at bounding box center [227, 35] width 36 height 18
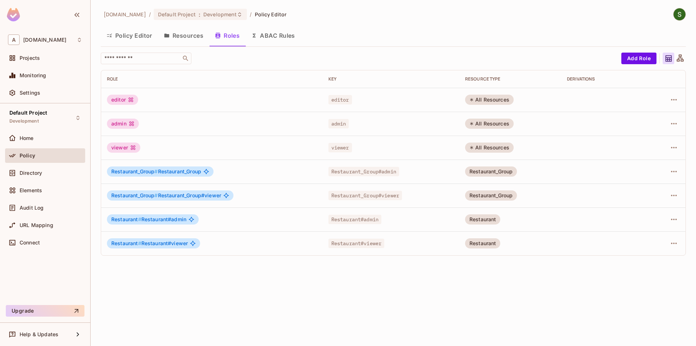
click at [138, 37] on button "Policy Editor" at bounding box center [129, 35] width 57 height 18
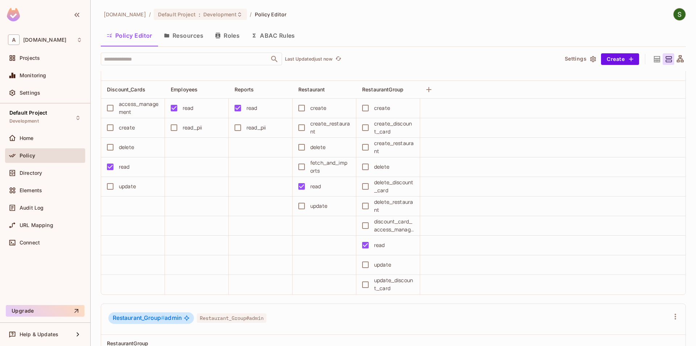
scroll to position [529, 0]
click at [662, 335] on button "Save Changes" at bounding box center [667, 335] width 45 height 12
click at [130, 311] on icon "Close" at bounding box center [129, 310] width 4 height 4
click at [655, 340] on button "Save Changes" at bounding box center [667, 335] width 45 height 12
click at [131, 307] on icon "Close" at bounding box center [129, 309] width 7 height 7
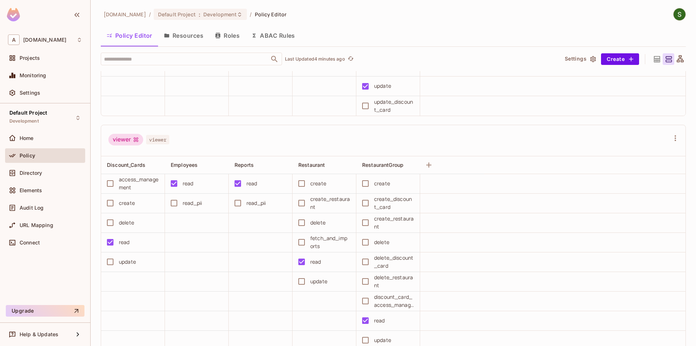
scroll to position [446, 0]
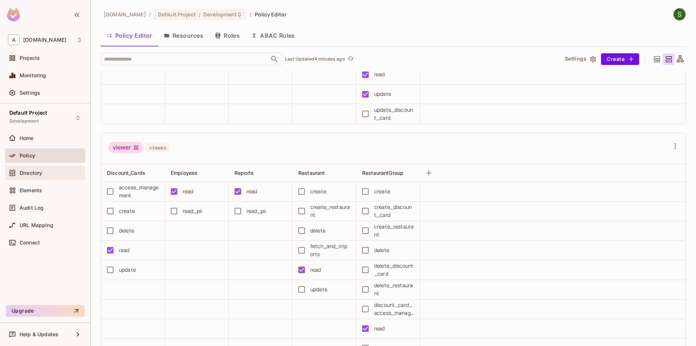
click at [41, 170] on span "Directory" at bounding box center [31, 173] width 22 height 6
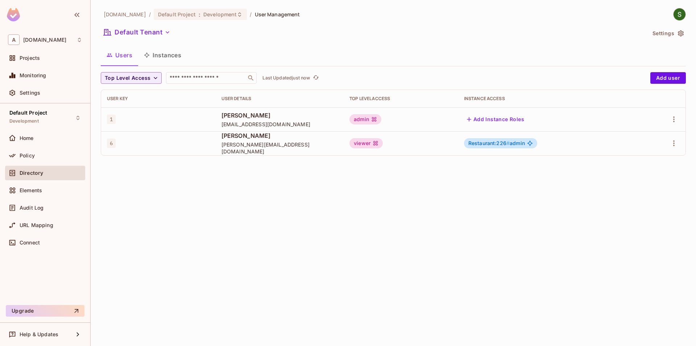
click at [164, 58] on button "Instances" at bounding box center [162, 55] width 49 height 18
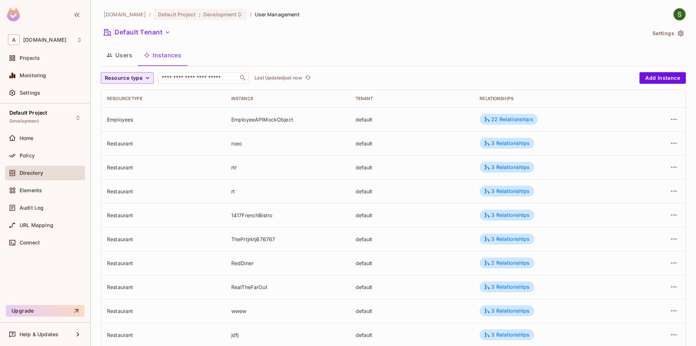
click at [143, 81] on button "Resource type" at bounding box center [127, 78] width 53 height 12
click at [131, 143] on span "Restaurant" at bounding box center [127, 141] width 41 height 7
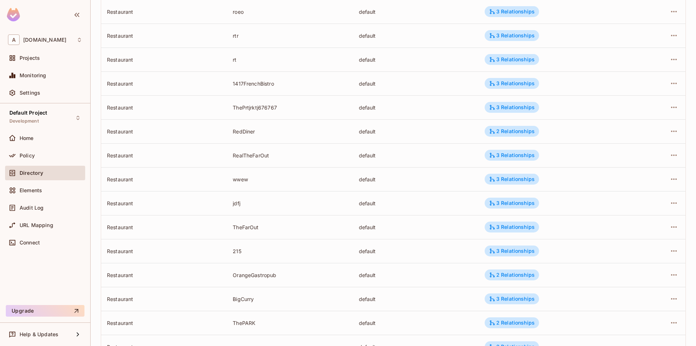
scroll to position [161, 0]
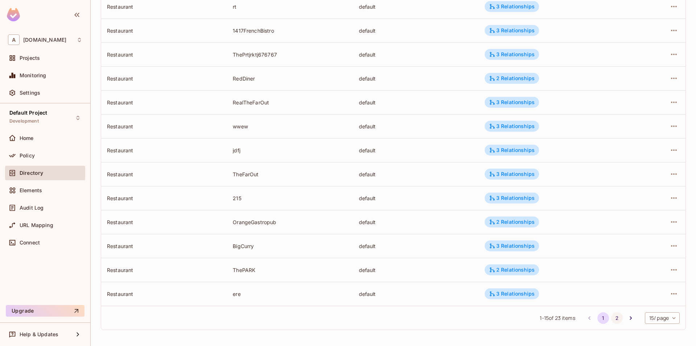
click at [616, 315] on button "2" at bounding box center [617, 318] width 12 height 12
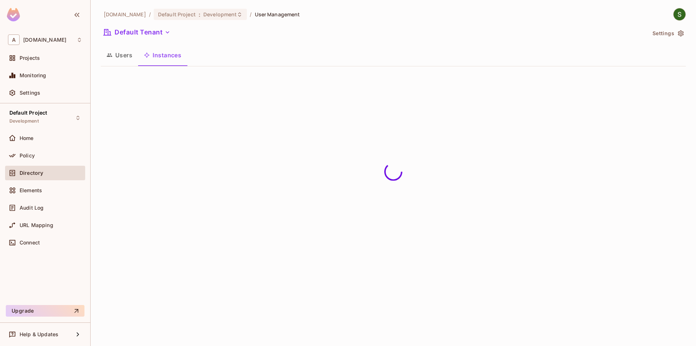
scroll to position [0, 0]
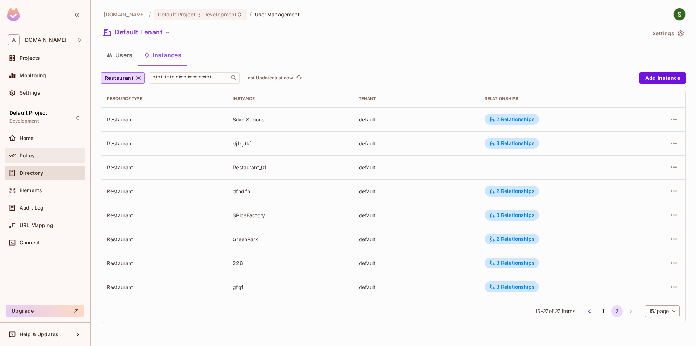
click at [36, 153] on div "Policy" at bounding box center [51, 156] width 63 height 6
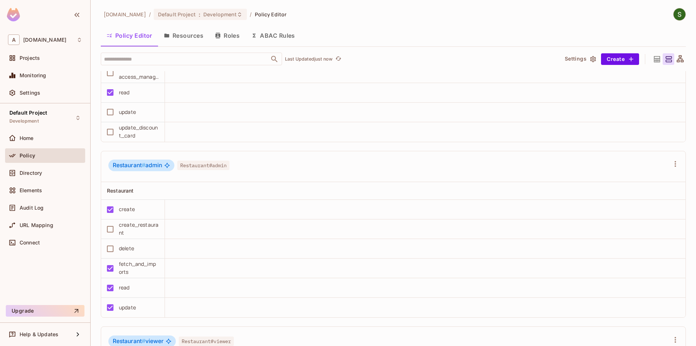
scroll to position [1231, 0]
